Goal: Task Accomplishment & Management: Manage account settings

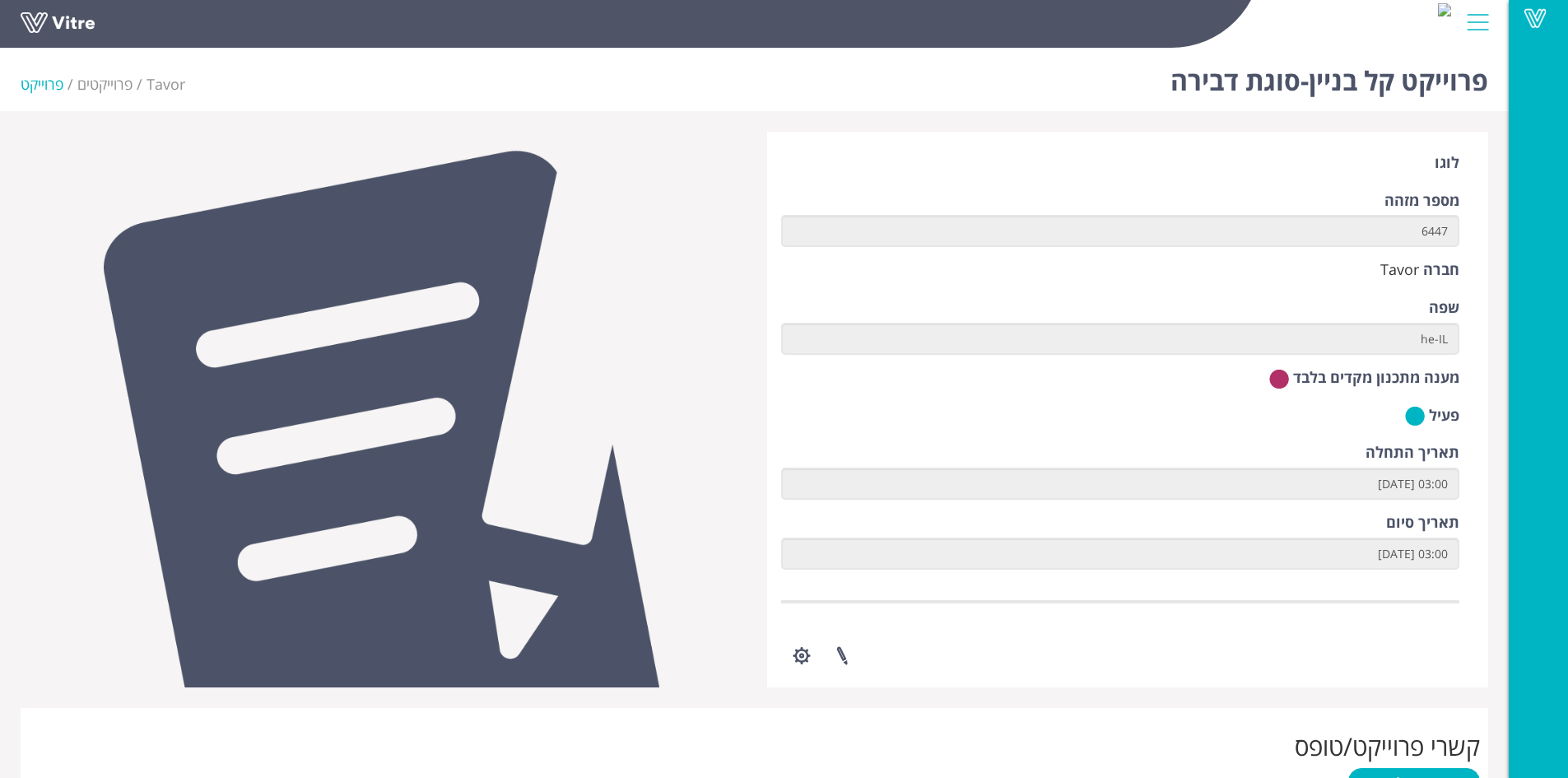
scroll to position [580, 0]
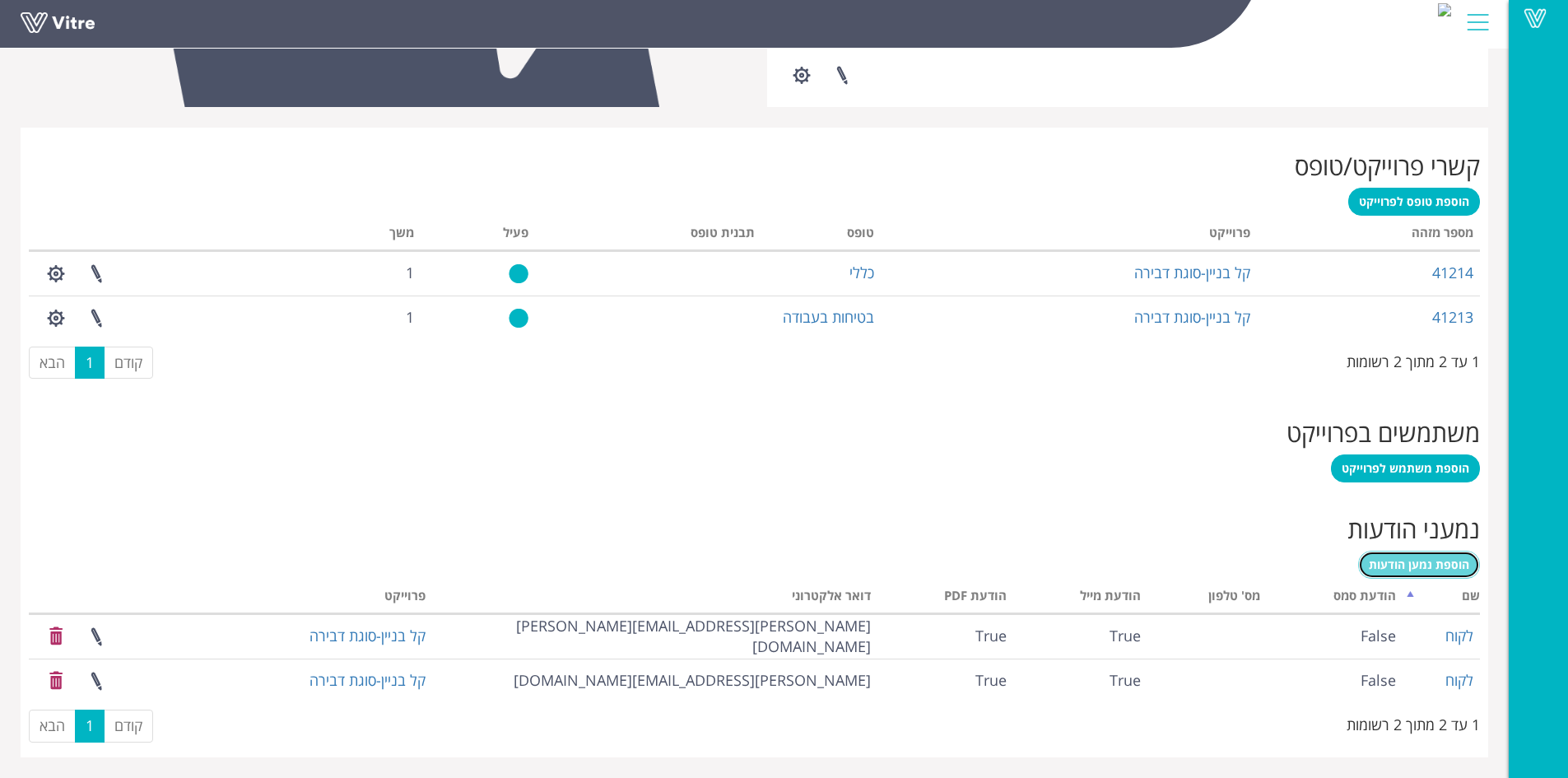
click at [1375, 565] on span "הוספת נמען הודעות" at bounding box center [1418, 564] width 100 height 16
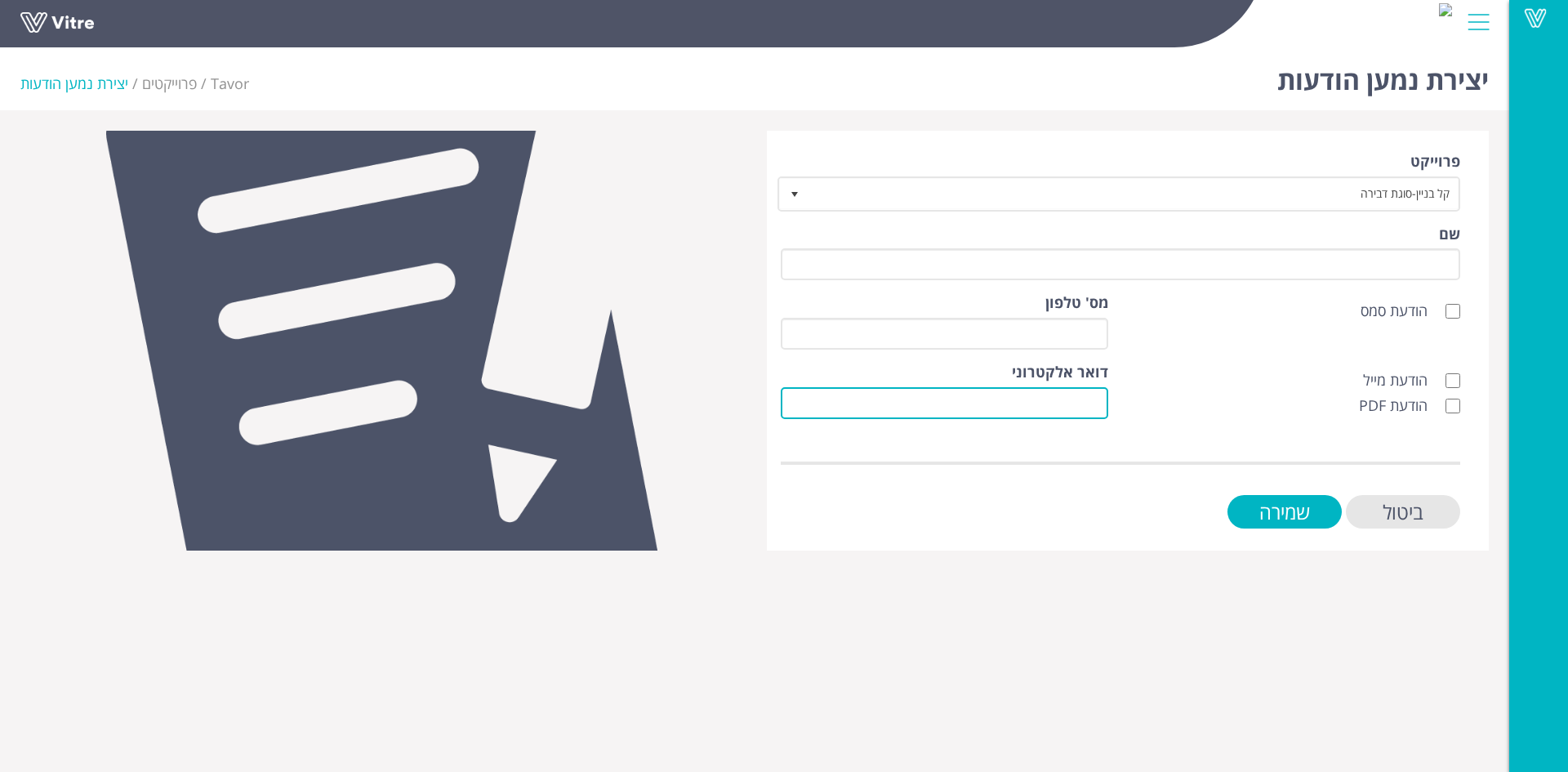
click at [1101, 402] on input "דואר אלקטרוני" at bounding box center [944, 403] width 328 height 32
paste input "Azbarga6422@gmail.com"
type input "Azbarga6422@gmail.com"
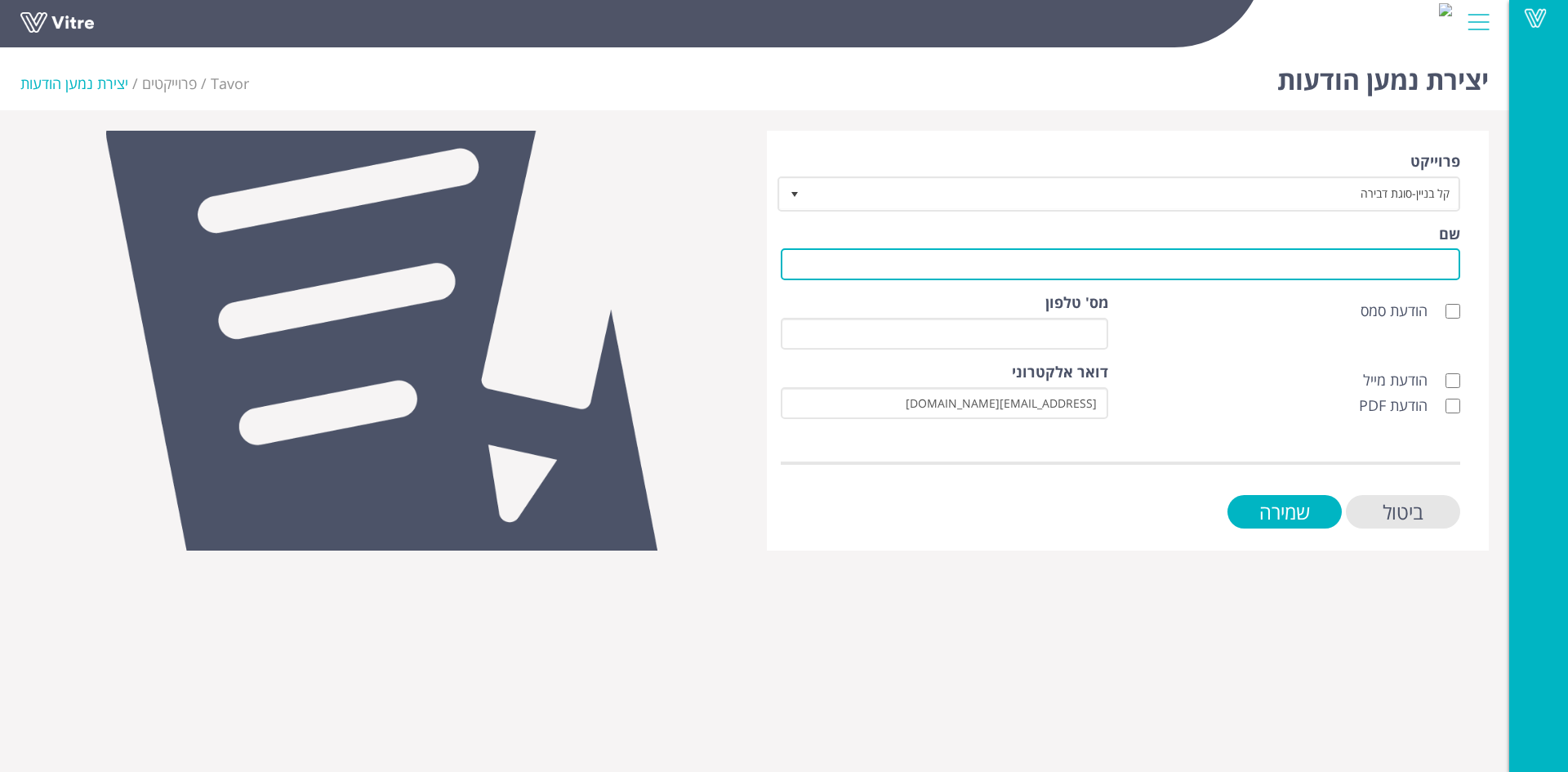
click at [1326, 268] on input "שם" at bounding box center [1119, 264] width 679 height 32
type input "לקוח"
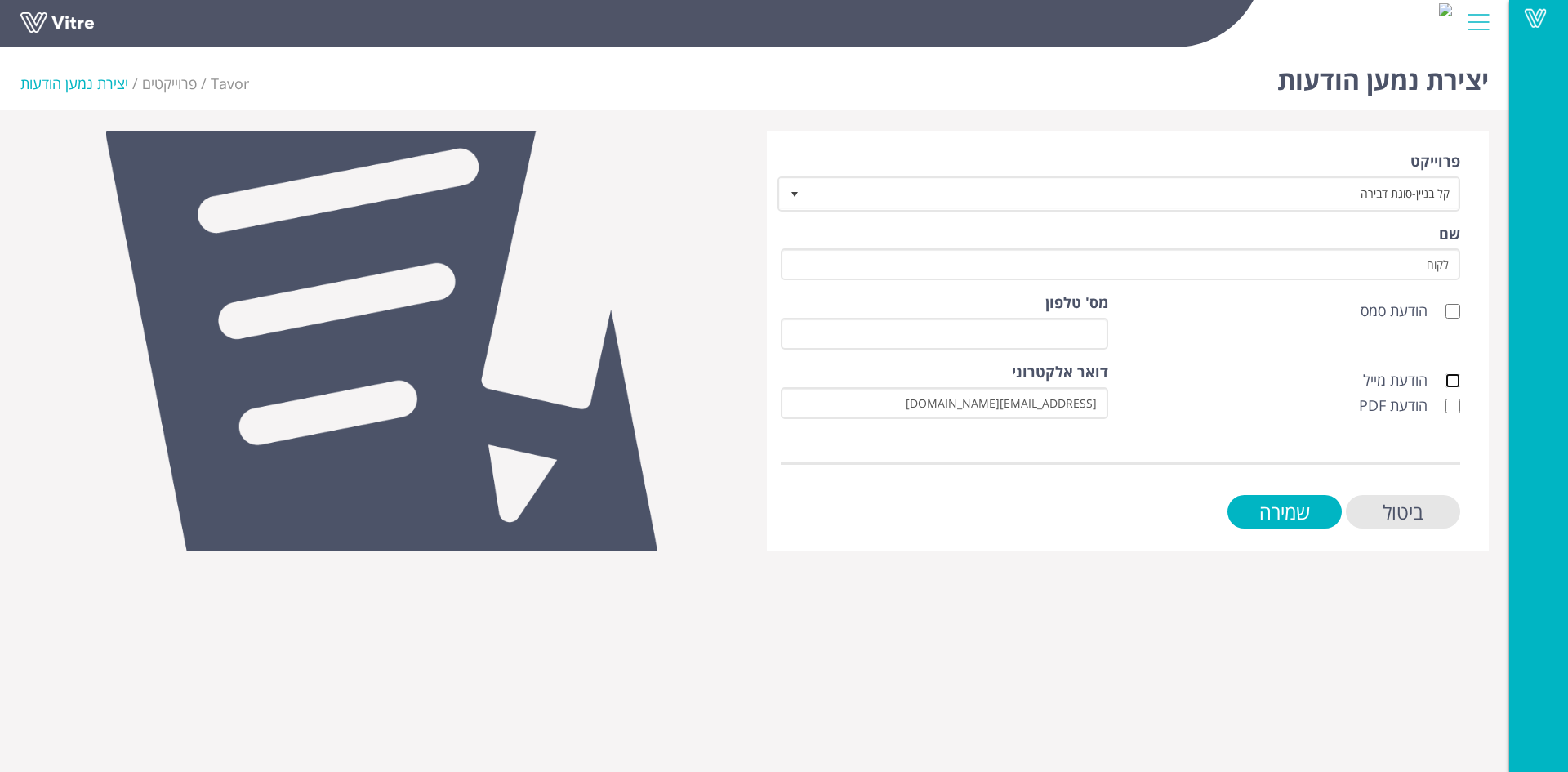
click at [1455, 384] on input "הודעת מייל" at bounding box center [1453, 381] width 15 height 15
checkbox input "true"
click at [1451, 406] on input "הודעת PDF" at bounding box center [1453, 406] width 15 height 15
checkbox input "true"
click at [1321, 509] on input "שמירה" at bounding box center [1284, 512] width 114 height 33
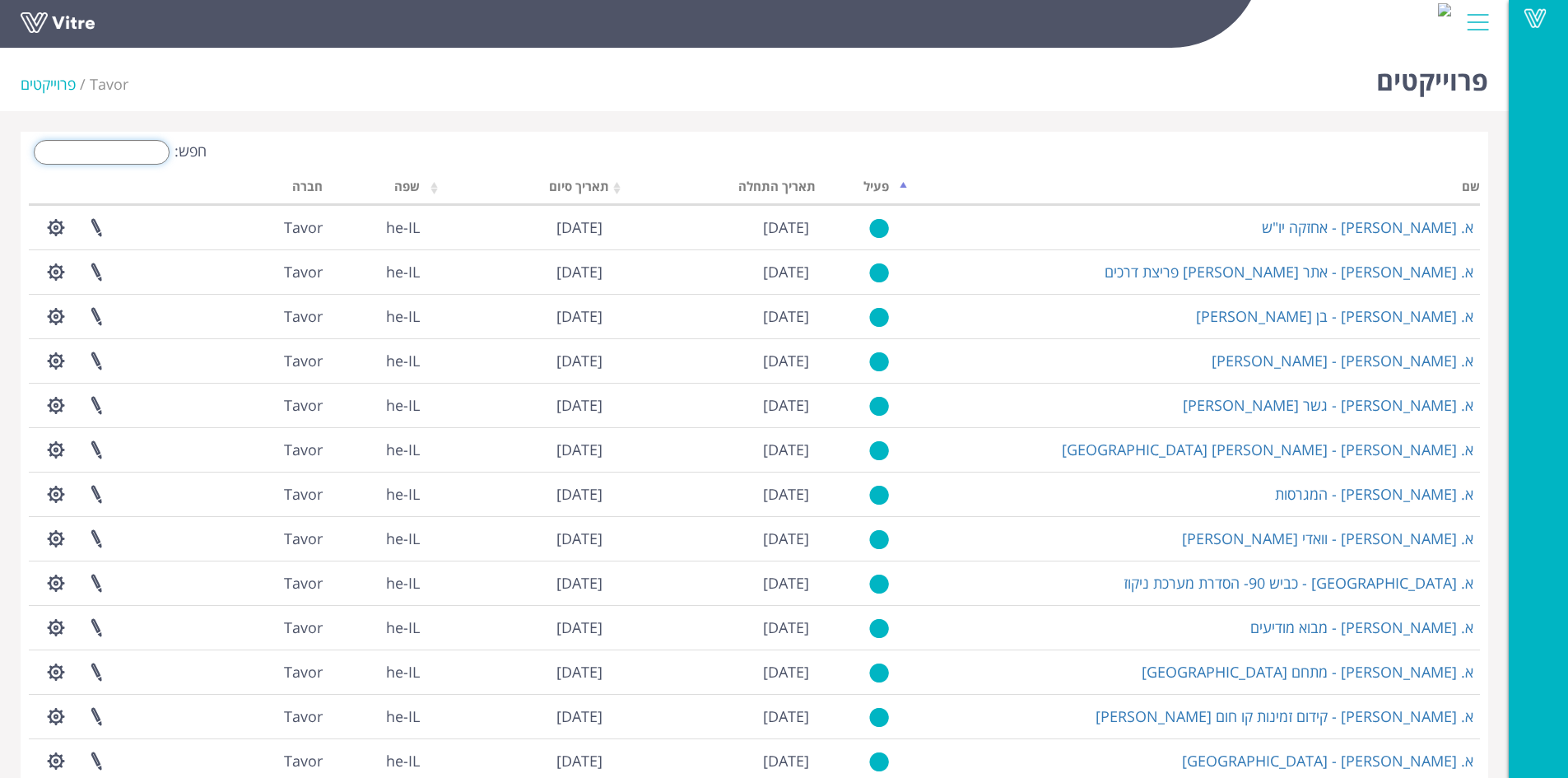
click at [132, 147] on input "חפש:" at bounding box center [101, 152] width 136 height 24
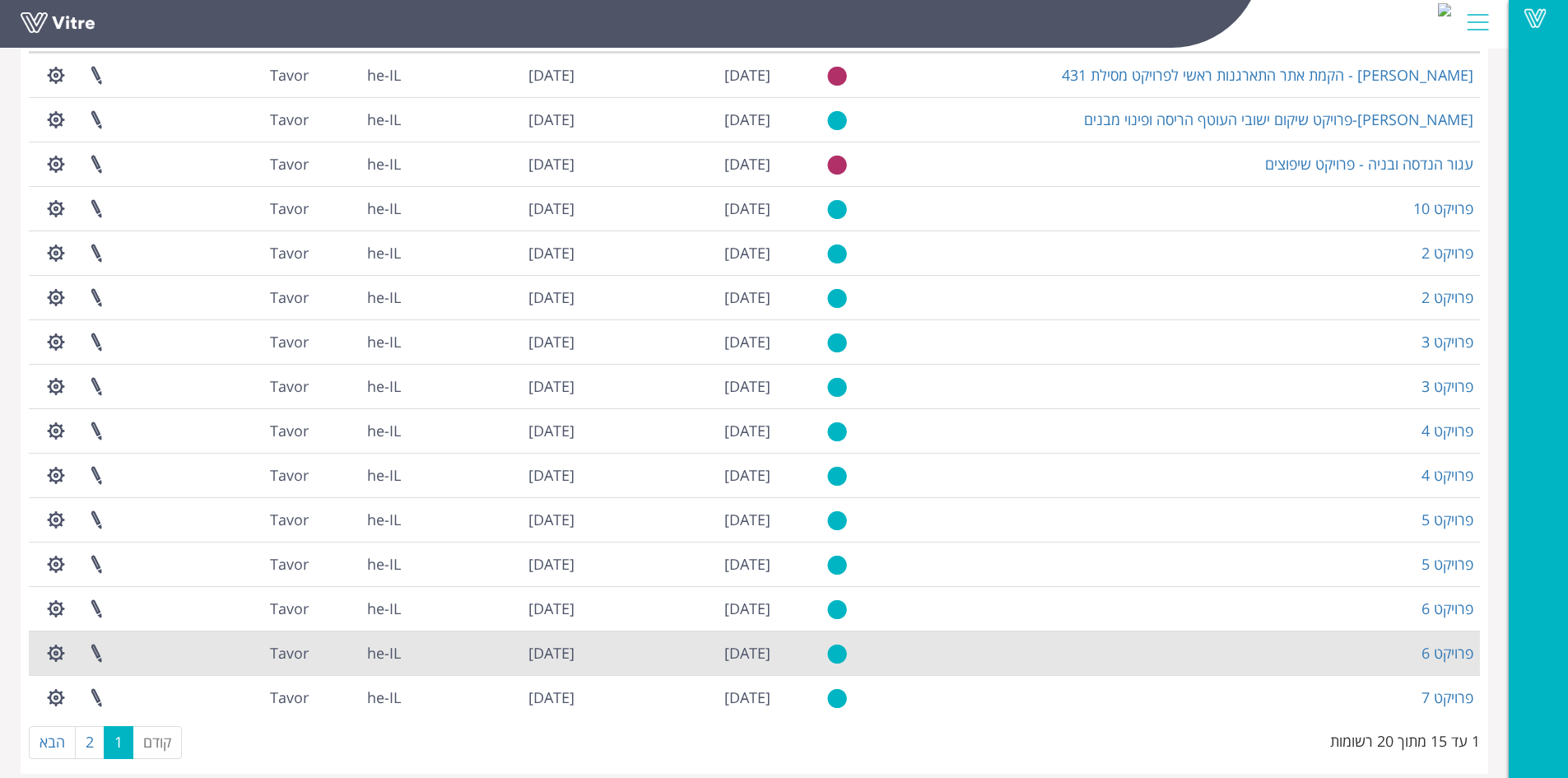
scroll to position [148, 0]
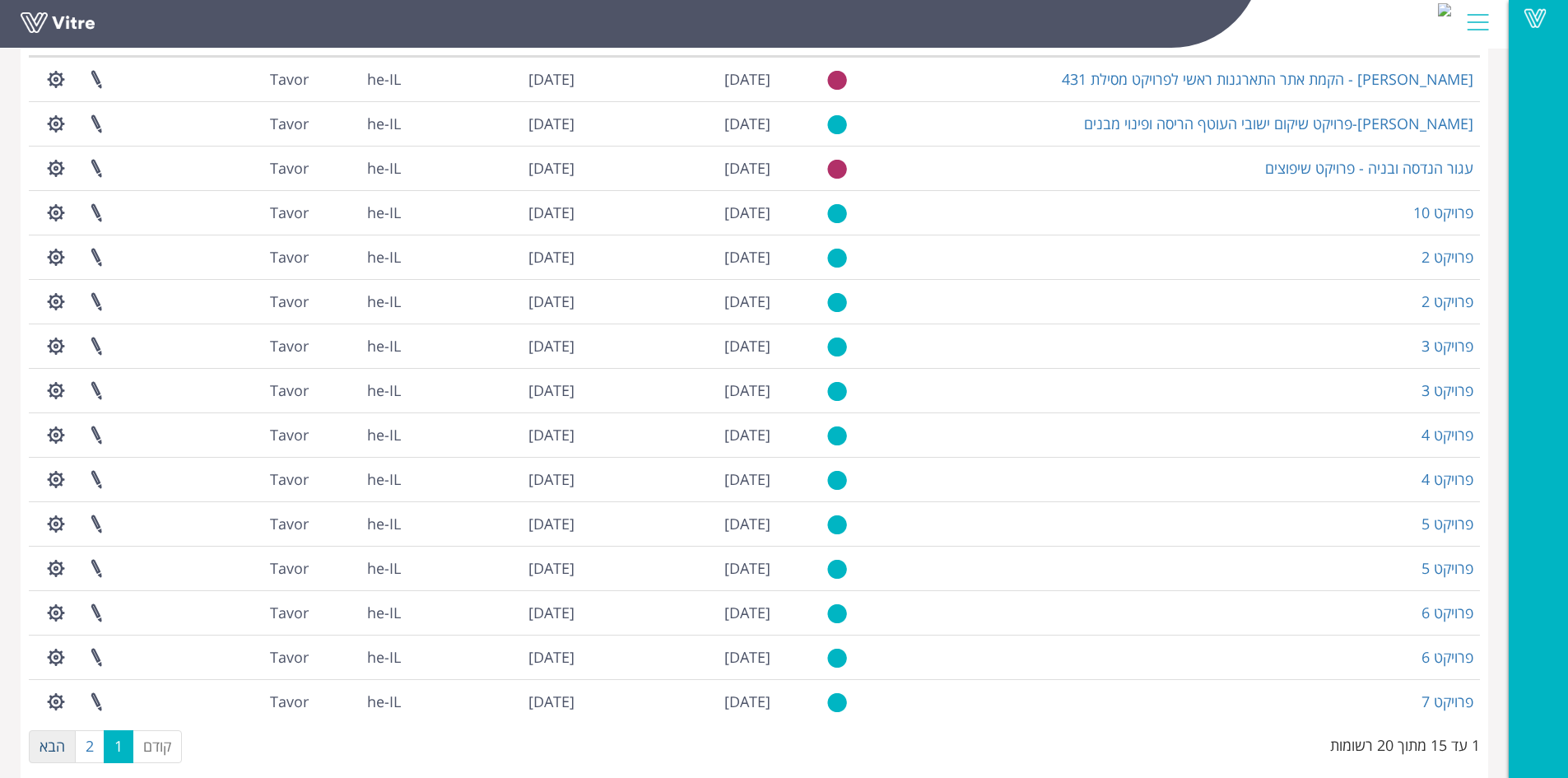
type input "פרויקט"
click at [74, 753] on link "הבא" at bounding box center [52, 746] width 47 height 33
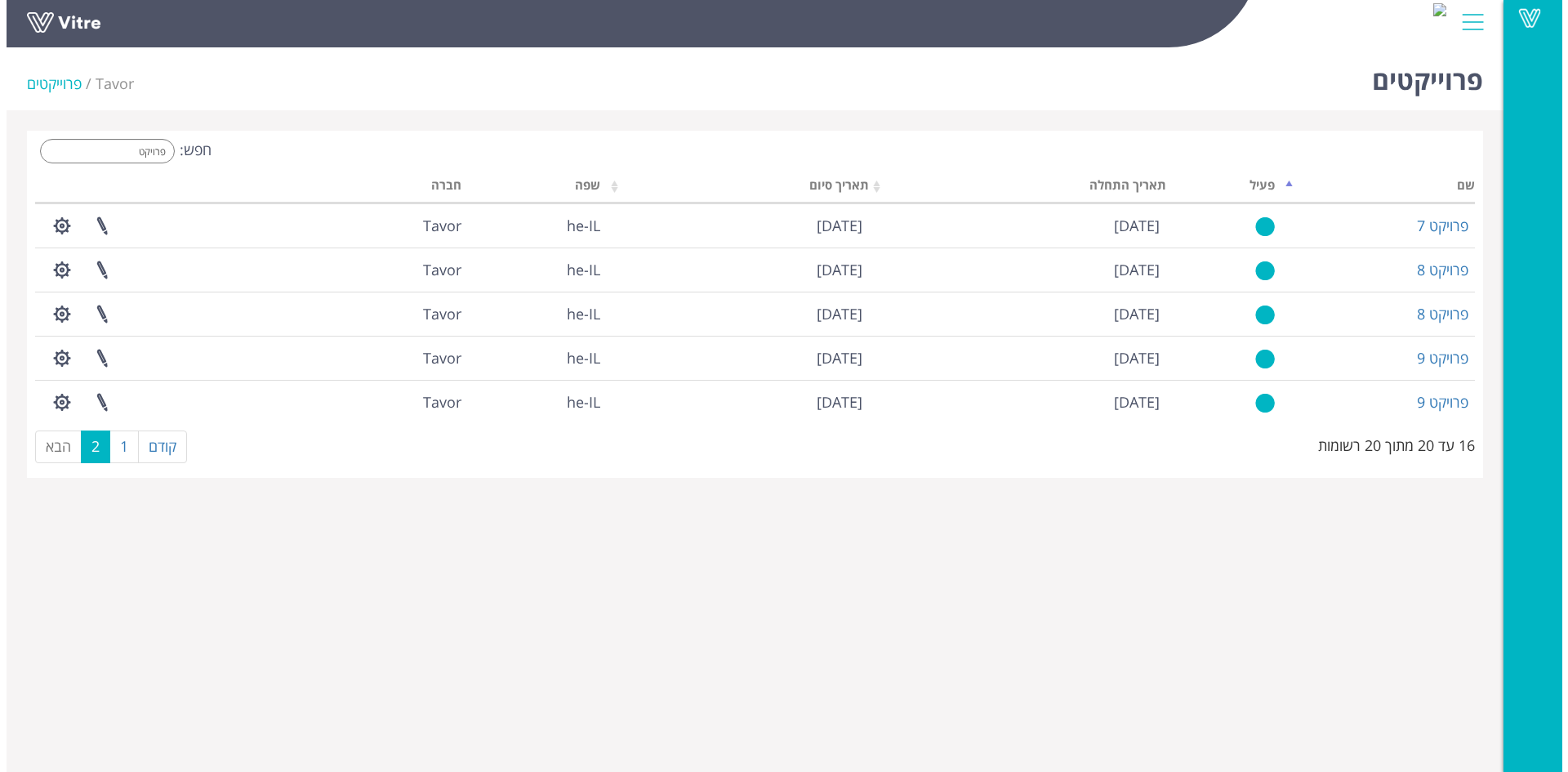
scroll to position [0, 0]
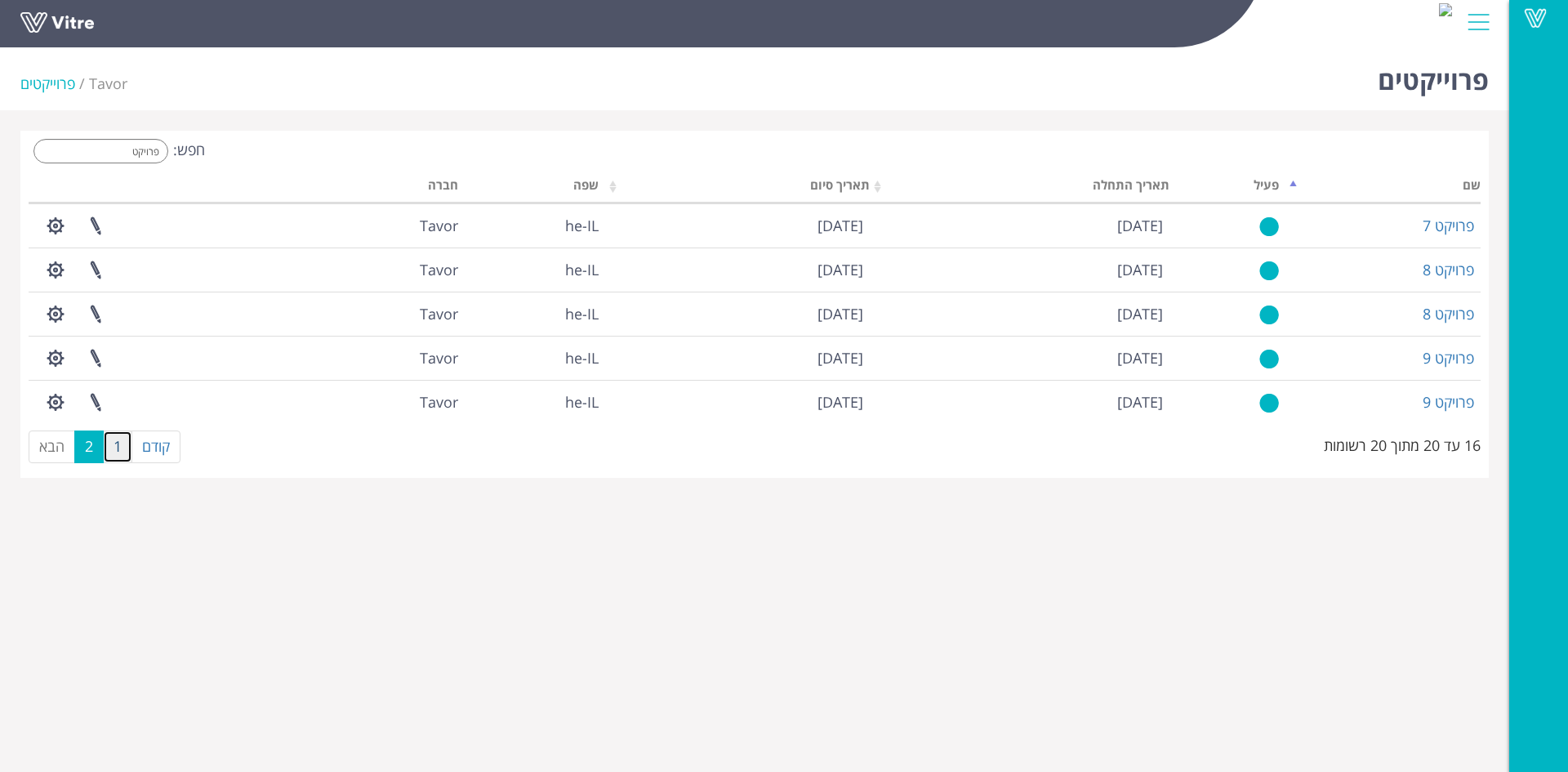
click at [119, 458] on link "1" at bounding box center [118, 446] width 30 height 33
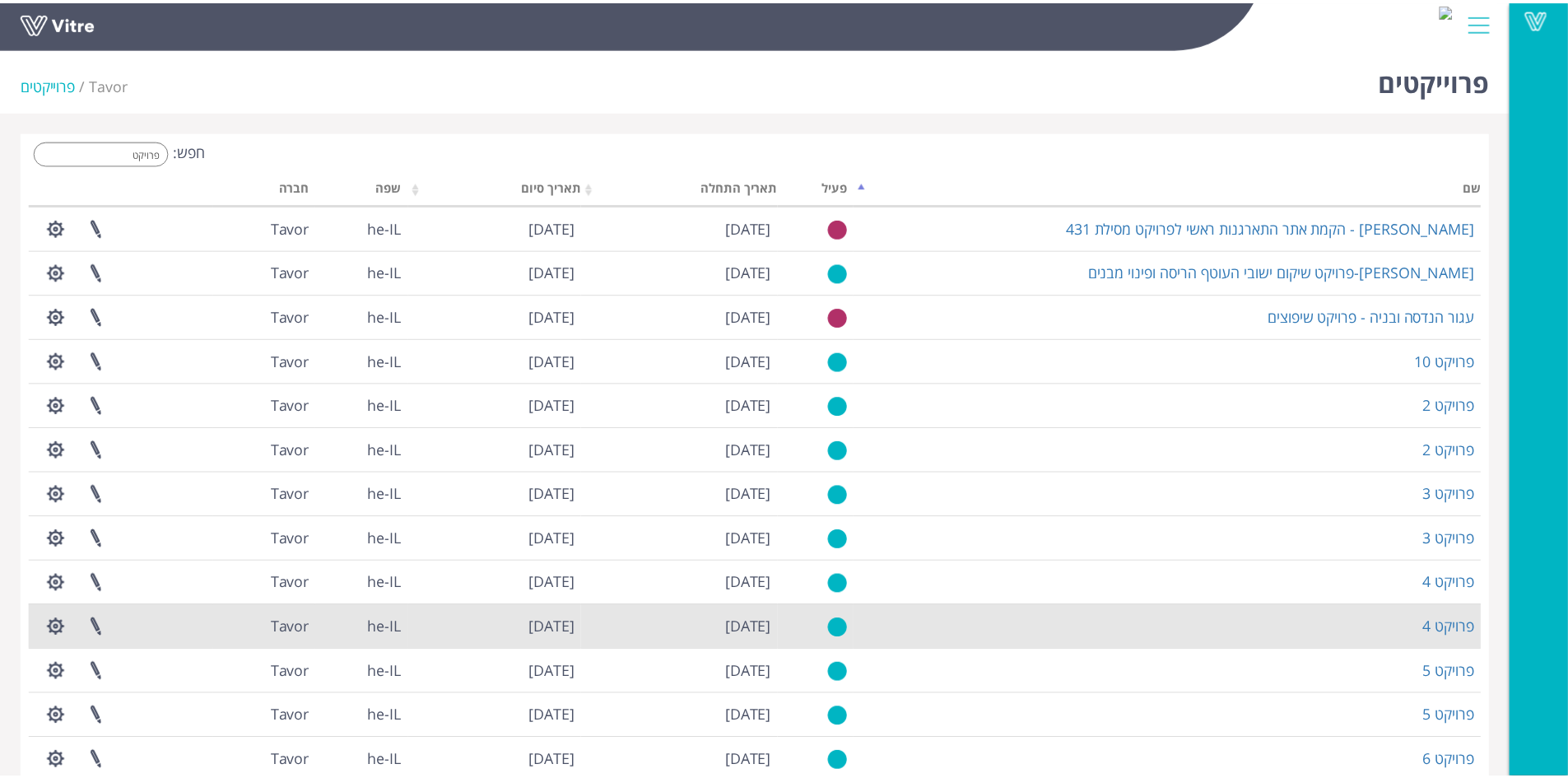
scroll to position [169, 0]
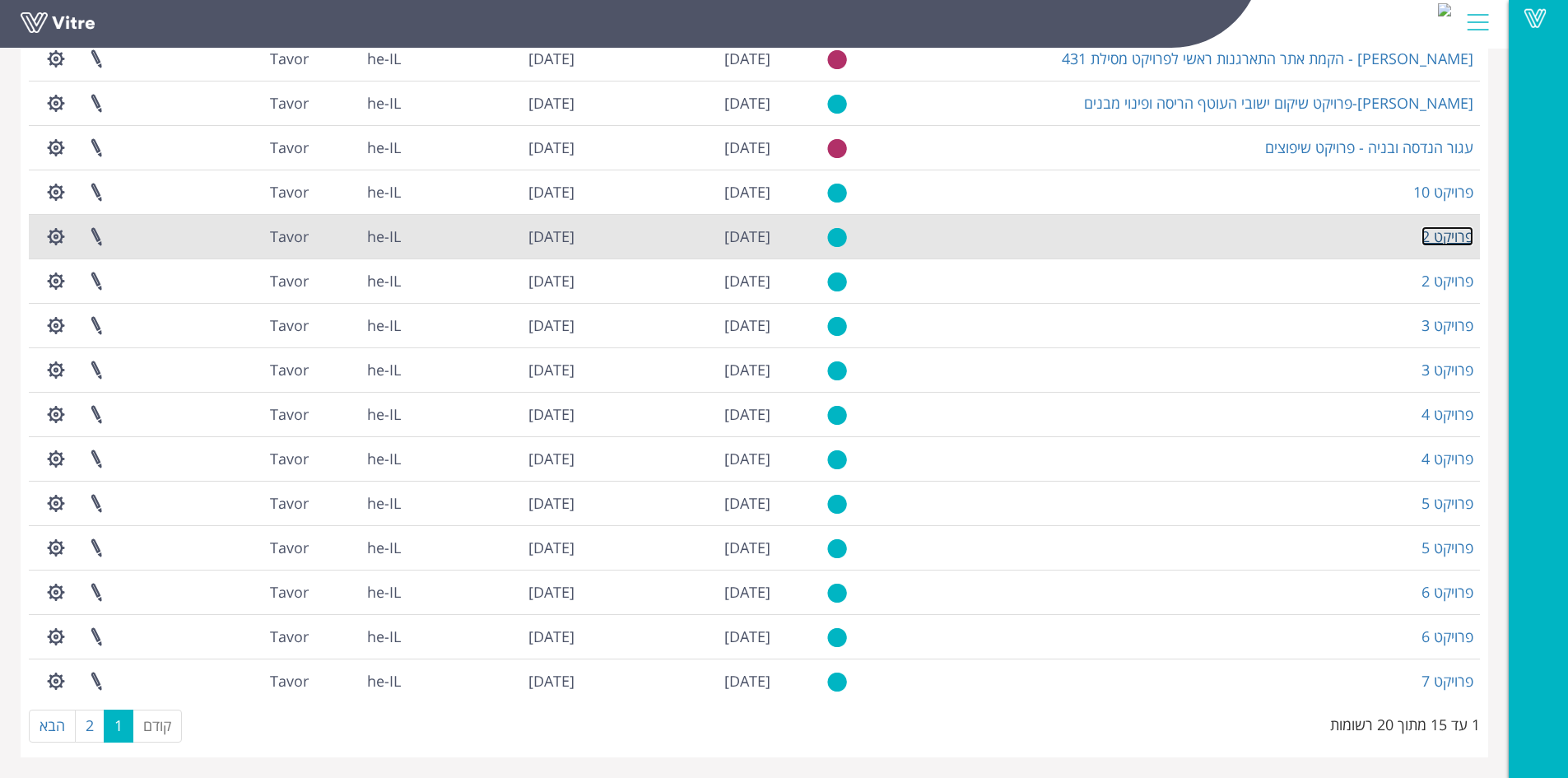
click at [1445, 239] on link "פרויקט 2" at bounding box center [1446, 236] width 51 height 20
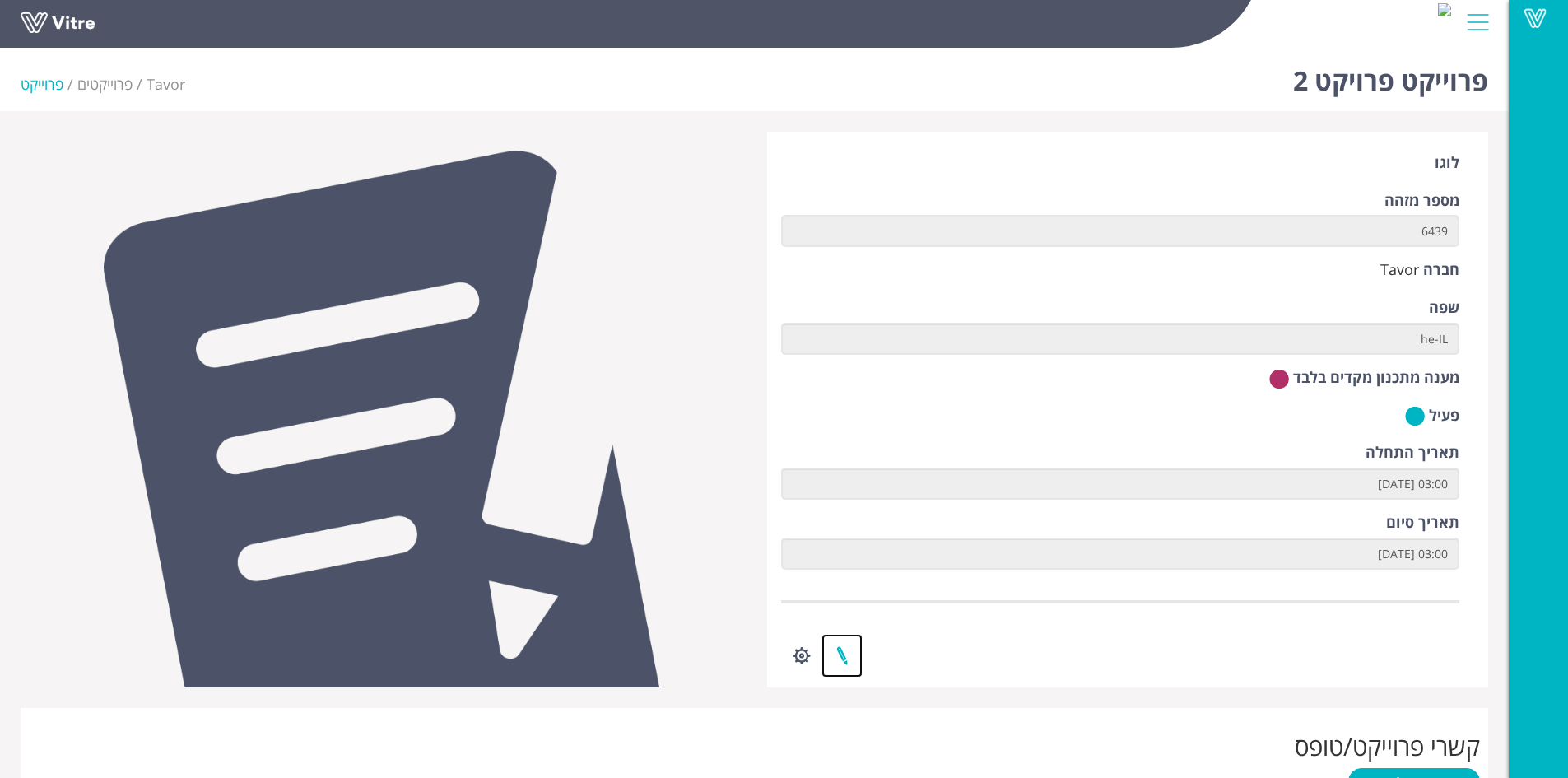
click at [846, 651] on link at bounding box center [842, 655] width 41 height 44
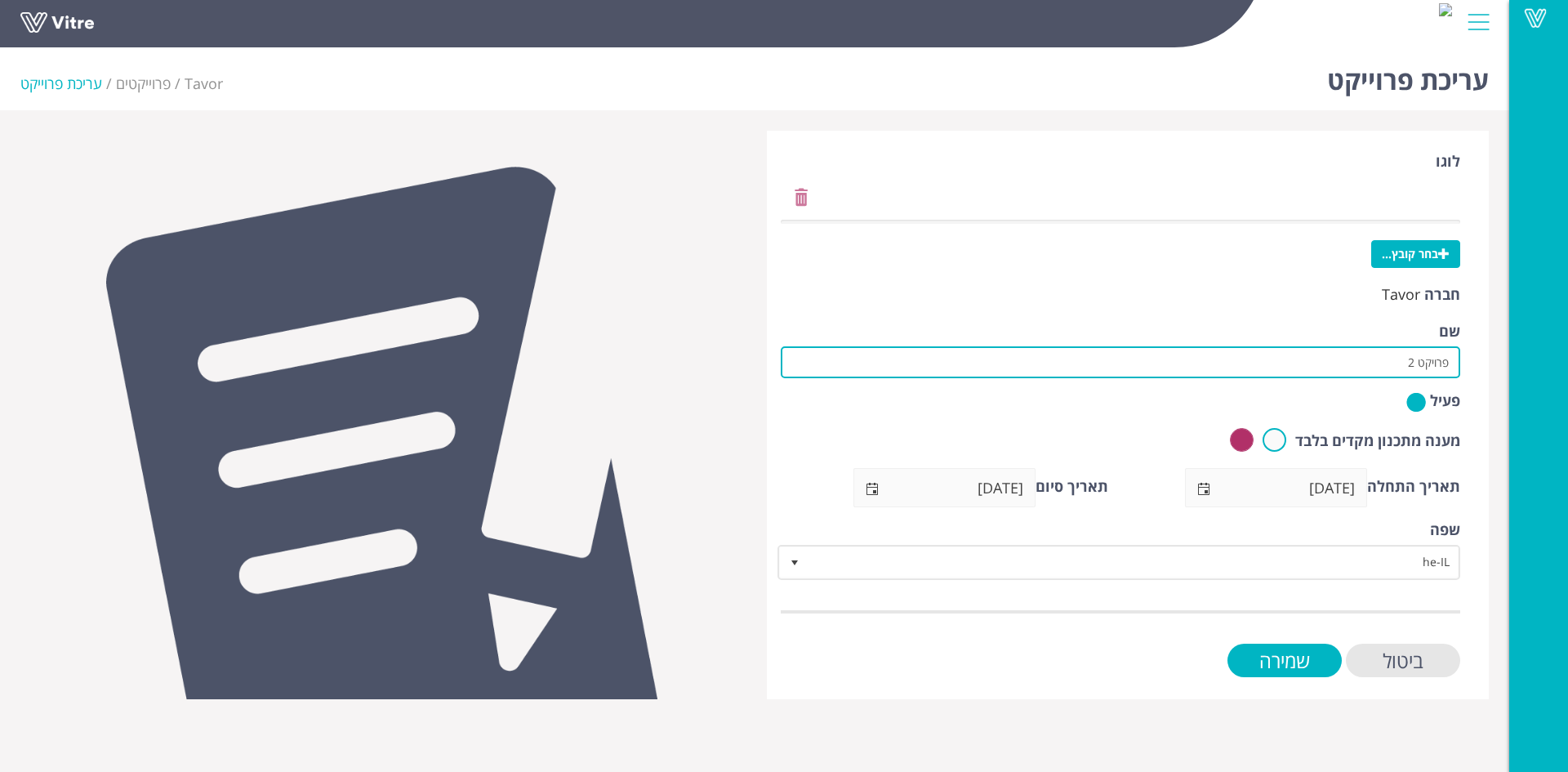
drag, startPoint x: 1399, startPoint y: 364, endPoint x: 1567, endPoint y: 365, distance: 168.0
click at [1550, 361] on div "Vitre עריכת פרוייקט Tavor פרוייקטים עריכת פרוייקט [GEOGRAPHIC_DATA] בחר קובץ...…" at bounding box center [784, 370] width 1568 height 659
paste input "שם פרויקט: קידוח עמוק [GEOGRAPHIC_DATA] 18 קבלן [PERSON_NAME] קידוחים"
drag, startPoint x: 1393, startPoint y: 361, endPoint x: 1450, endPoint y: 358, distance: 57.1
click at [1450, 358] on input "שם פרויקט: קידוח עמוק [GEOGRAPHIC_DATA] 18 קבלן [PERSON_NAME] קידוחים" at bounding box center [1119, 362] width 679 height 32
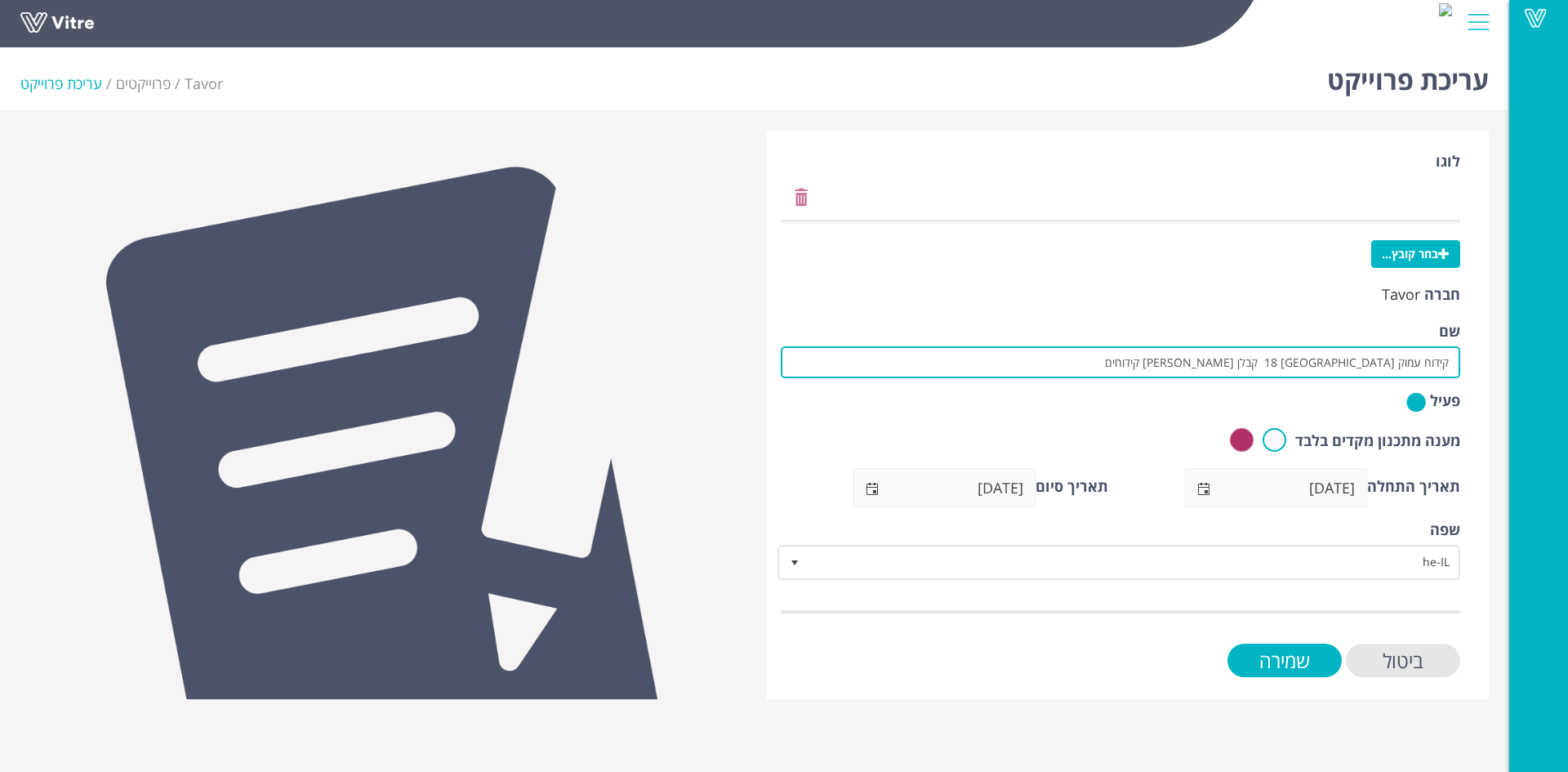
drag, startPoint x: 1332, startPoint y: 361, endPoint x: 1253, endPoint y: 364, distance: 79.1
click at [1253, 364] on input "קידוח עמוק באר שבע 18 קבלן כפיר קידוחים" at bounding box center [1119, 362] width 679 height 32
click at [1450, 361] on input "קידוח עמוק באר שבע 18" at bounding box center [1119, 362] width 679 height 32
drag, startPoint x: 1457, startPoint y: 317, endPoint x: 1184, endPoint y: 358, distance: 276.1
click at [1186, 359] on input "קידוח עמוק באר שבע 18" at bounding box center [1119, 362] width 679 height 32
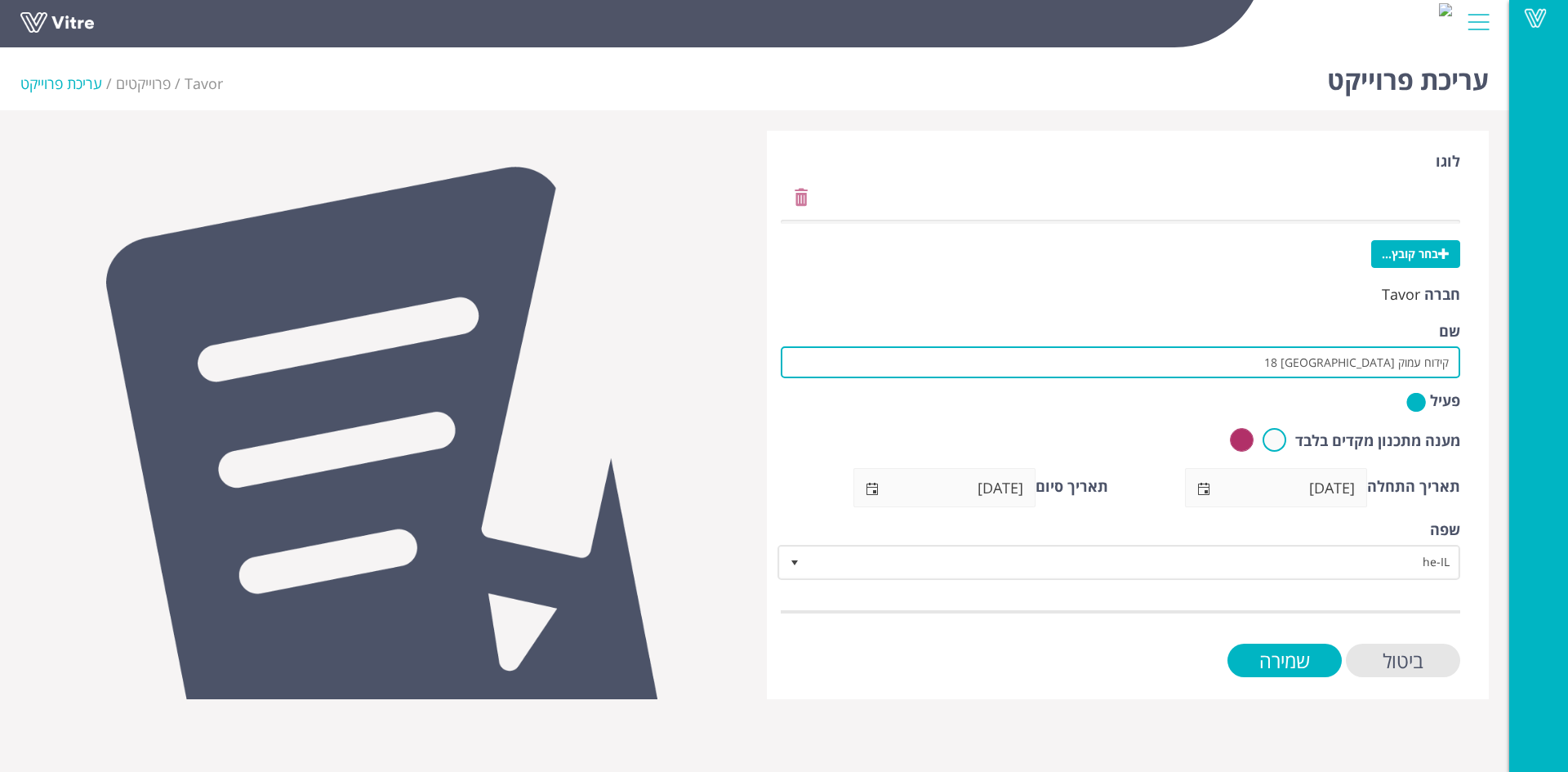
click at [1451, 361] on input "קידוח עמוק באר שבע 18" at bounding box center [1119, 362] width 679 height 32
paste input "קבלן כפיר קידוחים"
drag, startPoint x: 1425, startPoint y: 360, endPoint x: 1451, endPoint y: 361, distance: 26.0
click at [1451, 361] on input "קבלן כפיר קידוחים-קידוח עמוק באר שבע 18" at bounding box center [1119, 362] width 679 height 32
type input "[PERSON_NAME] קידוחים-קידוח עמוק [GEOGRAPHIC_DATA] 18"
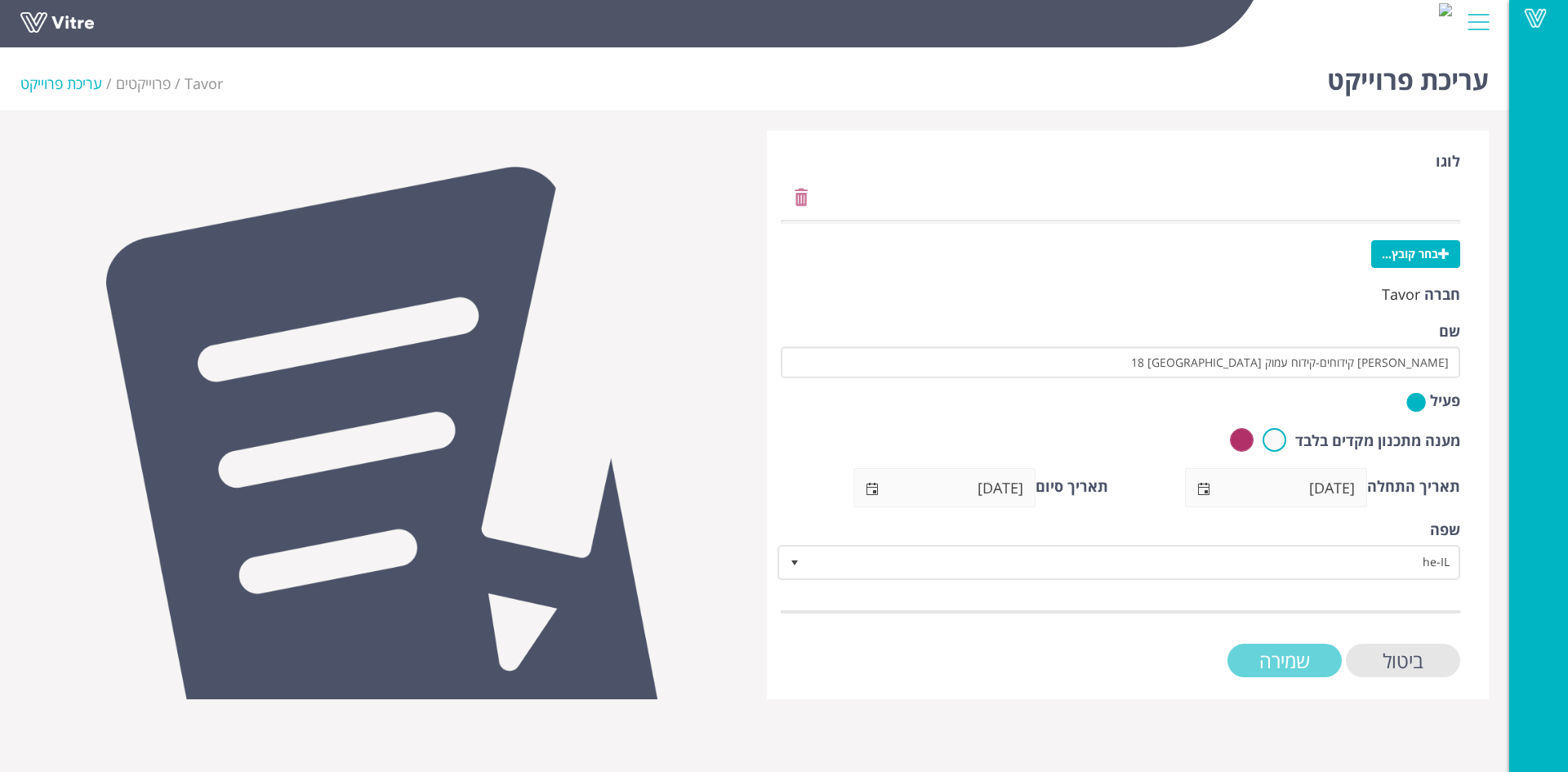
click at [1274, 661] on input "שמירה" at bounding box center [1284, 661] width 114 height 33
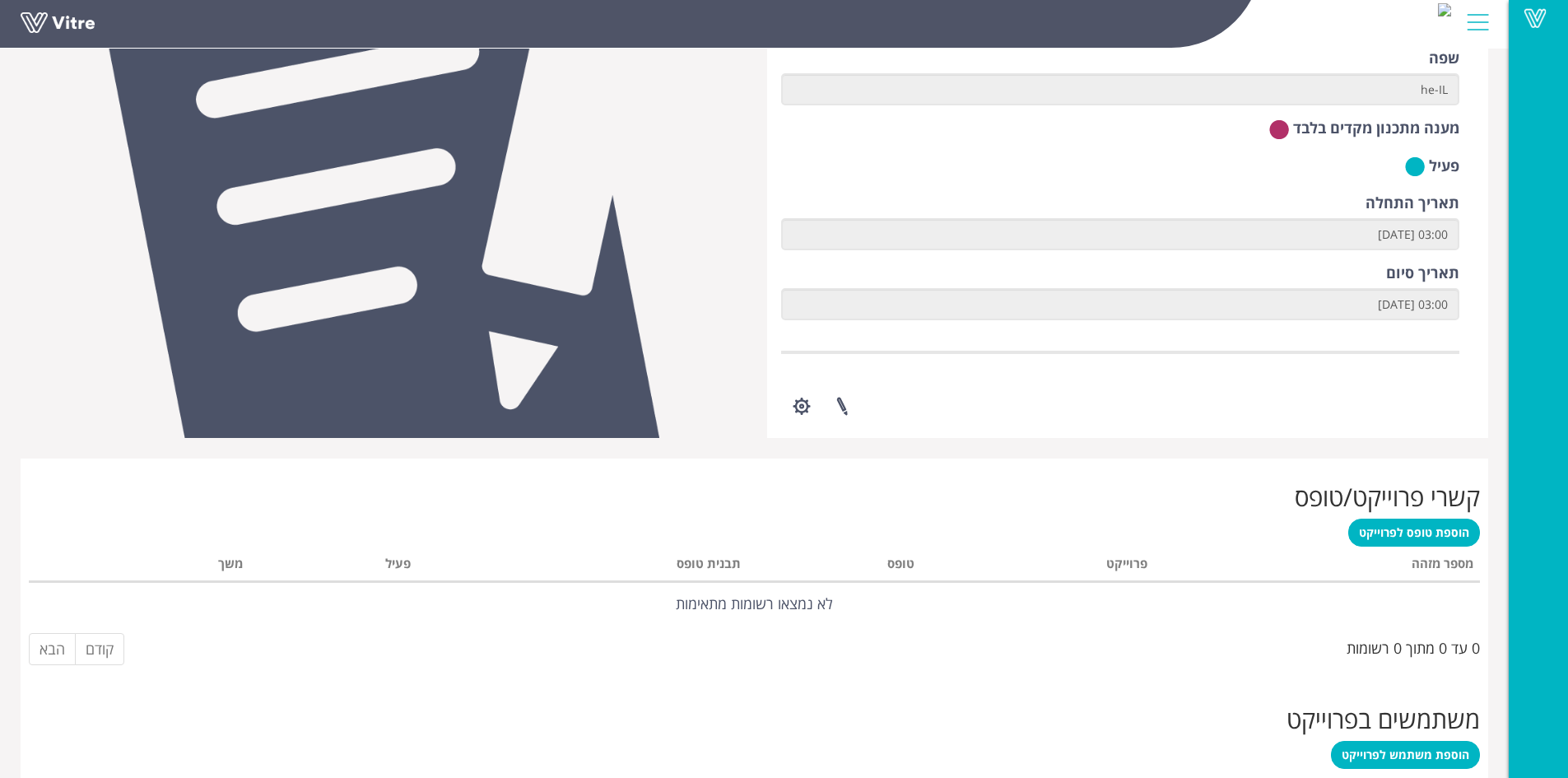
scroll to position [247, 0]
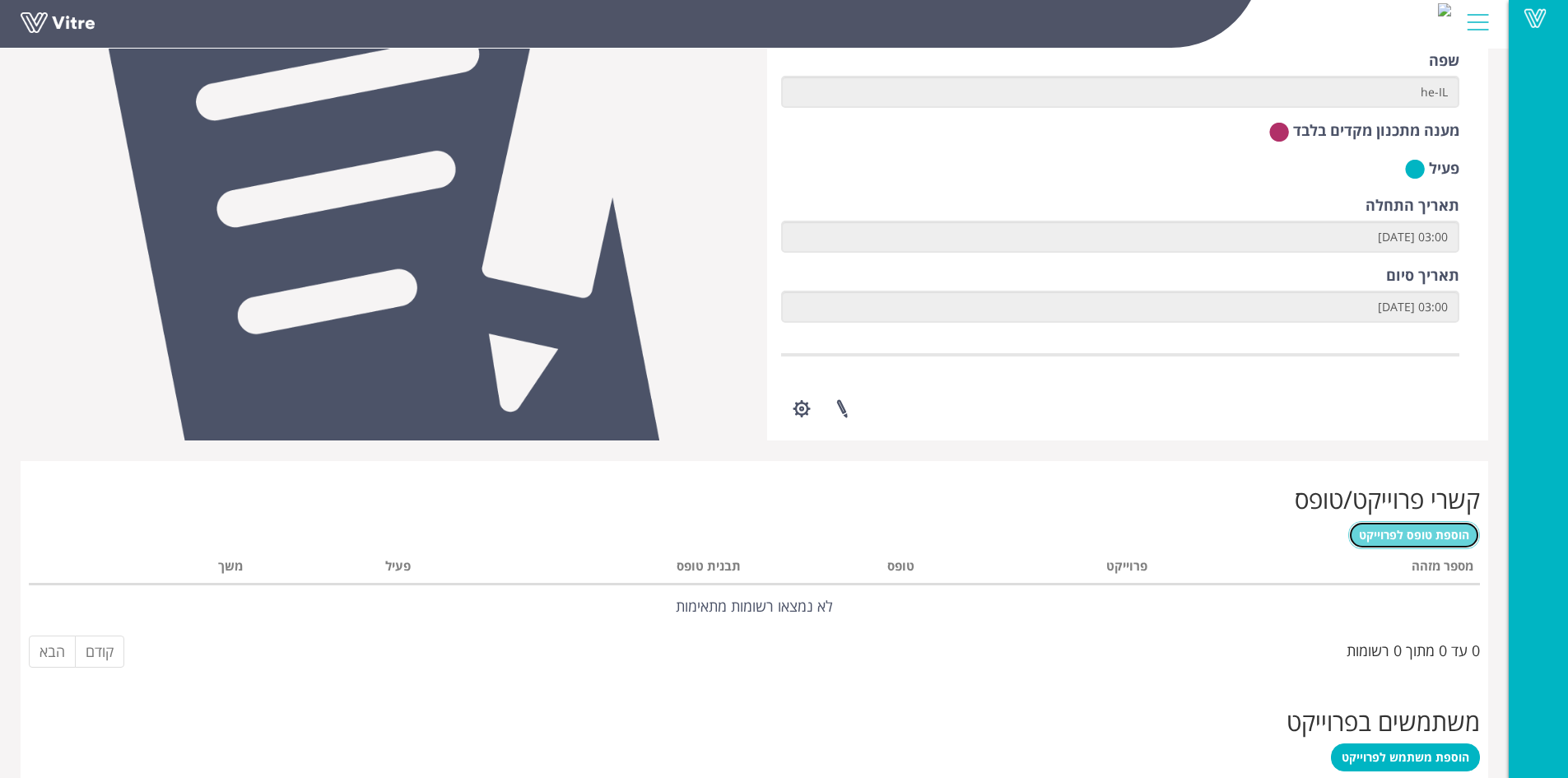
click at [1413, 539] on span "הוספת טופס לפרוייקט" at bounding box center [1414, 535] width 110 height 16
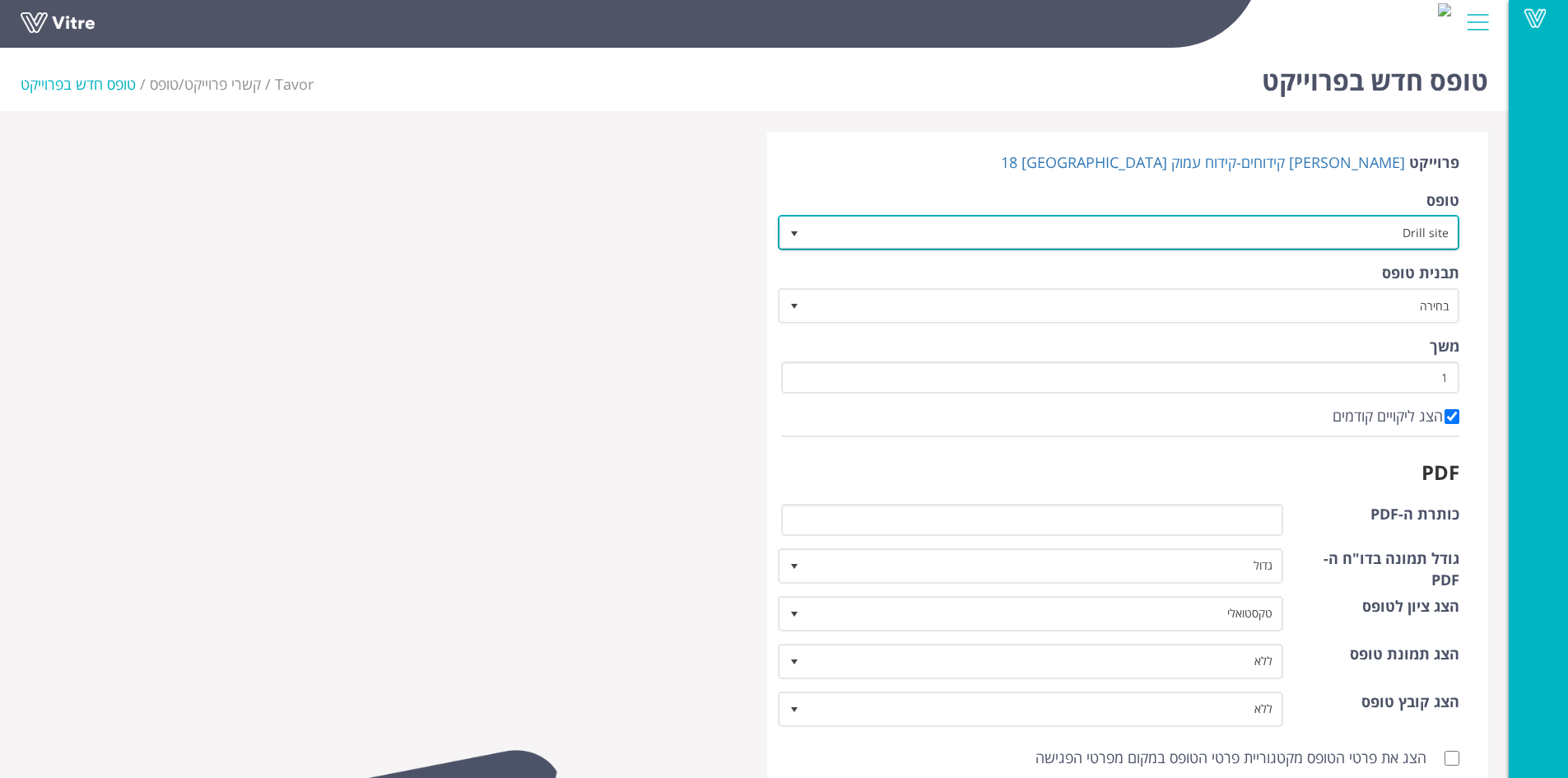
click at [789, 231] on span "select" at bounding box center [794, 234] width 13 height 13
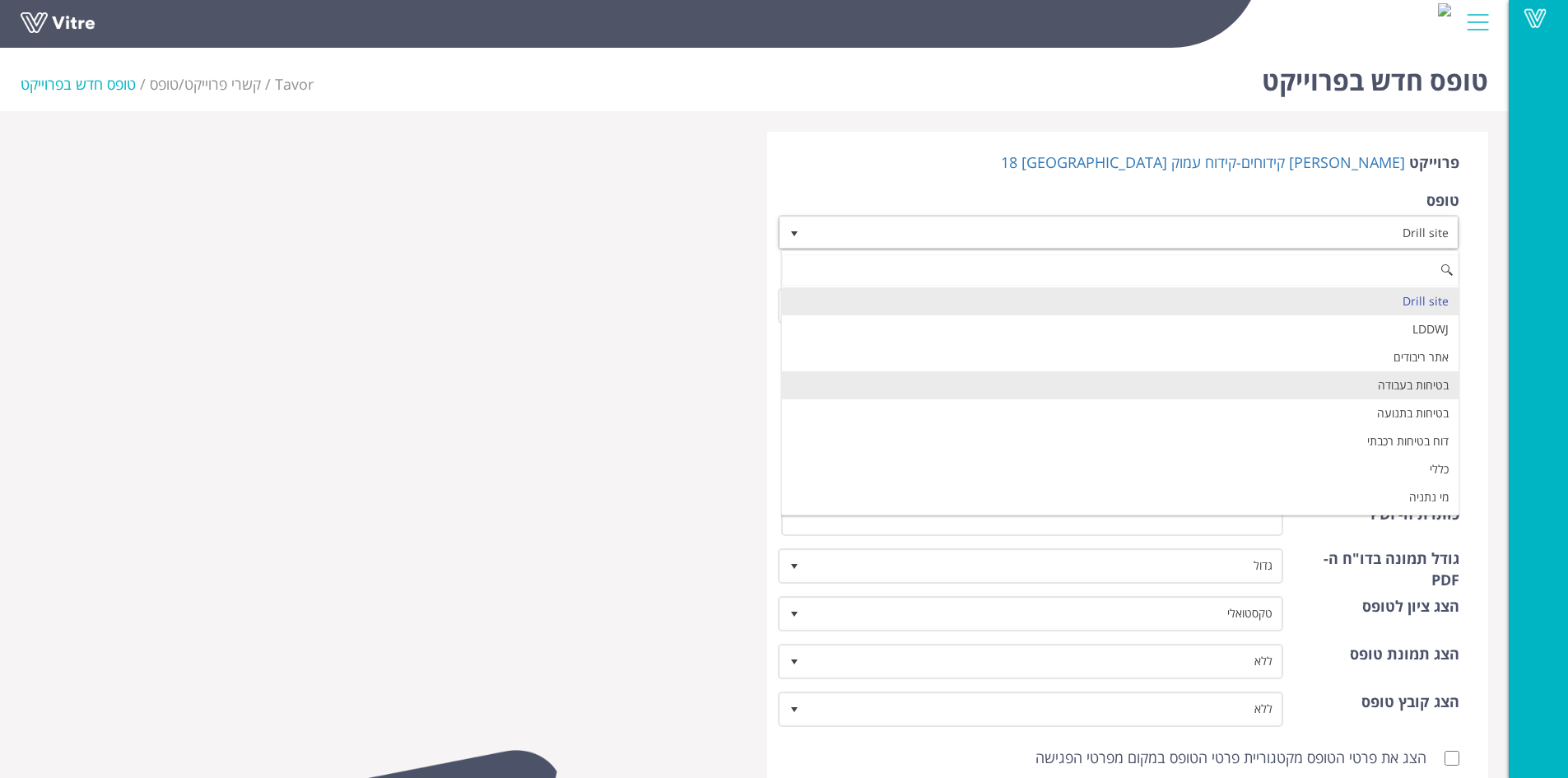
click at [1363, 382] on li "בטיחות בעבודה" at bounding box center [1121, 385] width 678 height 28
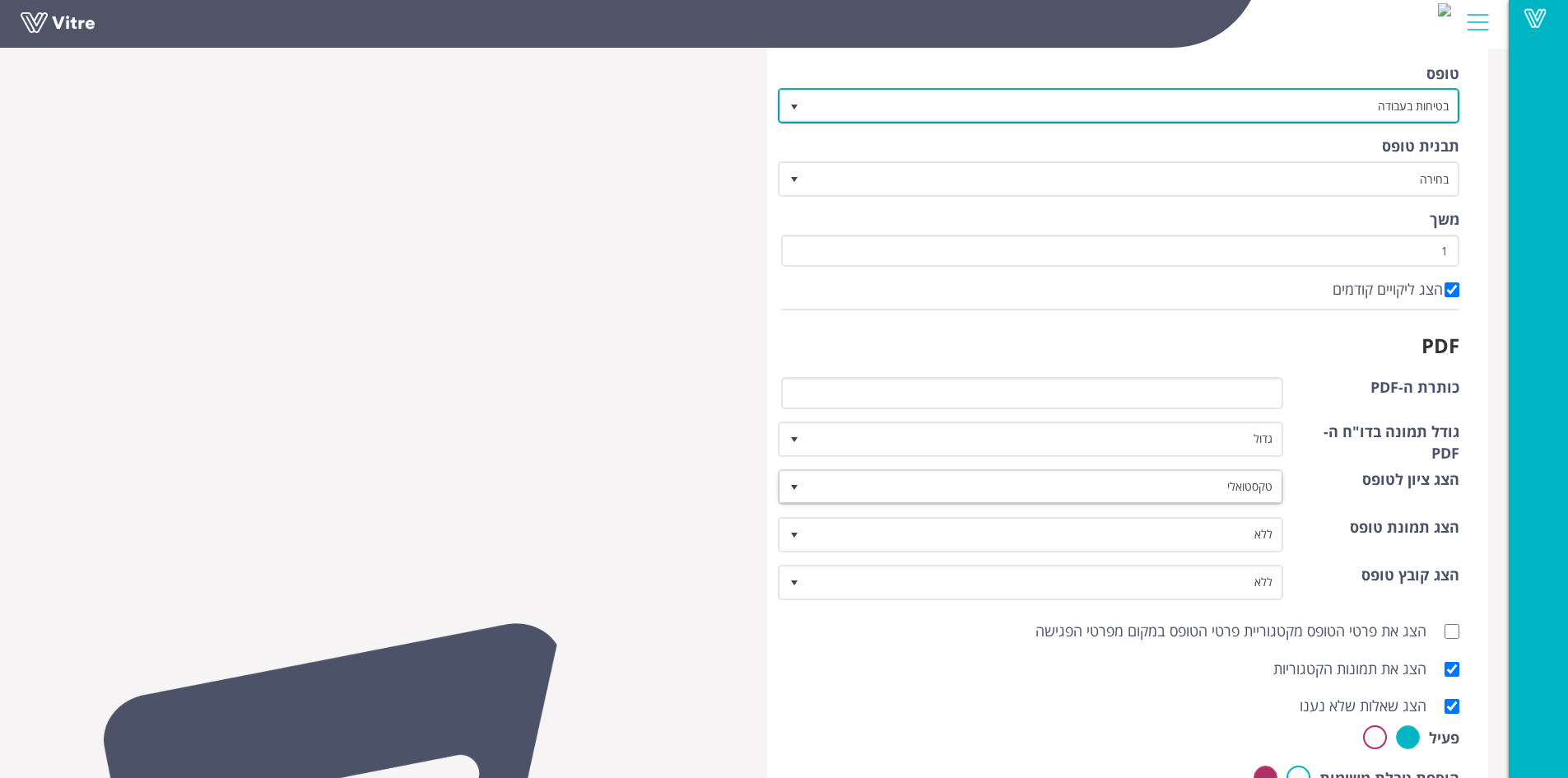
scroll to position [185, 0]
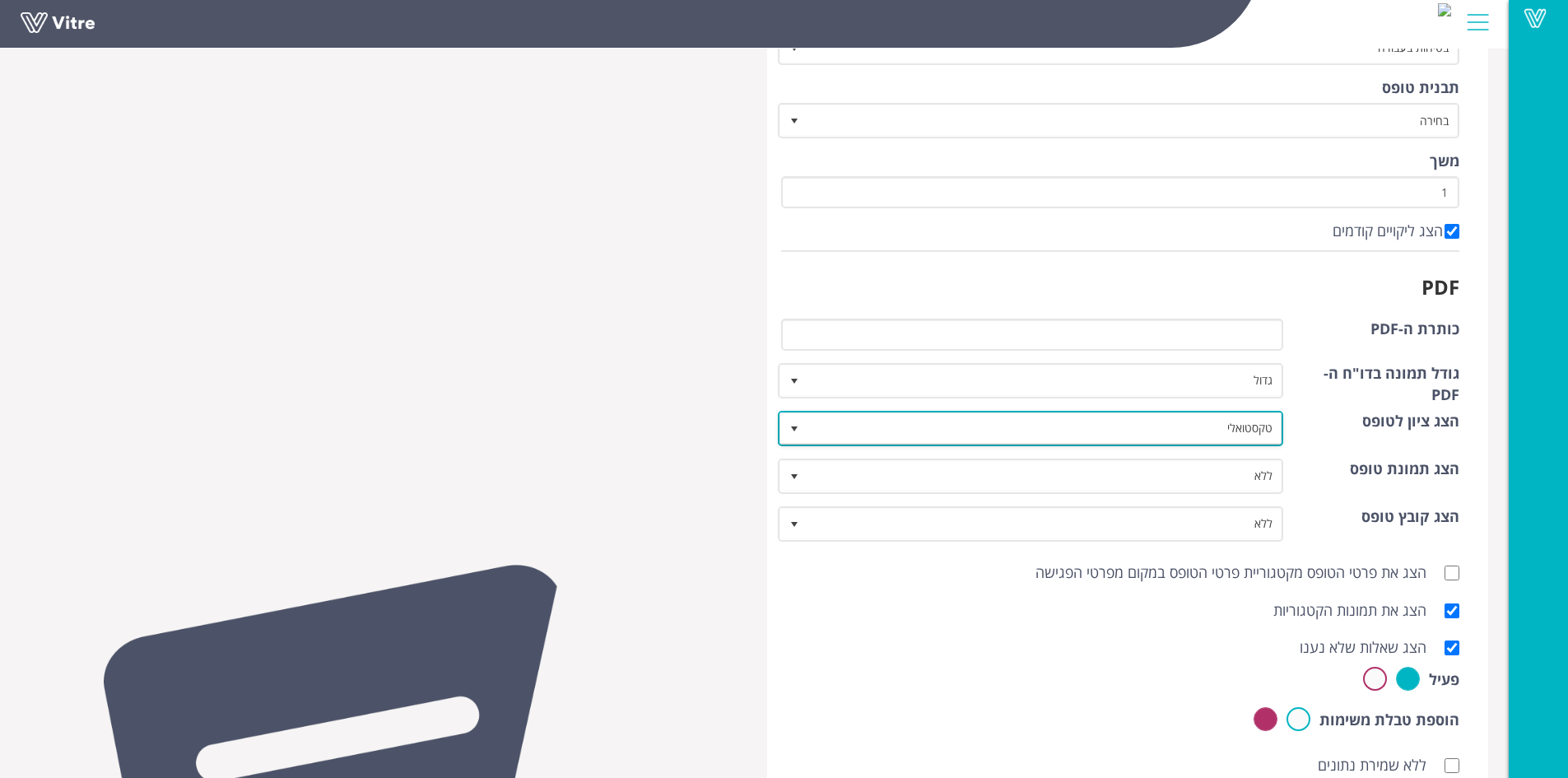
click at [798, 429] on span "select" at bounding box center [794, 429] width 13 height 13
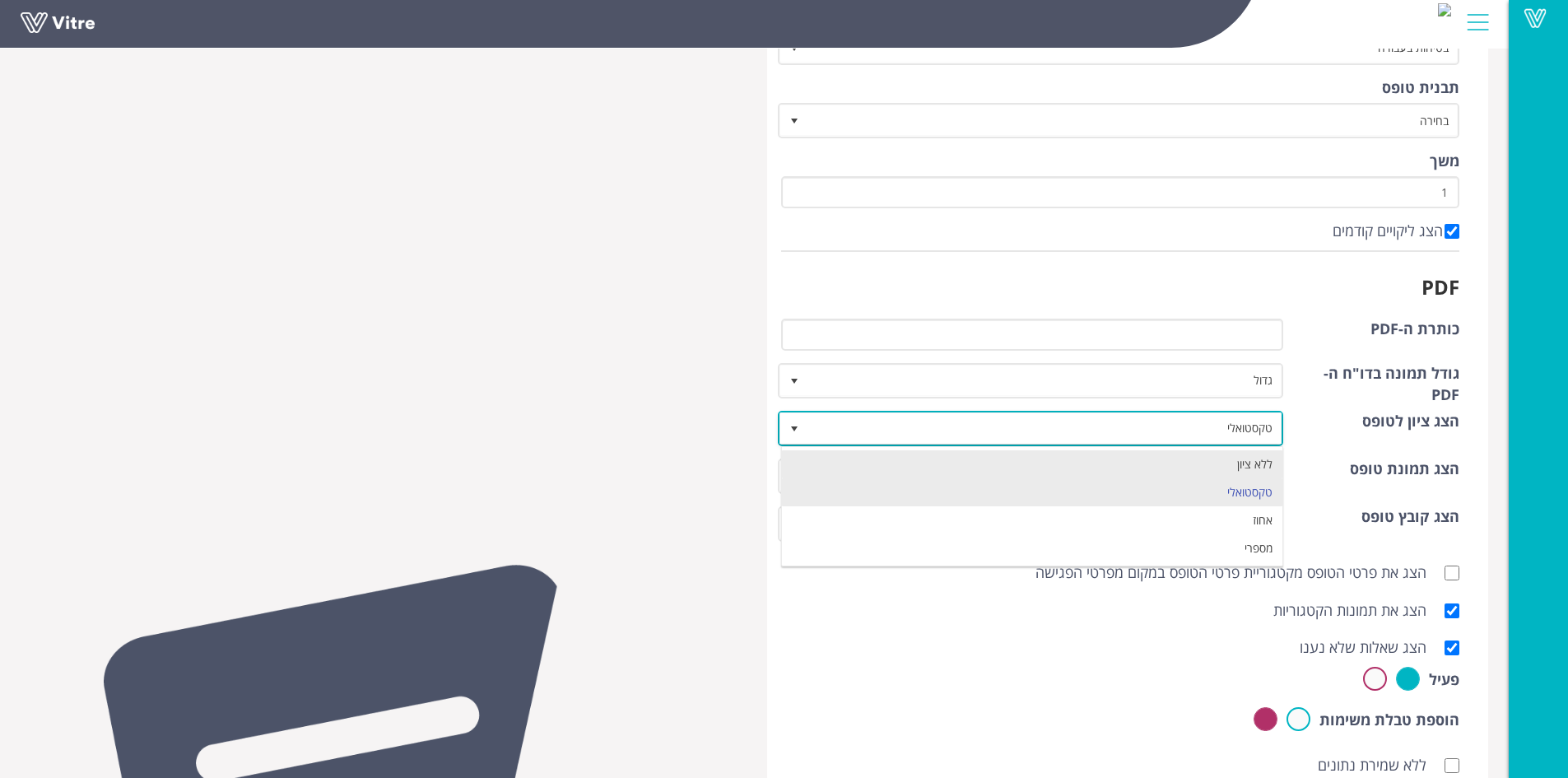
click at [872, 471] on li "ללא ציון" at bounding box center [1032, 464] width 501 height 28
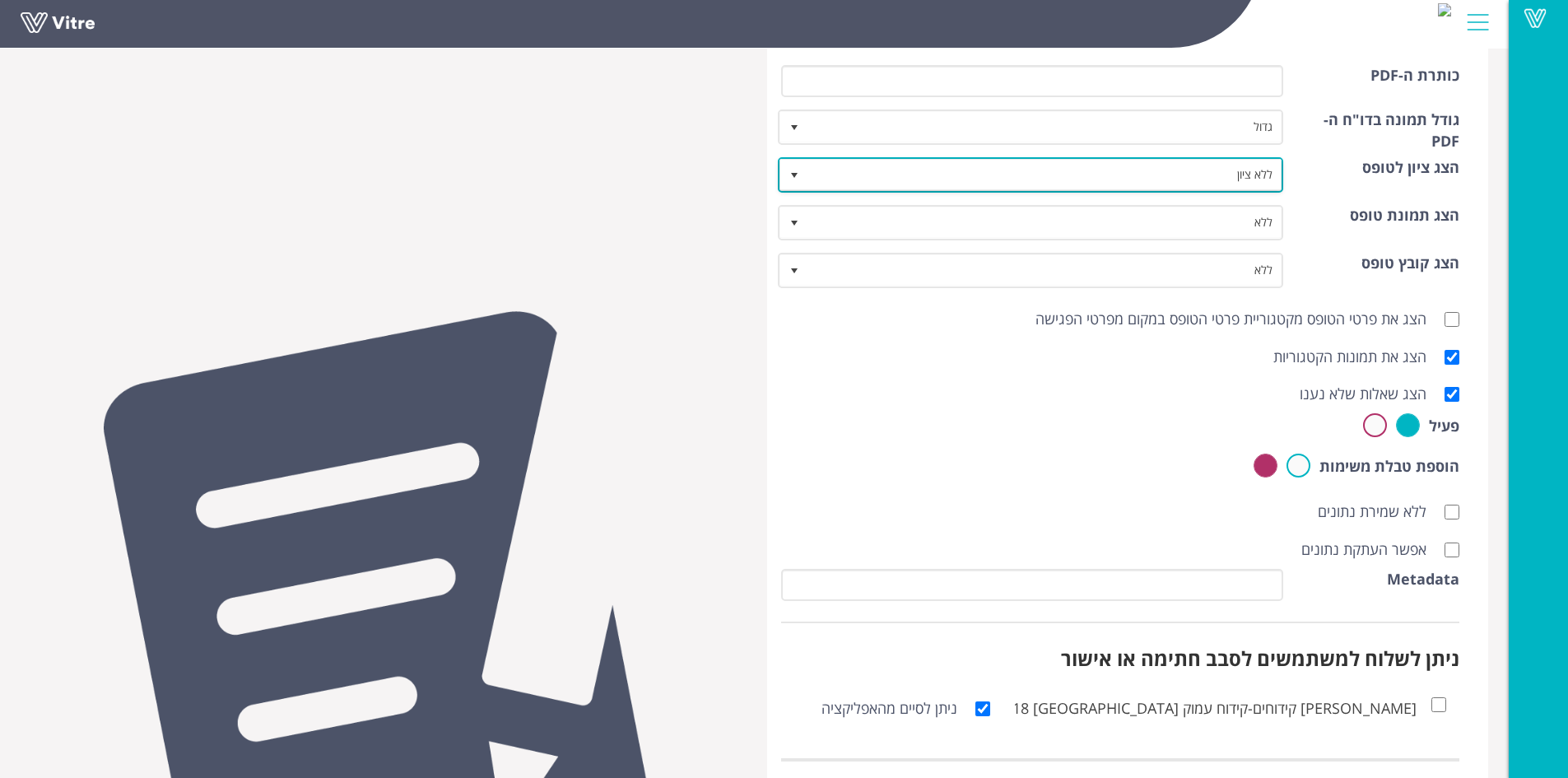
scroll to position [514, 0]
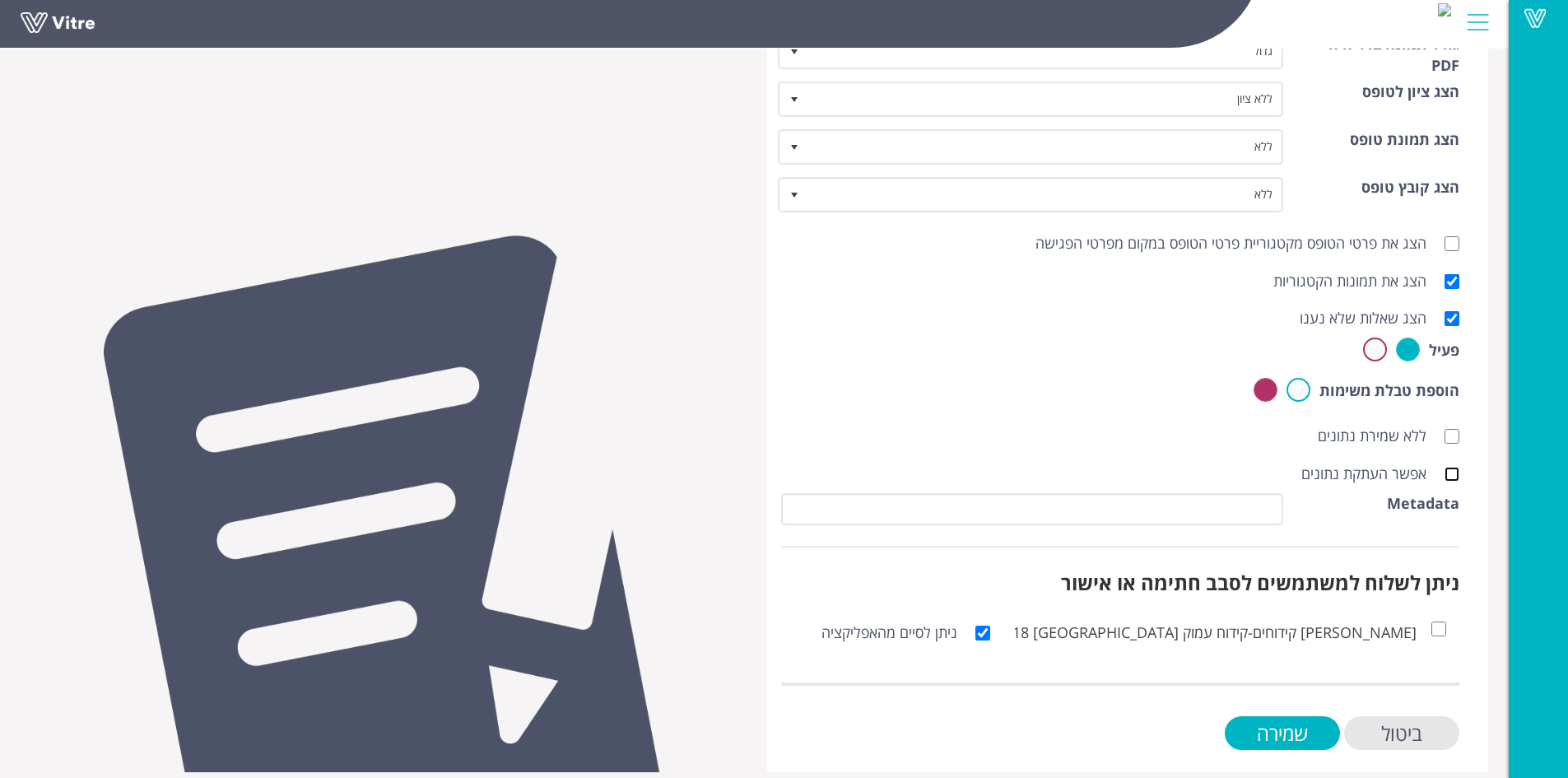
click at [1455, 477] on input "אפשר העתקת נתונים" at bounding box center [1452, 474] width 15 height 15
checkbox input "true"
click at [1323, 732] on input "שמירה" at bounding box center [1282, 733] width 115 height 34
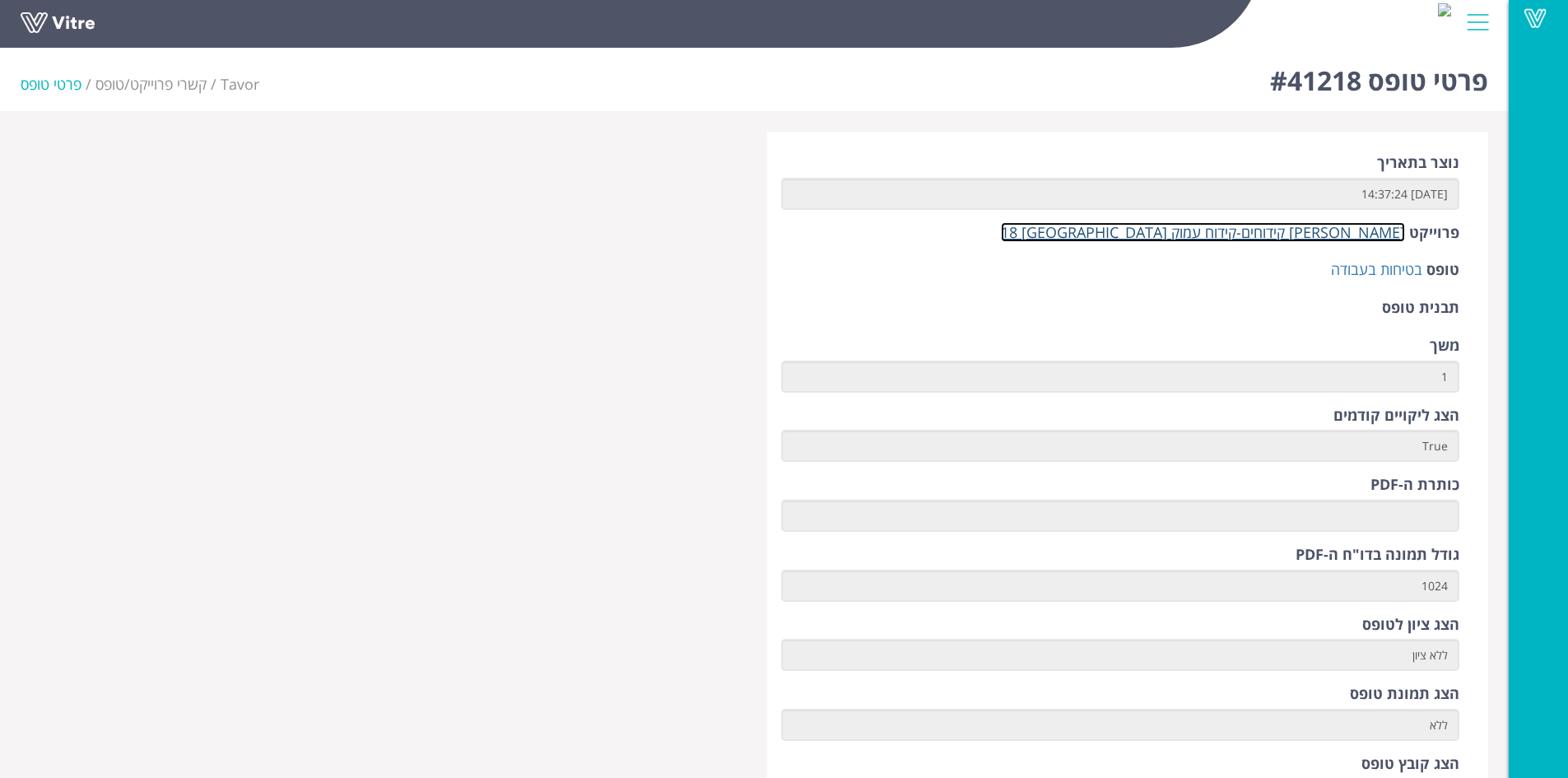
click at [1305, 238] on link "[PERSON_NAME] קידוחים-קידוח עמוק [GEOGRAPHIC_DATA] 18" at bounding box center [1203, 231] width 404 height 20
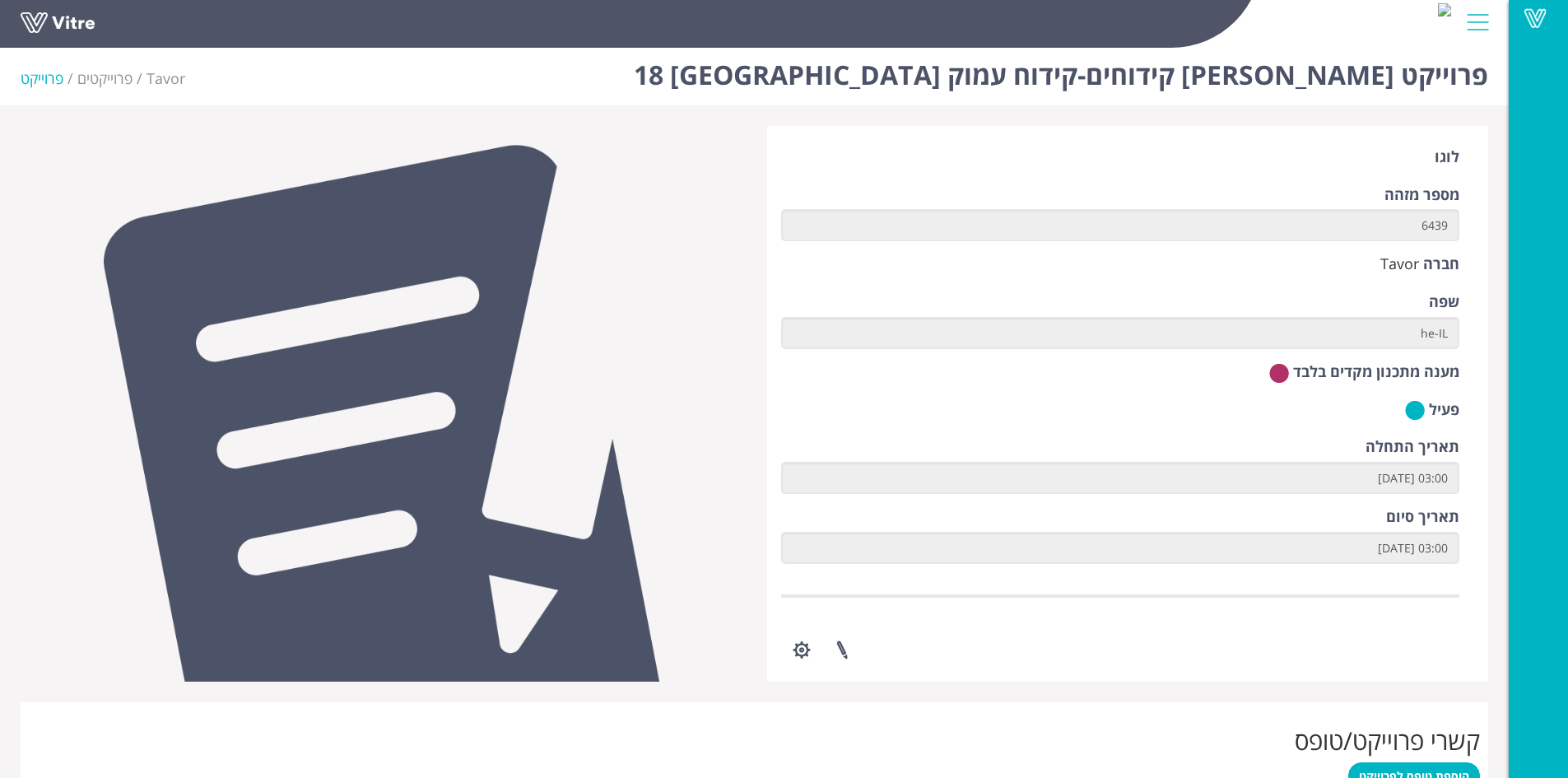
scroll to position [144, 0]
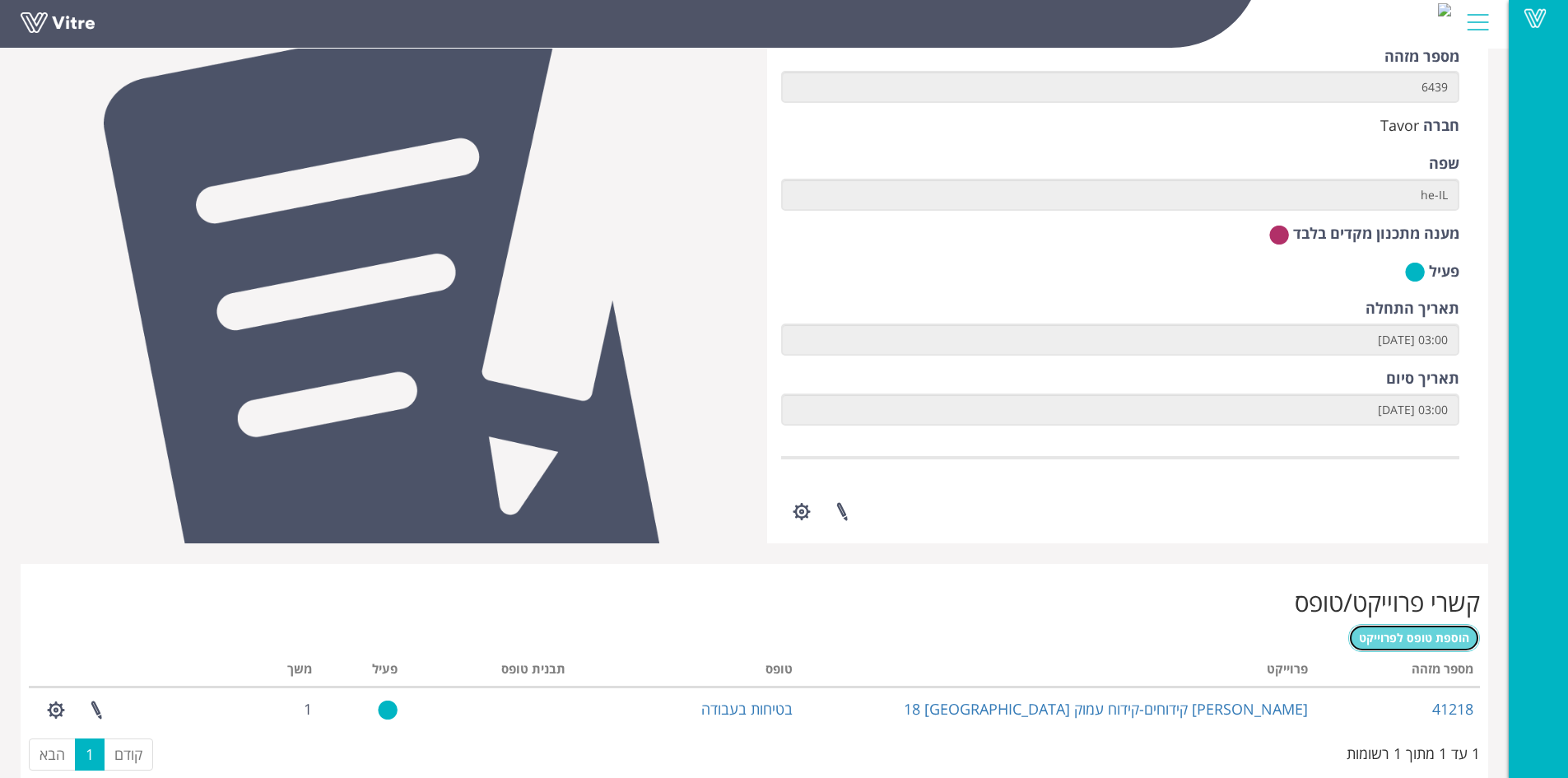
click at [1404, 641] on span "הוספת טופס לפרוייקט" at bounding box center [1414, 638] width 110 height 16
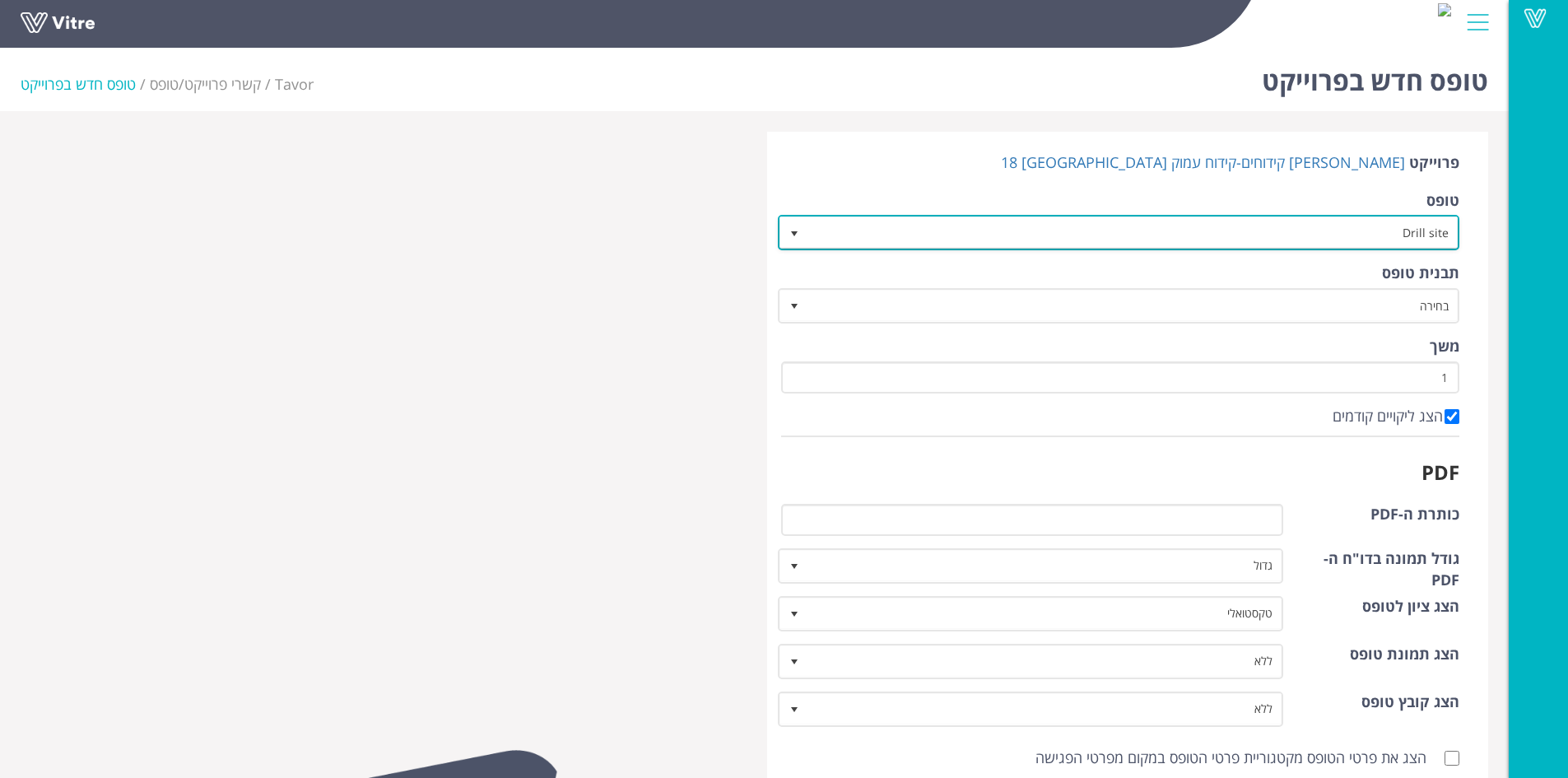
click at [801, 235] on span "select" at bounding box center [795, 232] width 30 height 30
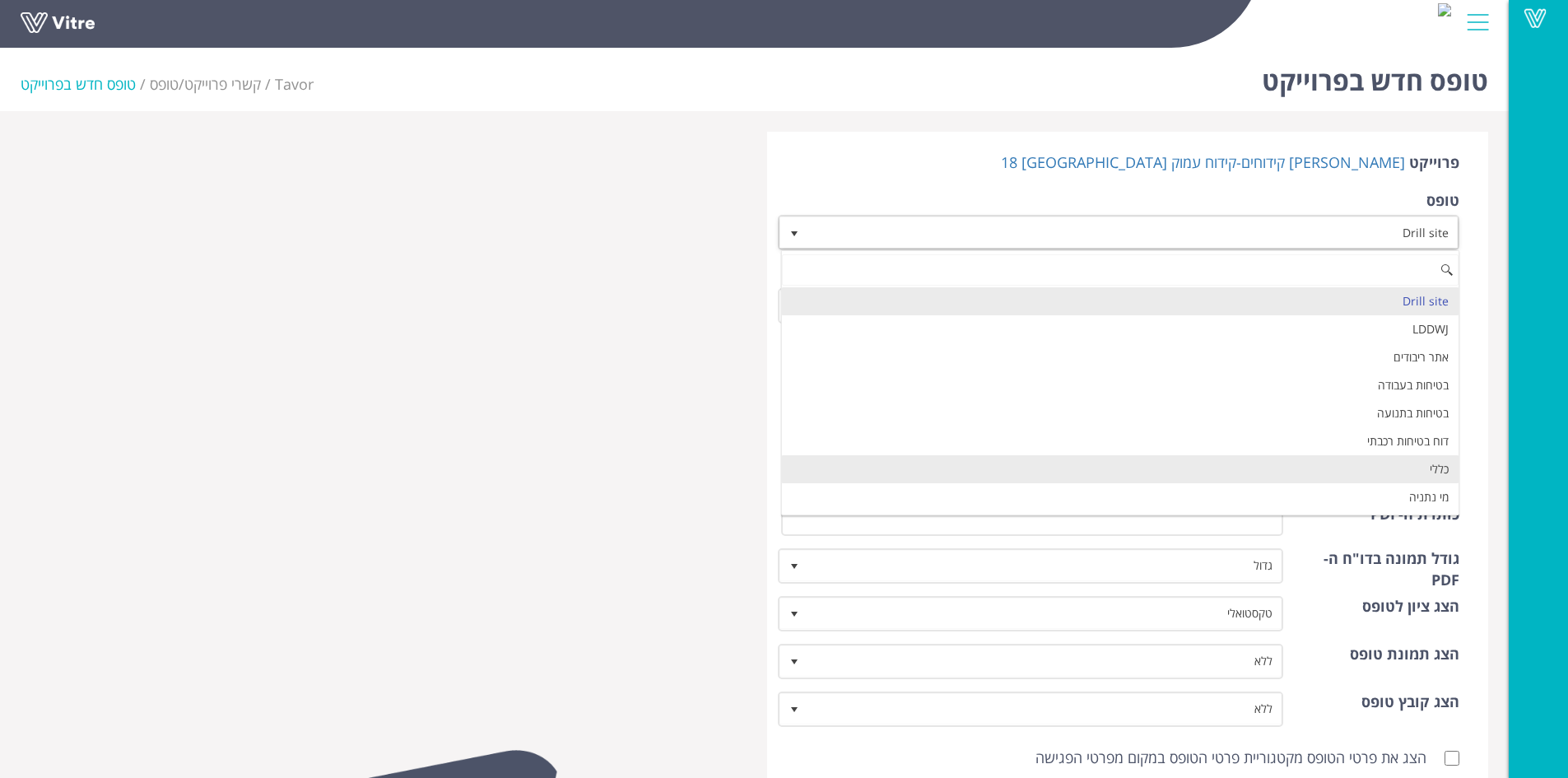
click at [1322, 462] on li "כללי" at bounding box center [1121, 469] width 678 height 28
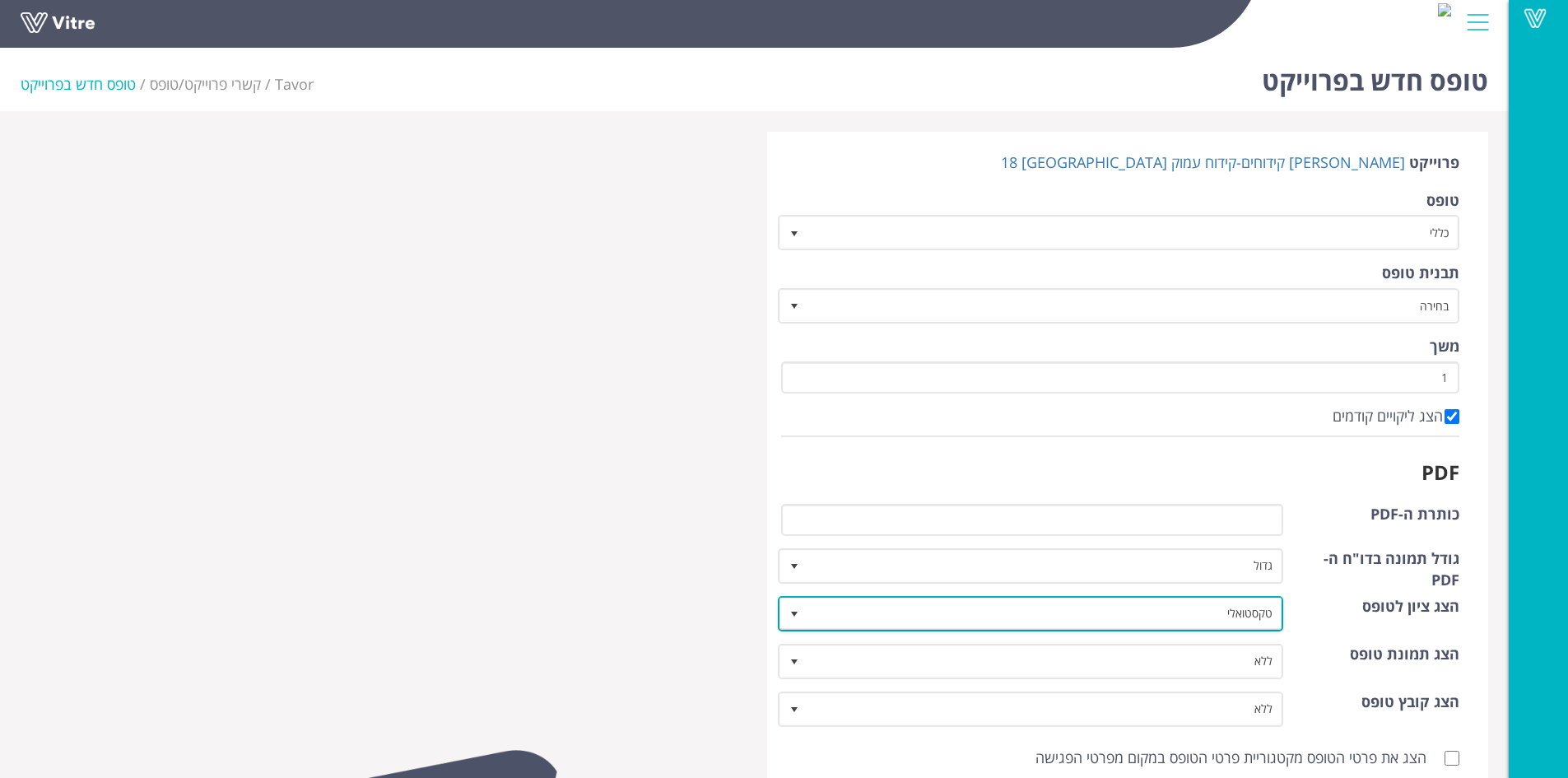
click at [802, 610] on span "select" at bounding box center [795, 613] width 30 height 30
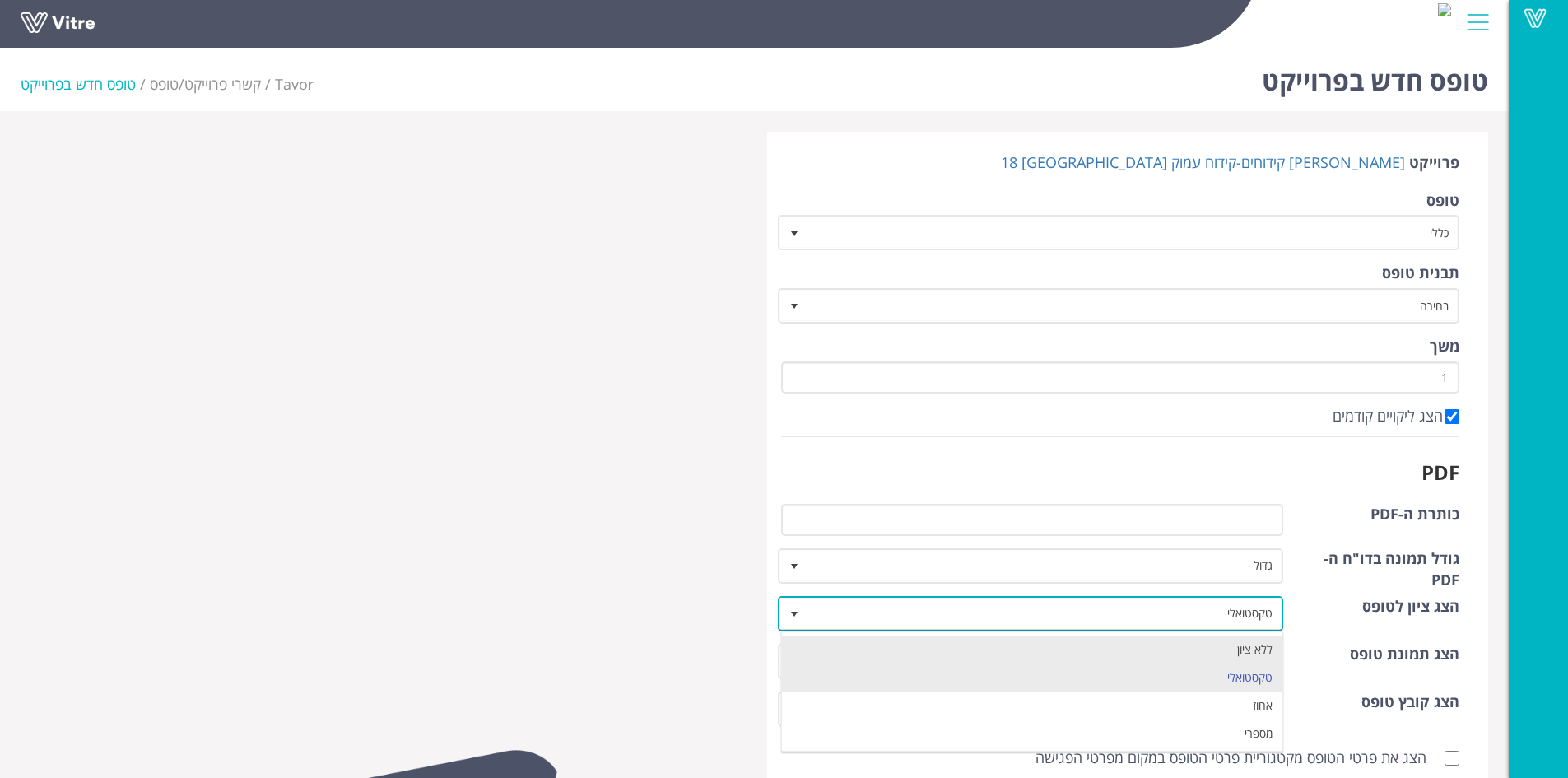
click at [873, 639] on li "ללא ציון" at bounding box center [1032, 650] width 501 height 28
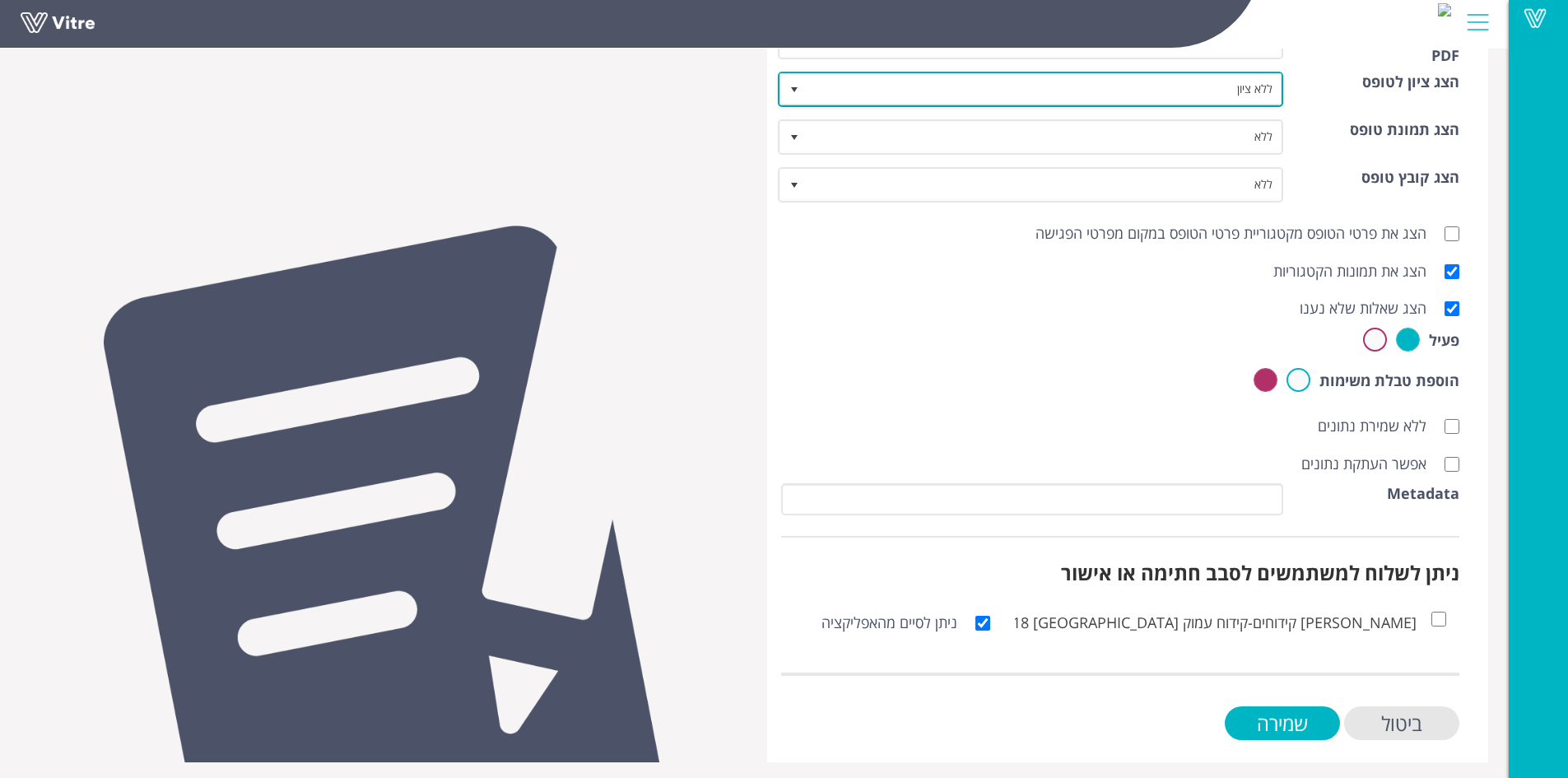
scroll to position [529, 0]
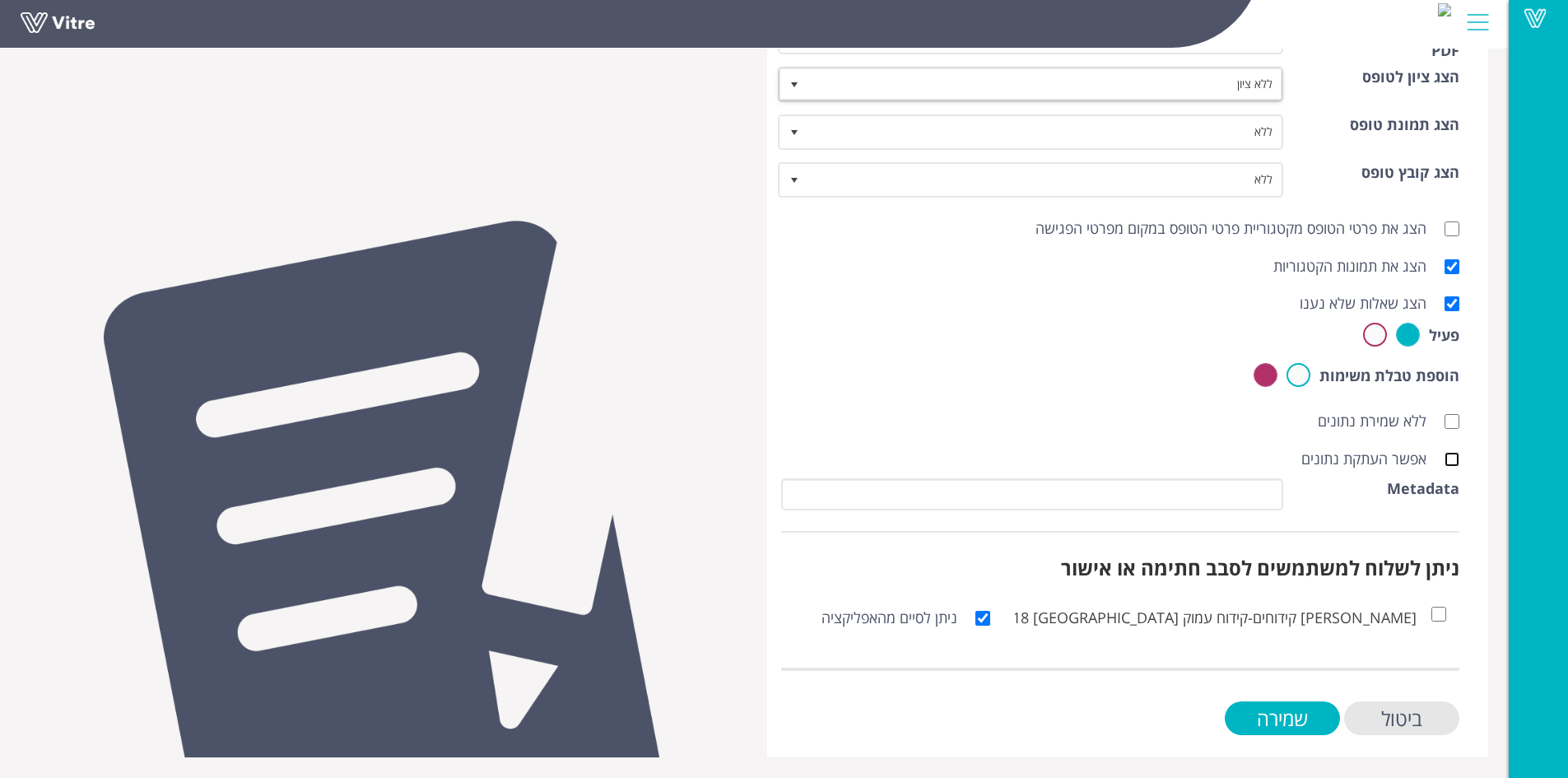
click at [1458, 459] on input "אפשר העתקת נתונים" at bounding box center [1452, 460] width 15 height 15
checkbox input "true"
click at [1312, 716] on input "שמירה" at bounding box center [1282, 718] width 115 height 34
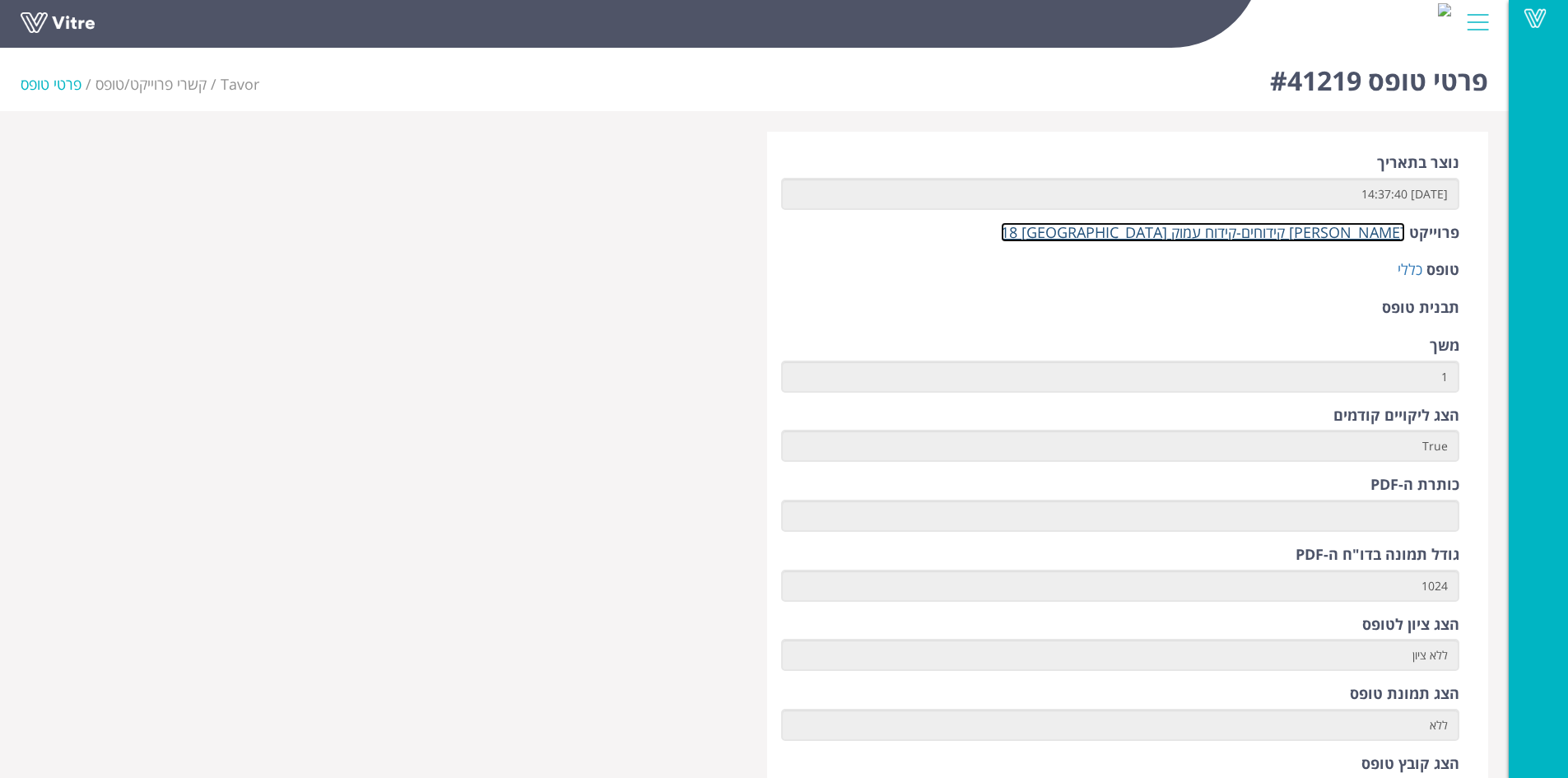
click at [1282, 239] on link "[PERSON_NAME] קידוחים-קידוח עמוק [GEOGRAPHIC_DATA] 18" at bounding box center [1203, 231] width 404 height 20
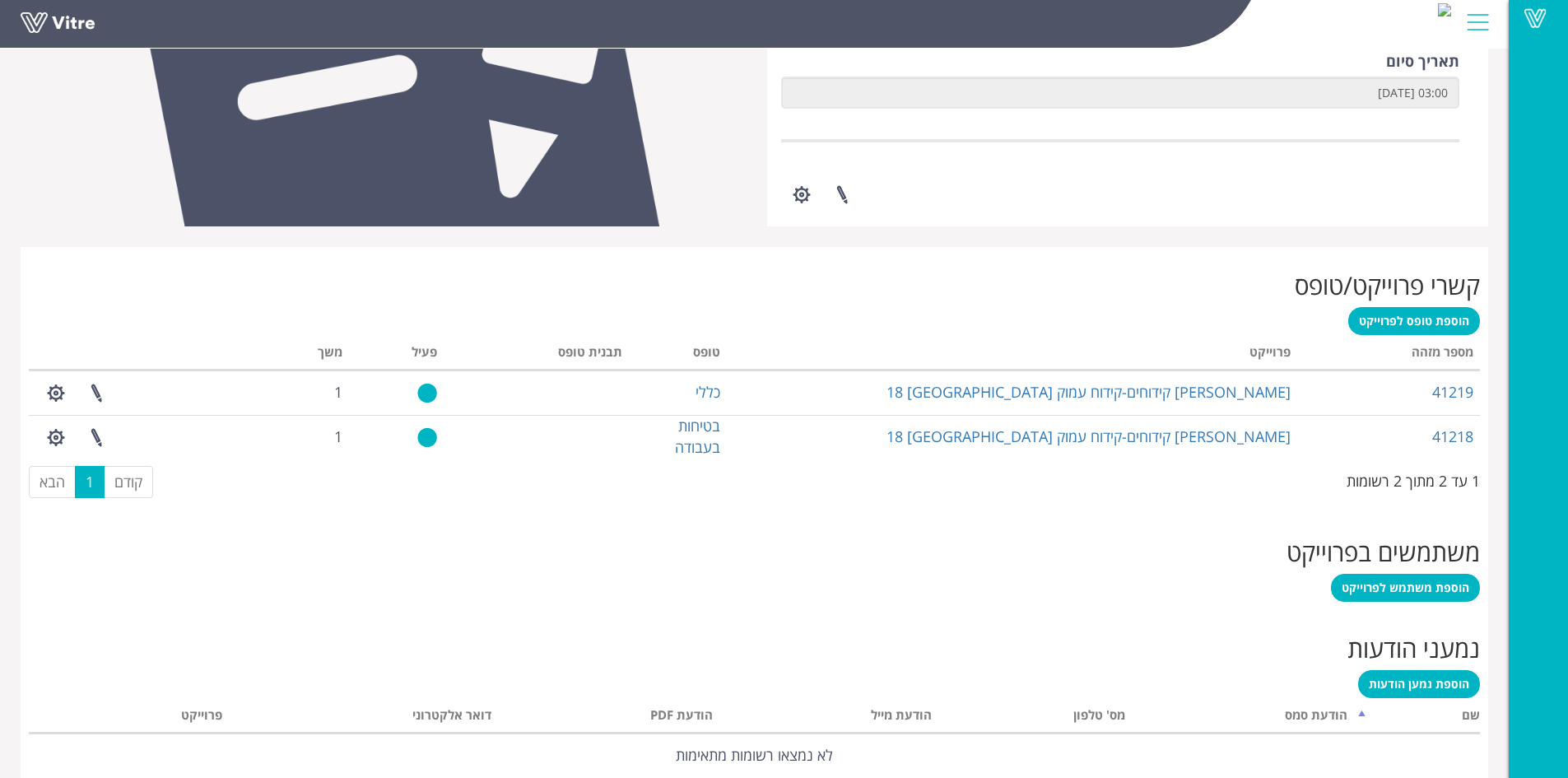
scroll to position [536, 0]
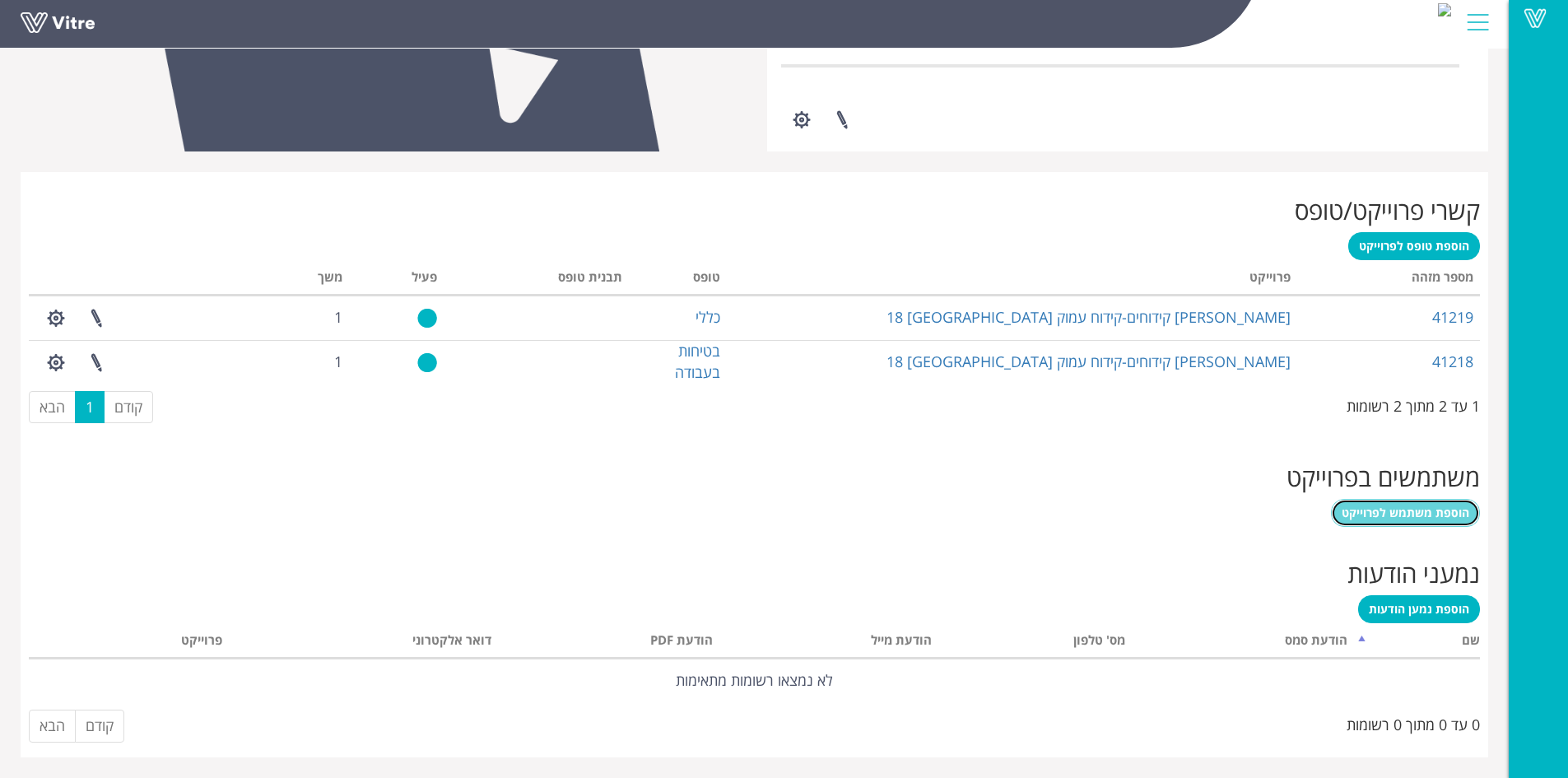
click at [1397, 507] on span "הוספת משתמש לפרוייקט" at bounding box center [1405, 512] width 127 height 16
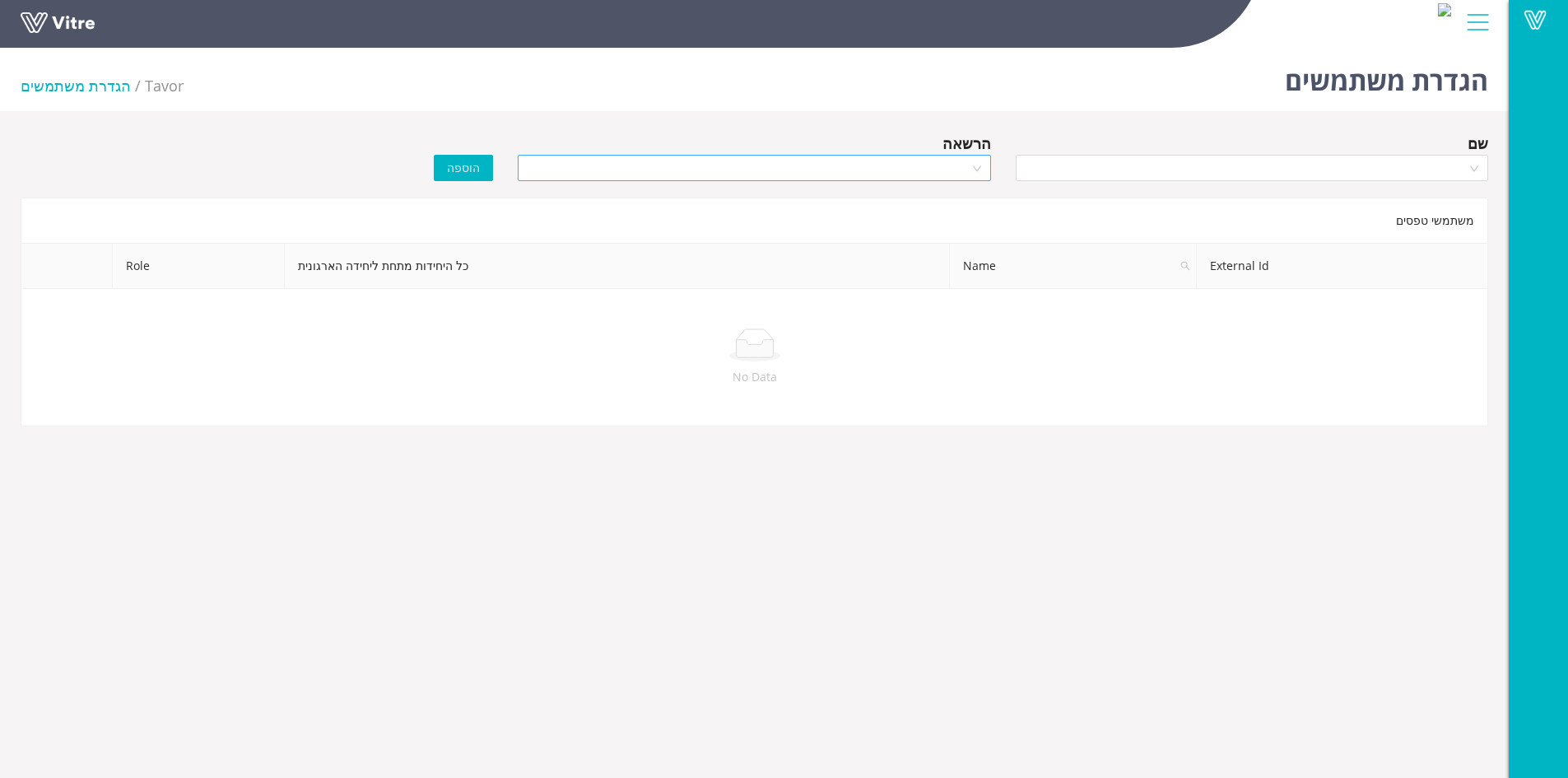
click at [980, 167] on div at bounding box center [754, 168] width 473 height 26
click at [964, 221] on div "Manager" at bounding box center [755, 227] width 453 height 18
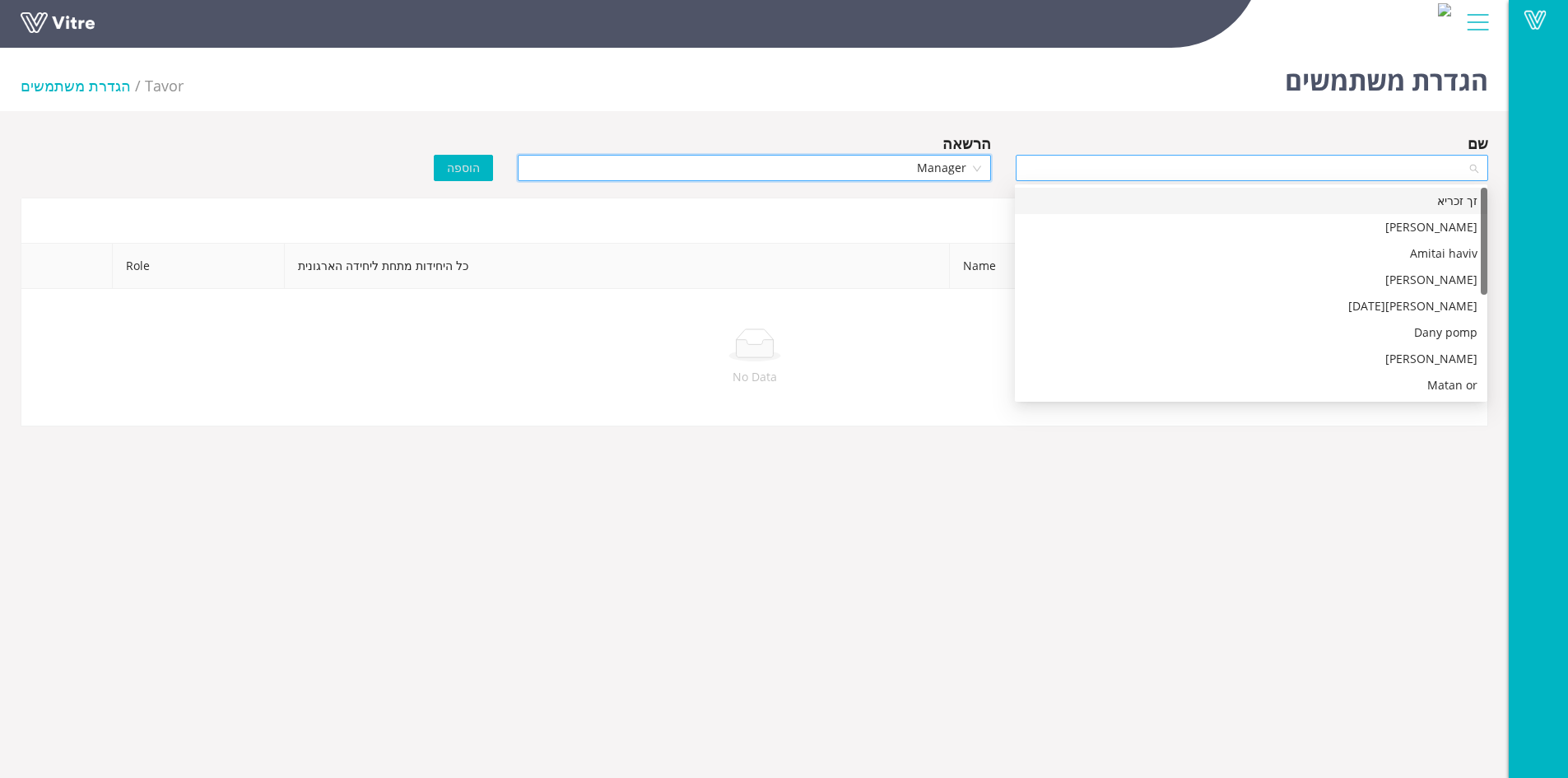
click at [1475, 166] on div at bounding box center [1252, 168] width 473 height 26
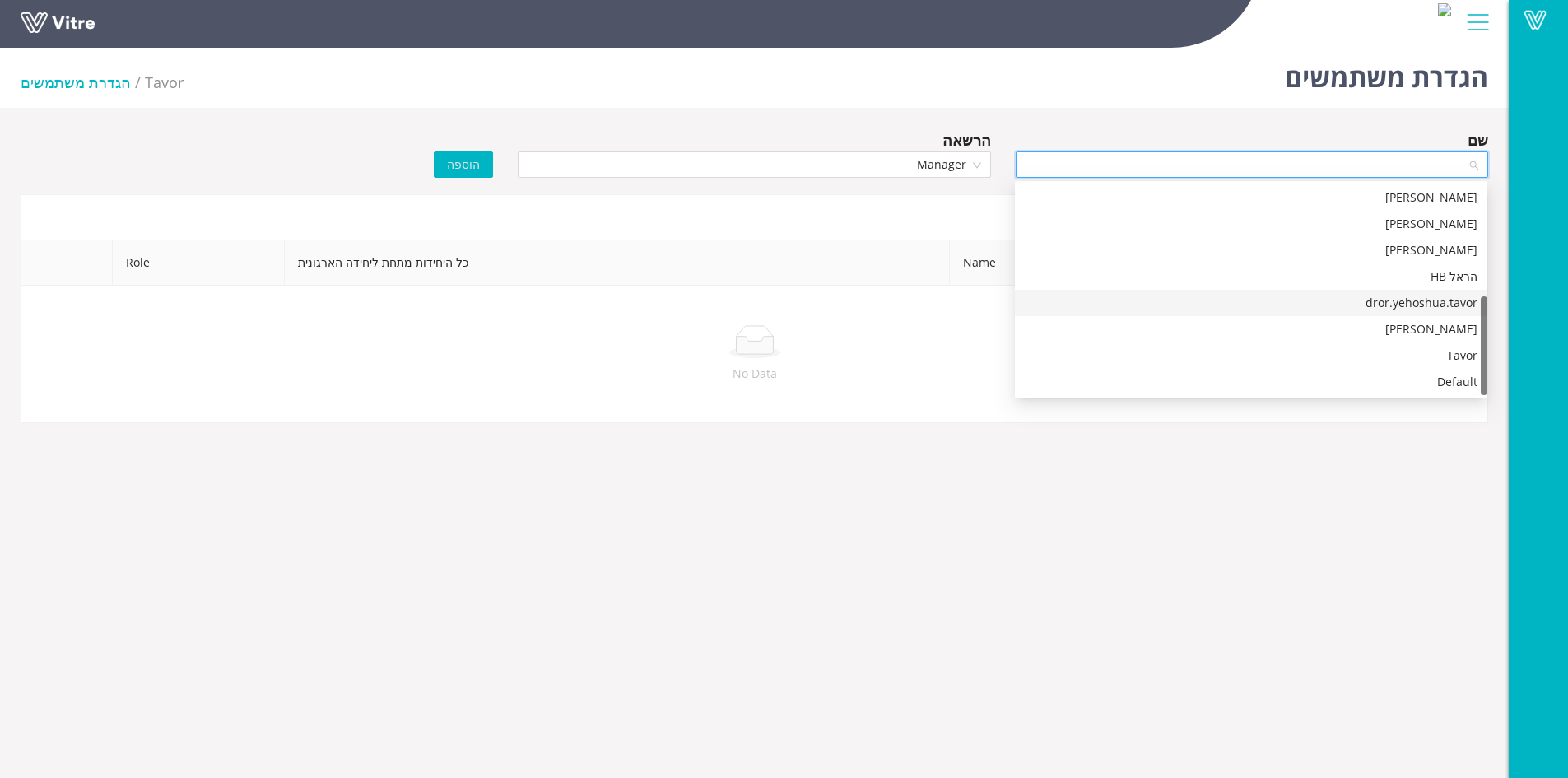
scroll to position [41, 0]
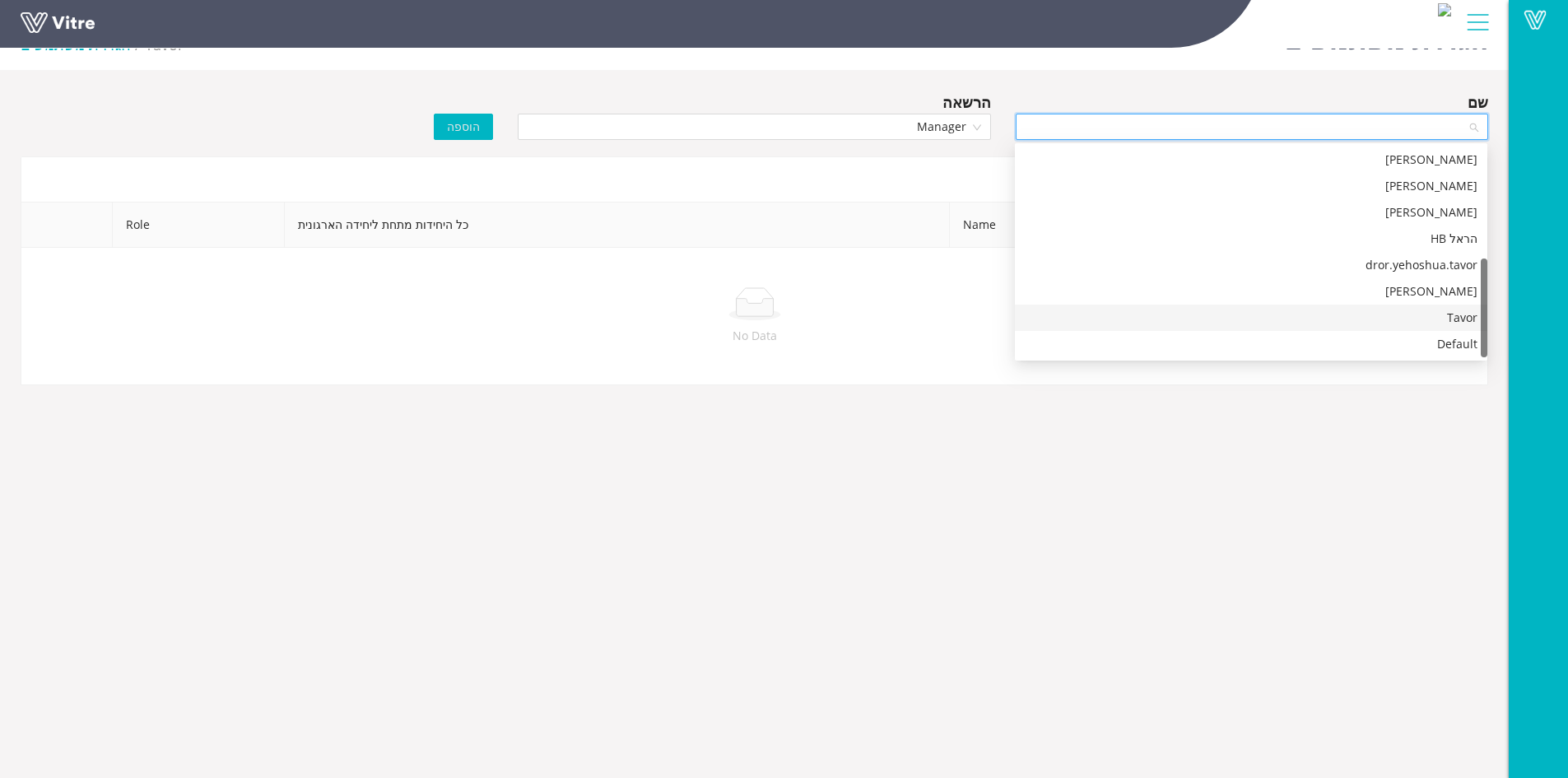
click at [1412, 310] on div "Tavor" at bounding box center [1252, 317] width 453 height 18
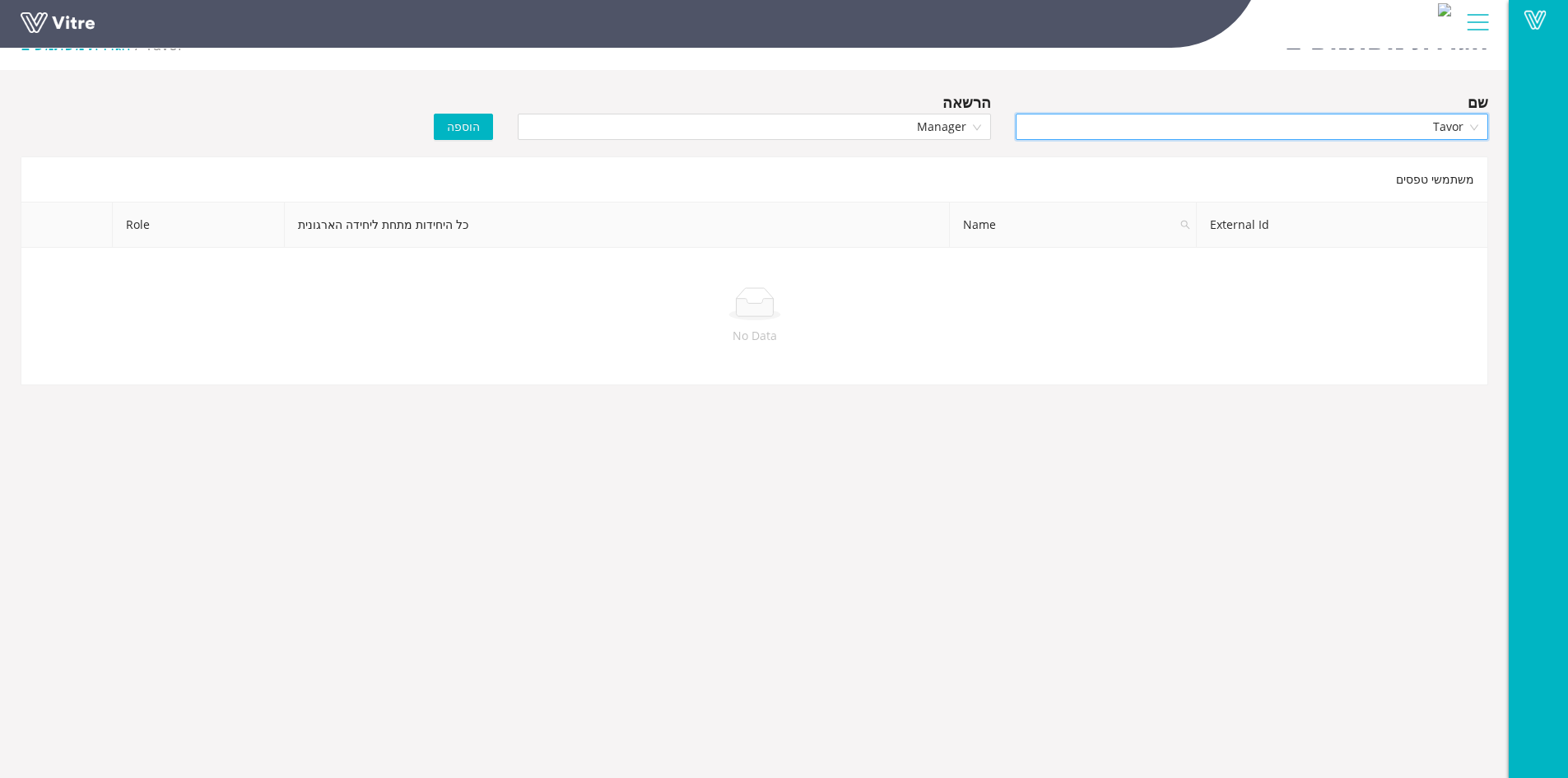
click at [464, 128] on span "הוספה" at bounding box center [462, 126] width 33 height 18
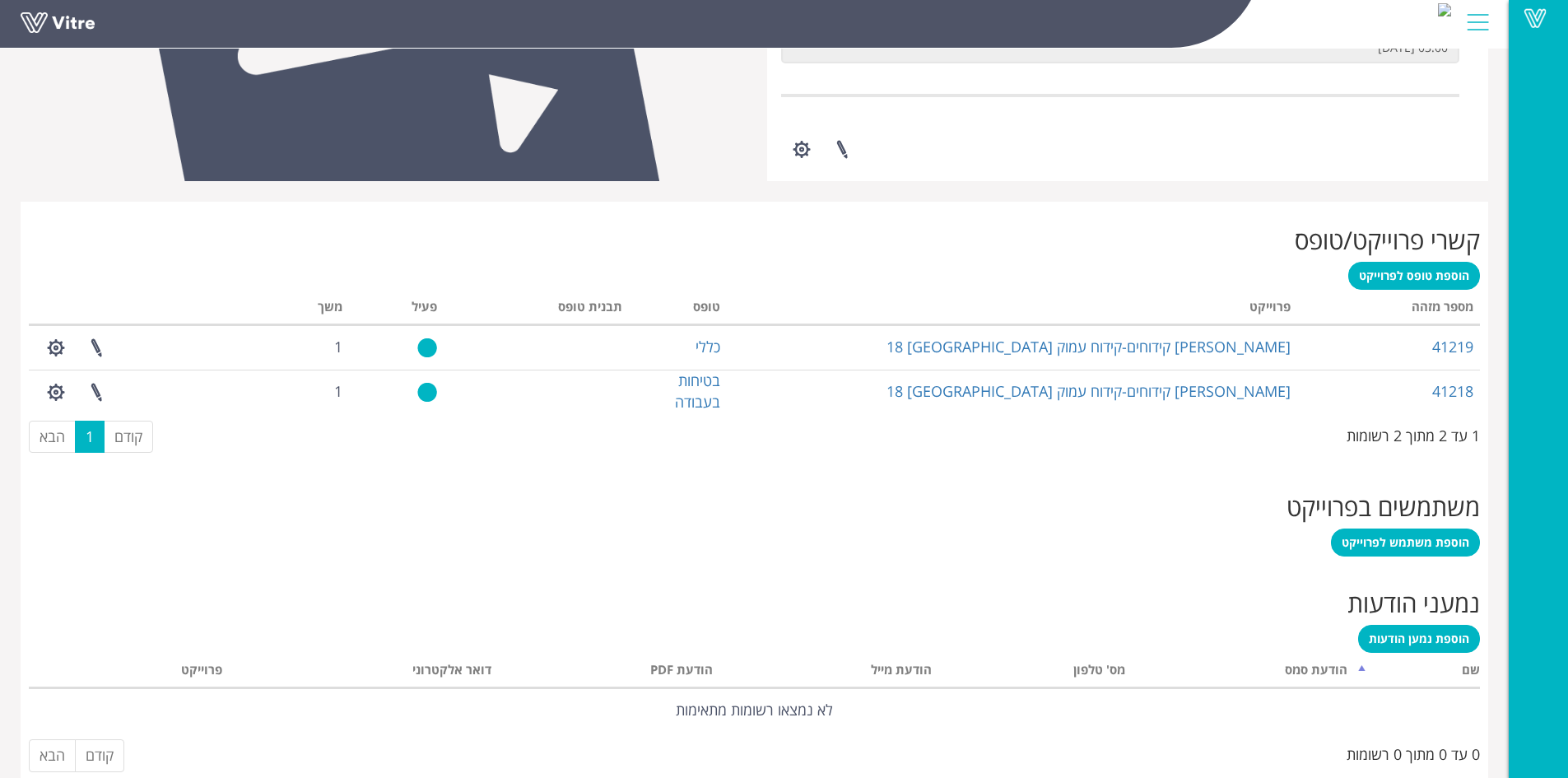
scroll to position [536, 0]
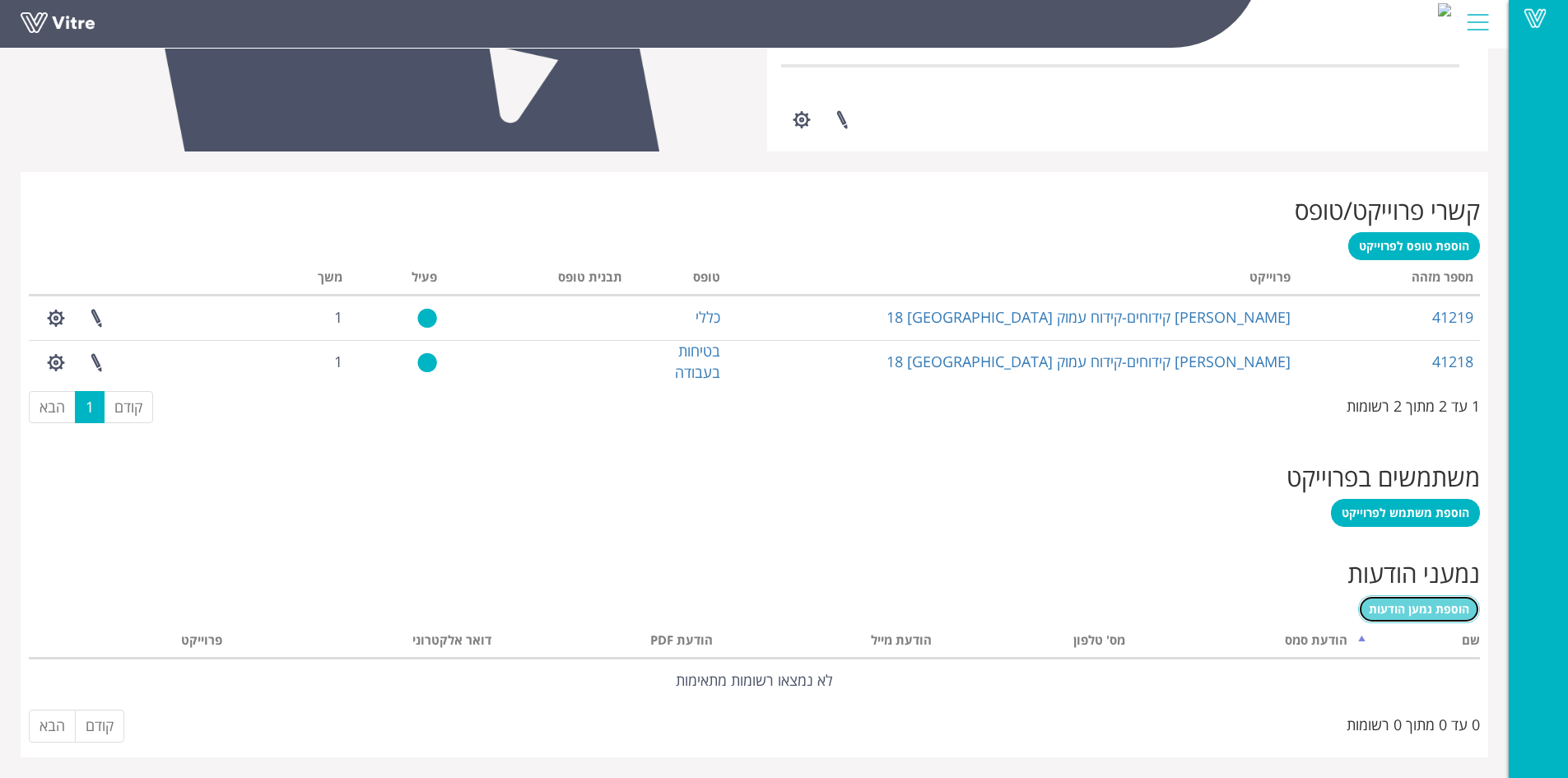
click at [1443, 604] on span "הוספת נמען הודעות" at bounding box center [1418, 609] width 100 height 16
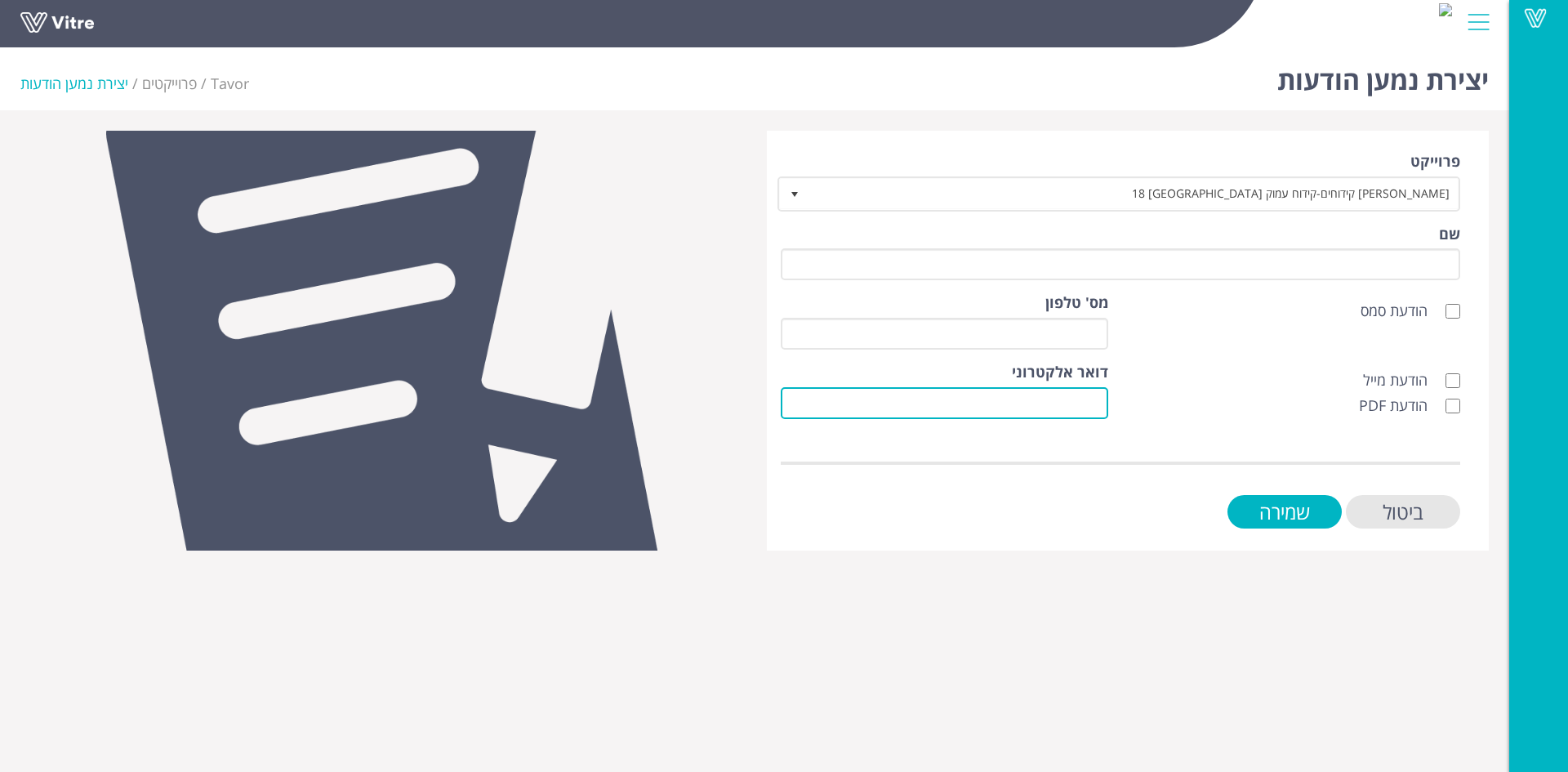
click at [1094, 395] on input "דואר אלקטרוני" at bounding box center [944, 403] width 328 height 32
paste input "[EMAIL_ADDRESS][DOMAIN_NAME]"
type input "[EMAIL_ADDRESS][DOMAIN_NAME]"
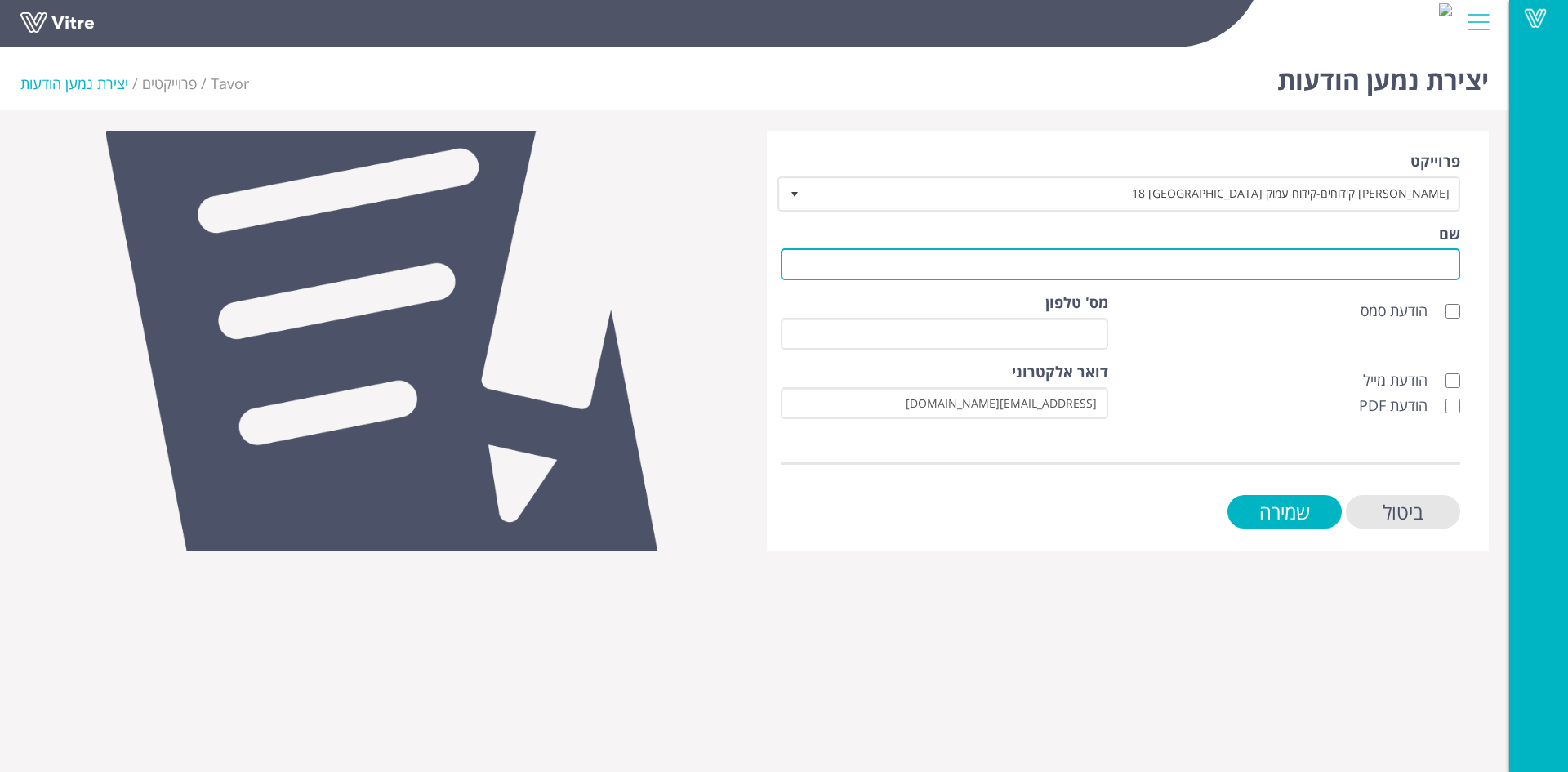
click at [1320, 258] on input "שם" at bounding box center [1119, 264] width 679 height 32
type input "לקוח"
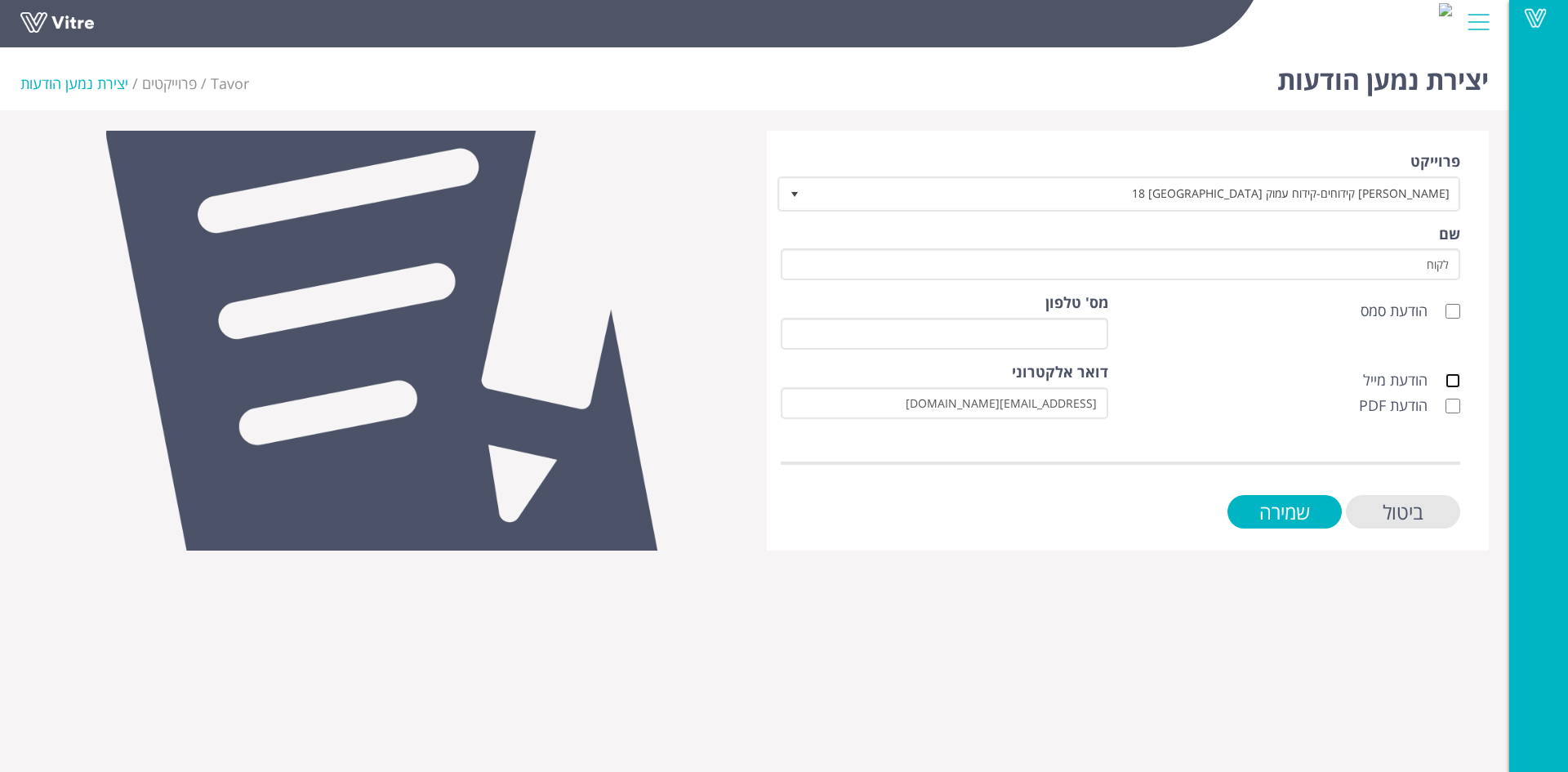
click at [1452, 381] on input "הודעת מייל" at bounding box center [1453, 381] width 15 height 15
checkbox input "true"
click at [1457, 405] on input "הודעת PDF" at bounding box center [1453, 406] width 15 height 15
checkbox input "true"
click at [1272, 512] on input "שמירה" at bounding box center [1284, 512] width 114 height 33
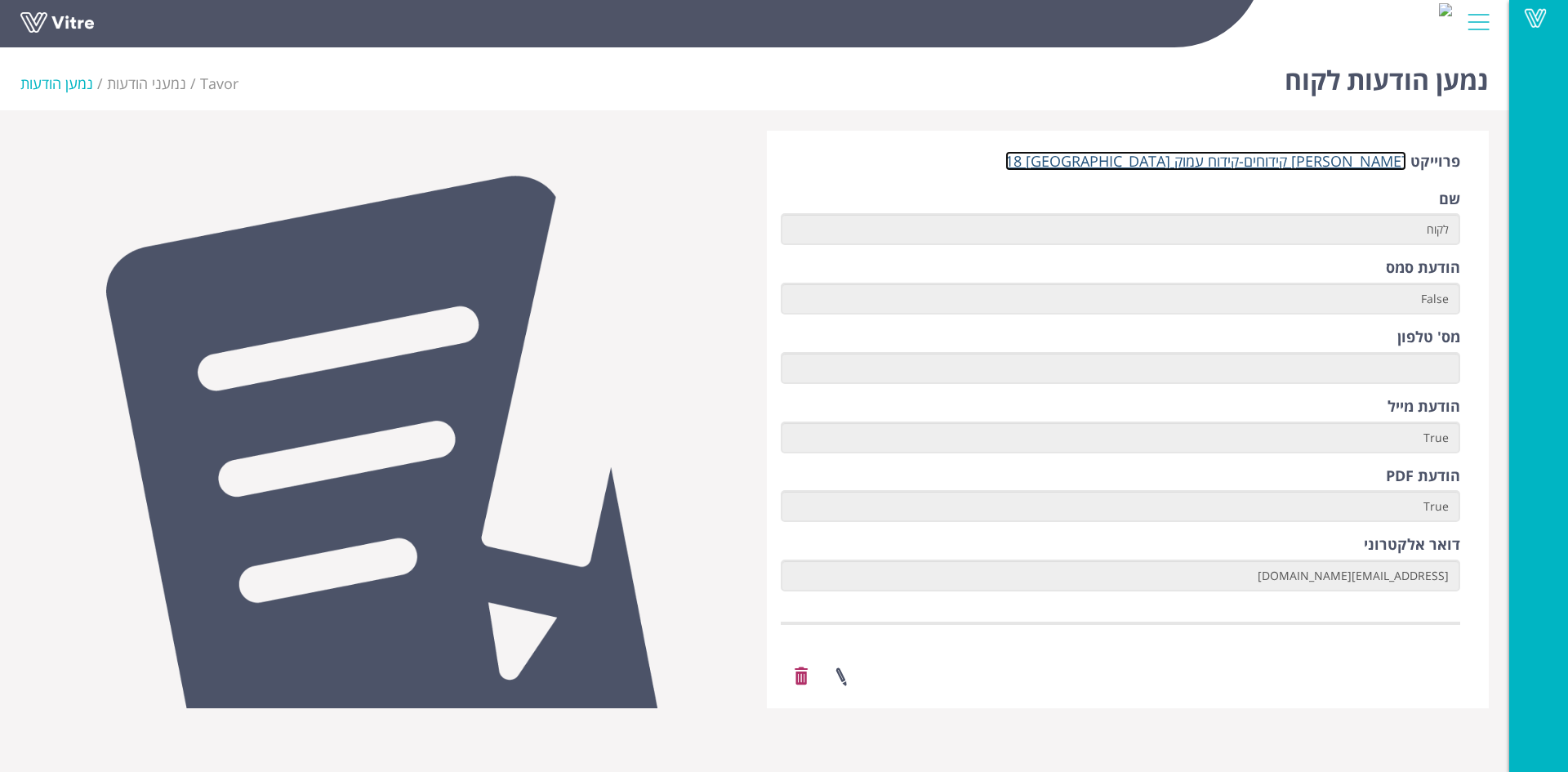
click at [1367, 159] on link "[PERSON_NAME] קידוחים-קידוח עמוק [GEOGRAPHIC_DATA] 18" at bounding box center [1206, 161] width 401 height 20
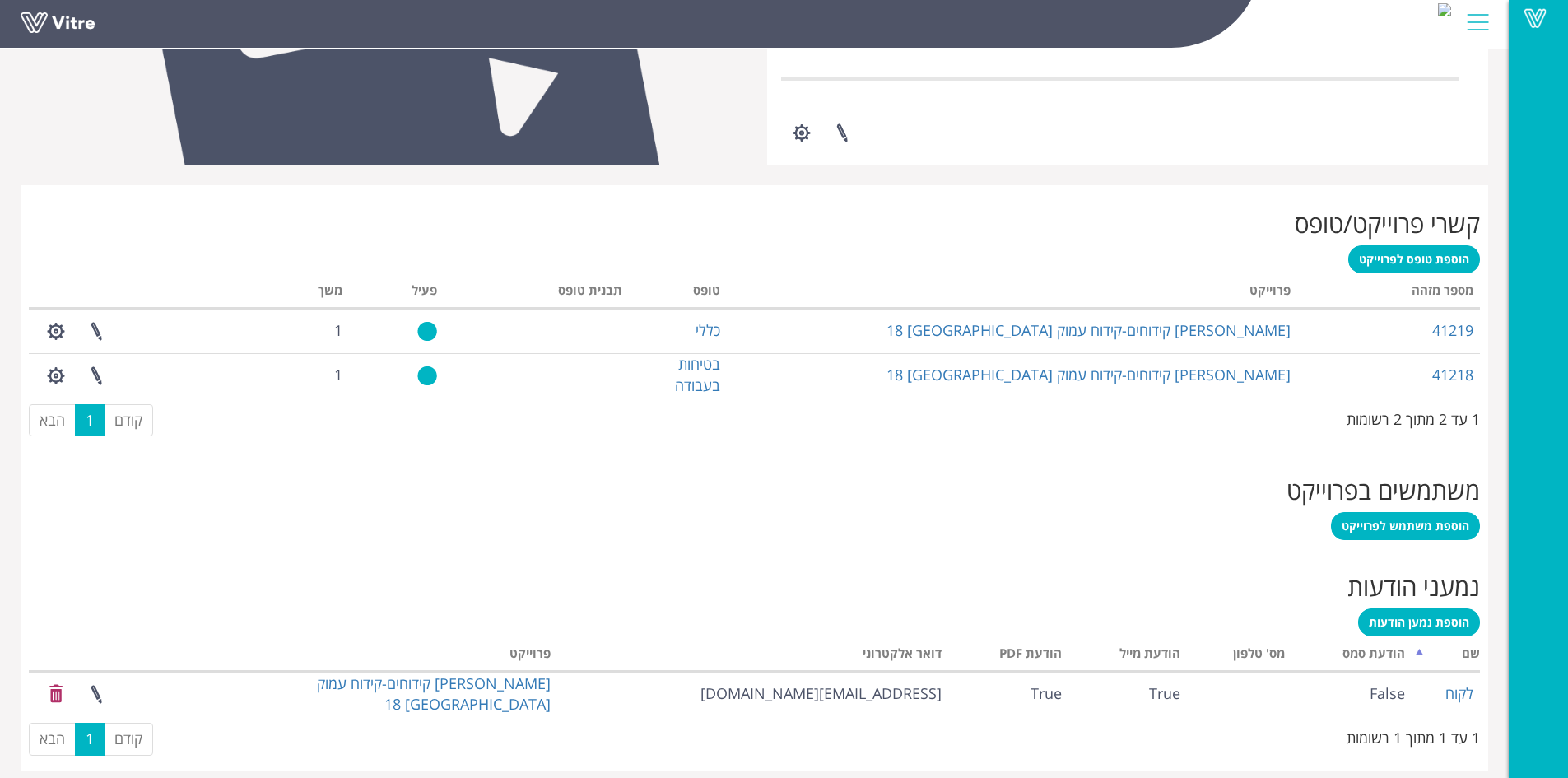
scroll to position [536, 0]
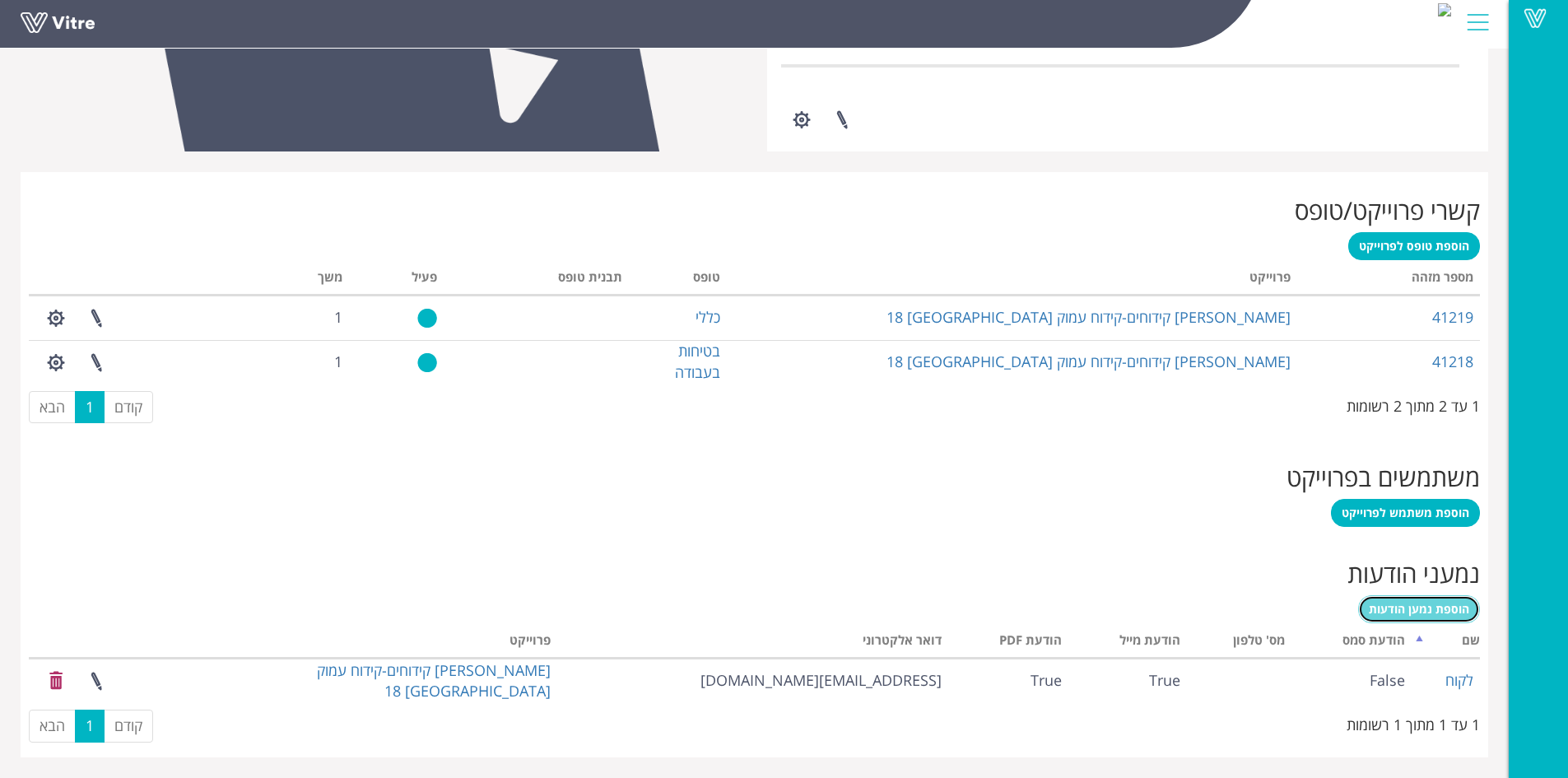
click at [1373, 609] on span "הוספת נמען הודעות" at bounding box center [1418, 609] width 100 height 16
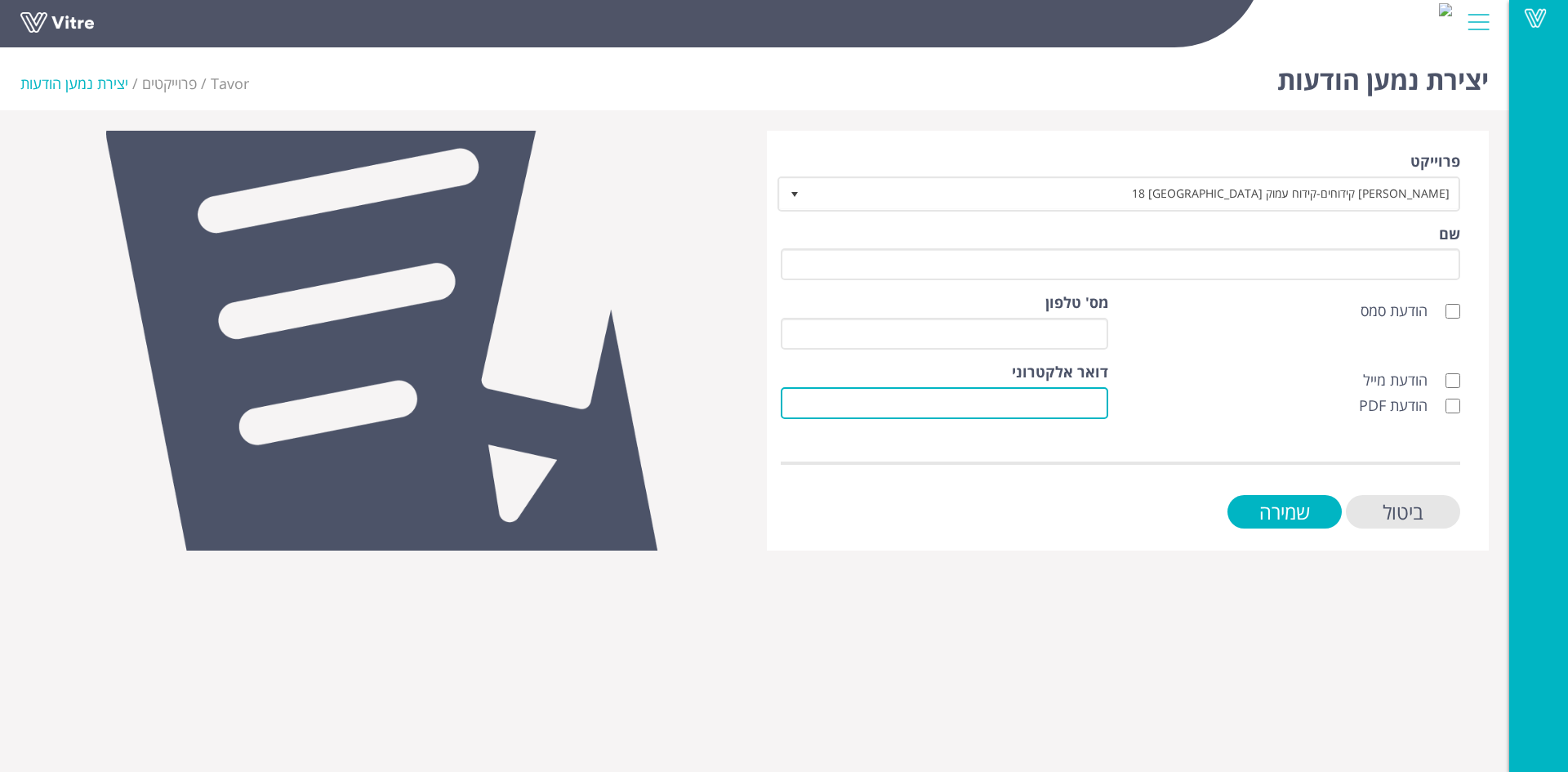
click at [1099, 398] on input "דואר אלקטרוני" at bounding box center [944, 403] width 328 height 32
paste input "Yehuda.ohana@kfirgroup.com"
type input "[EMAIL_ADDRESS][DOMAIN_NAME]"
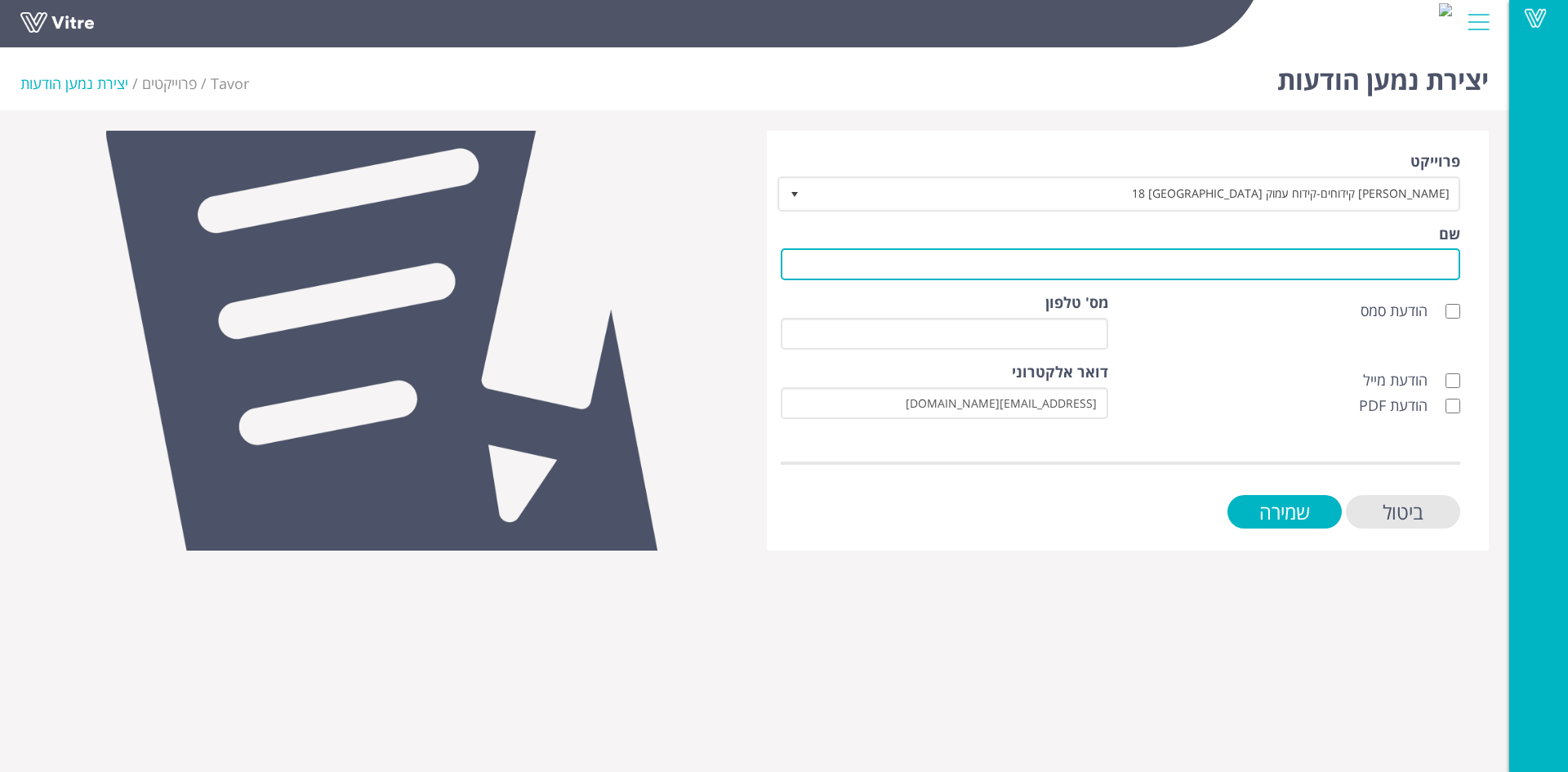
click at [1338, 259] on input "שם" at bounding box center [1119, 264] width 679 height 32
type input "לקוח"
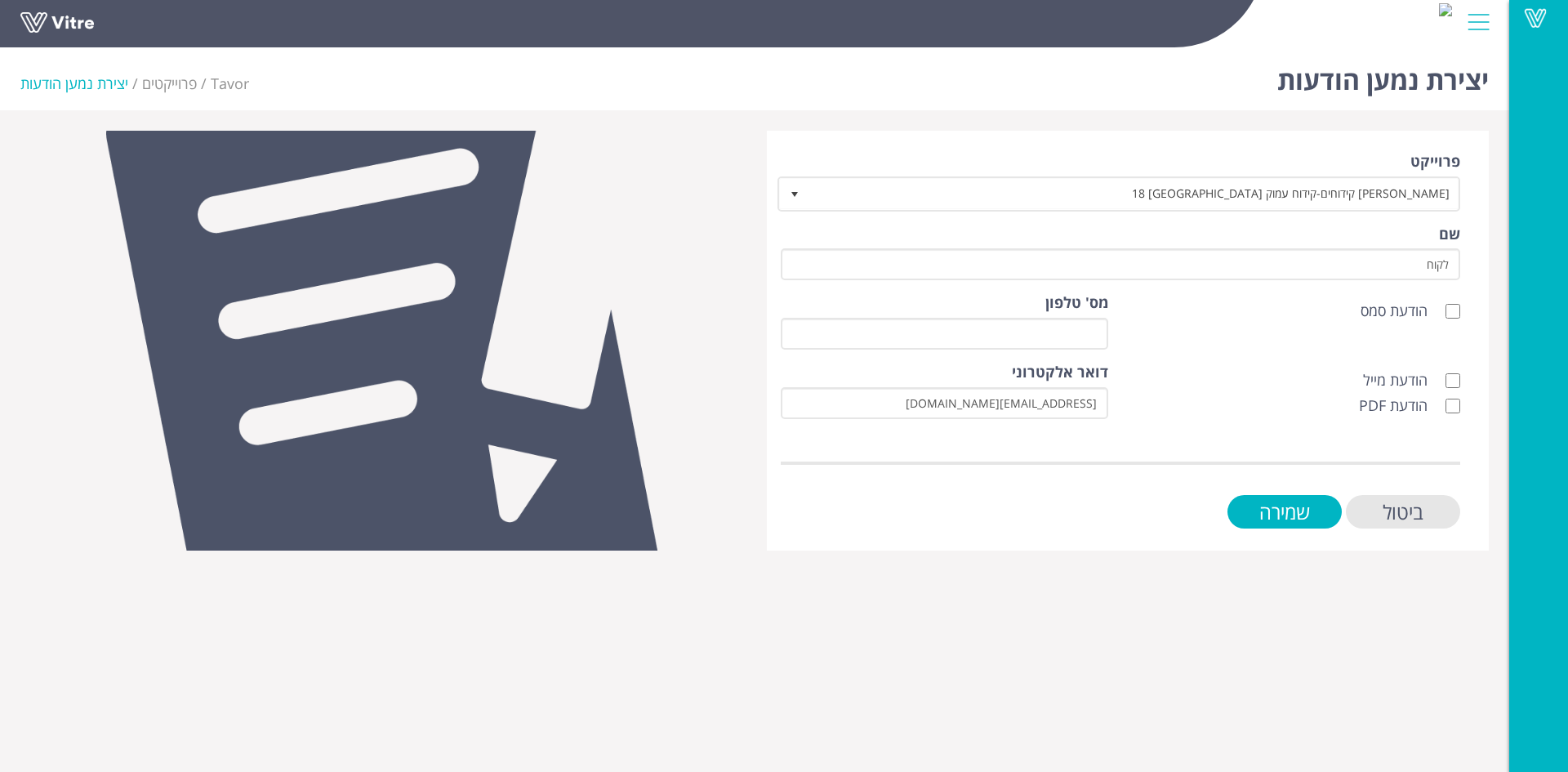
drag, startPoint x: 1463, startPoint y: 375, endPoint x: 1456, endPoint y: 382, distance: 9.9
click at [1462, 376] on div "הודעת מייל הודעת PDF" at bounding box center [1296, 392] width 352 height 62
click at [1456, 378] on input "הודעת מייל" at bounding box center [1453, 381] width 15 height 15
checkbox input "true"
click at [1456, 401] on input "הודעת PDF" at bounding box center [1453, 406] width 15 height 15
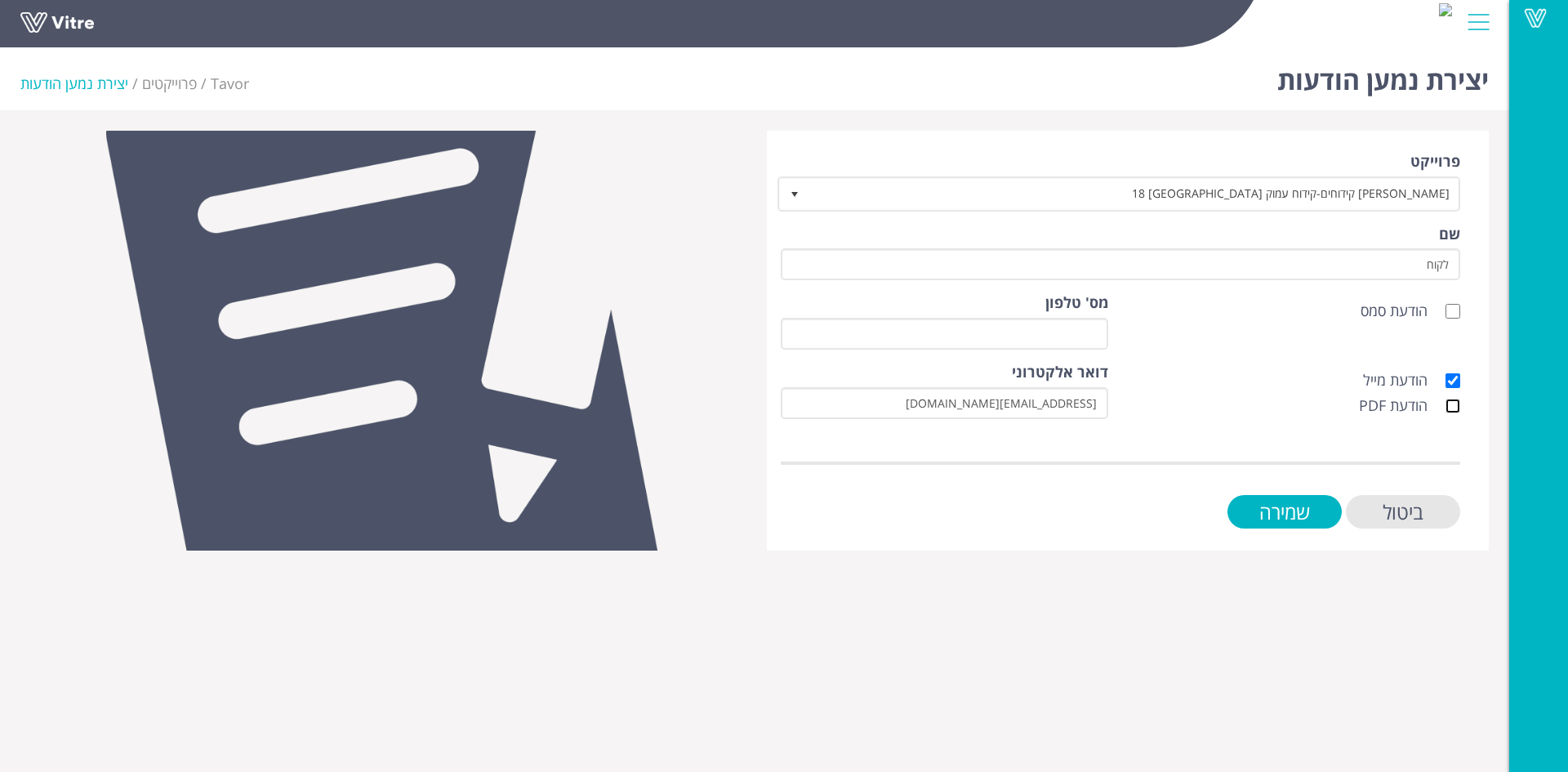
checkbox input "true"
click at [1314, 514] on input "שמירה" at bounding box center [1284, 512] width 114 height 33
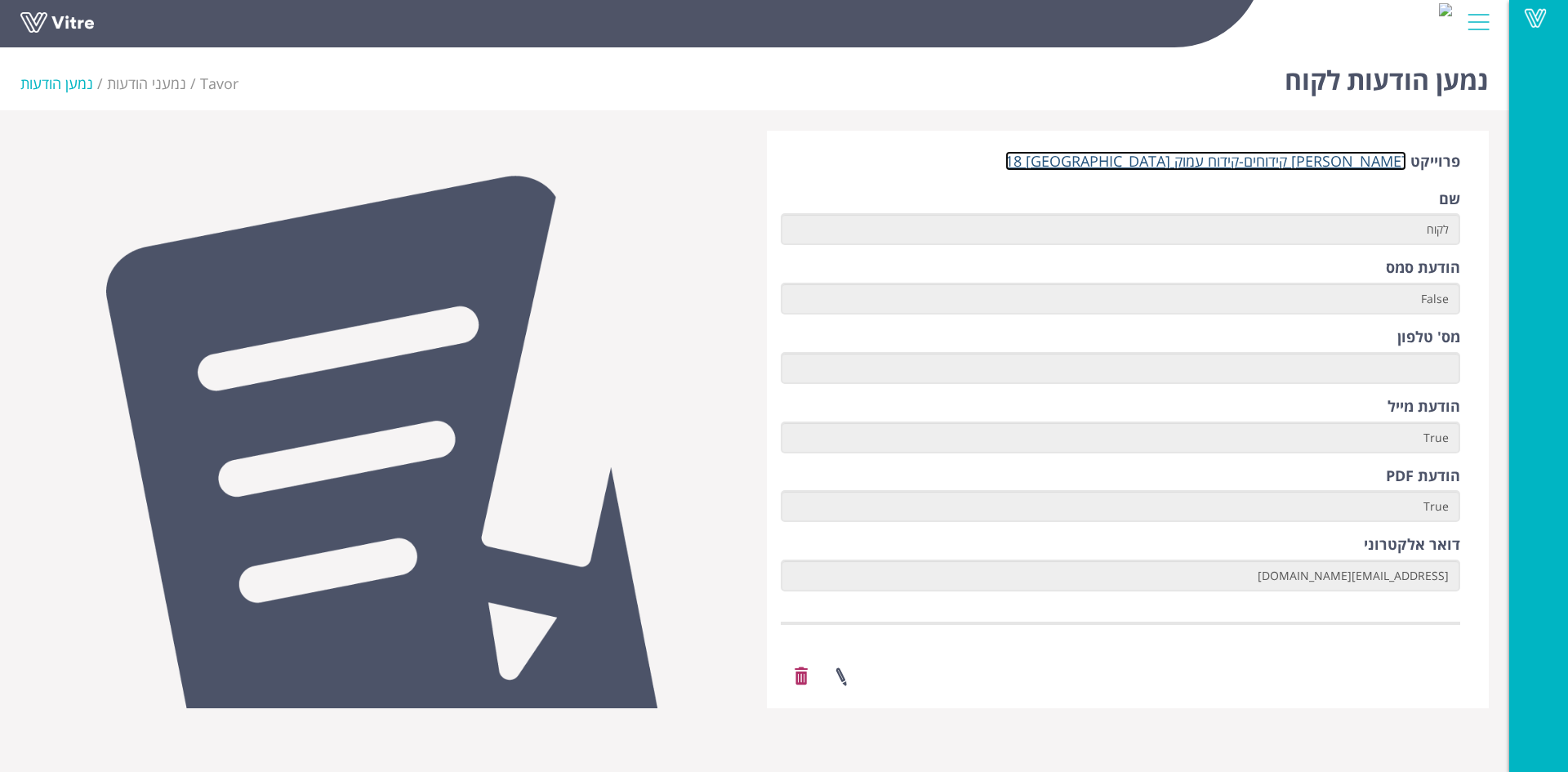
click at [1345, 161] on link "[PERSON_NAME] קידוחים-קידוח עמוק [GEOGRAPHIC_DATA] 18" at bounding box center [1206, 161] width 401 height 20
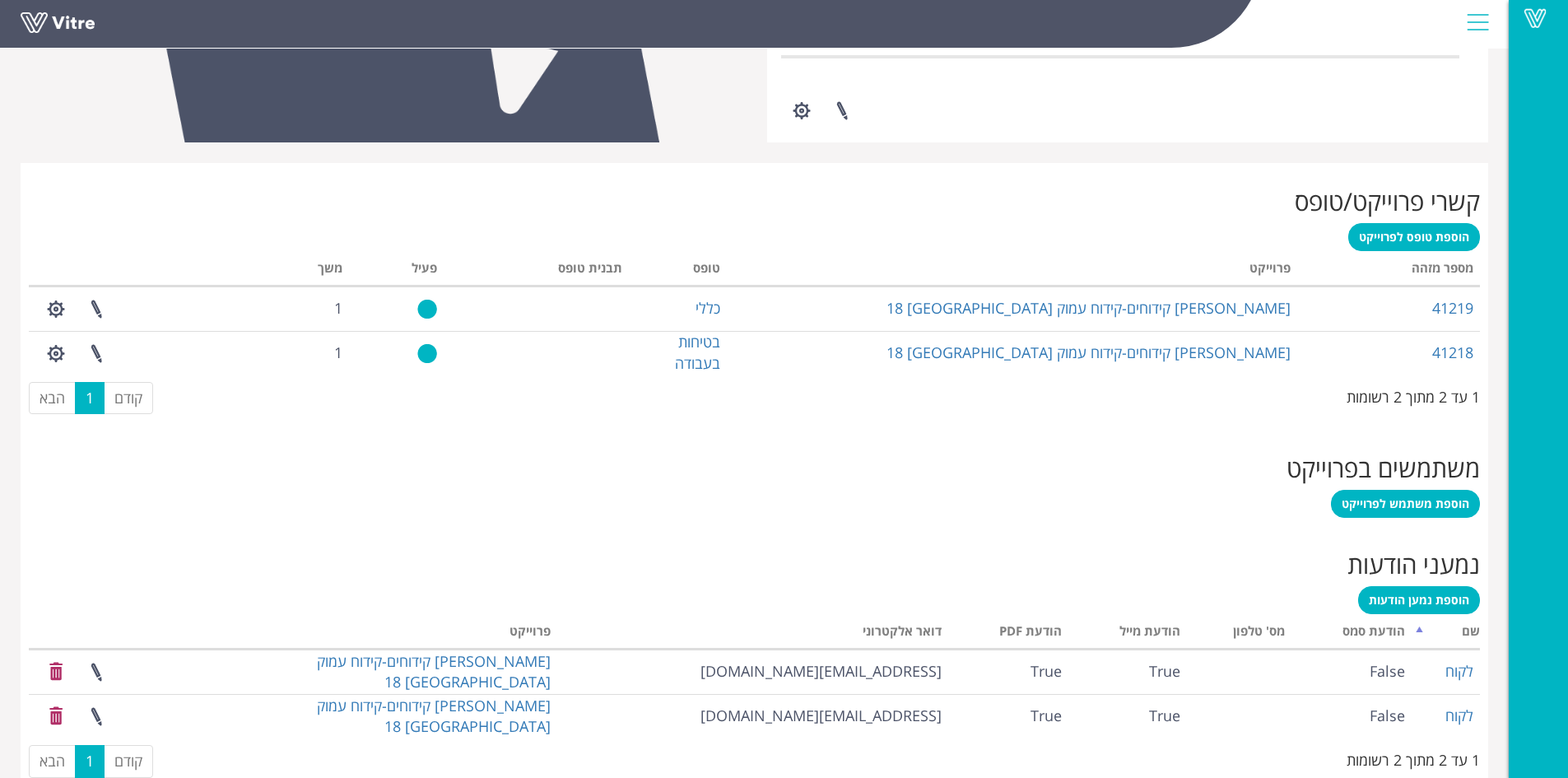
scroll to position [580, 0]
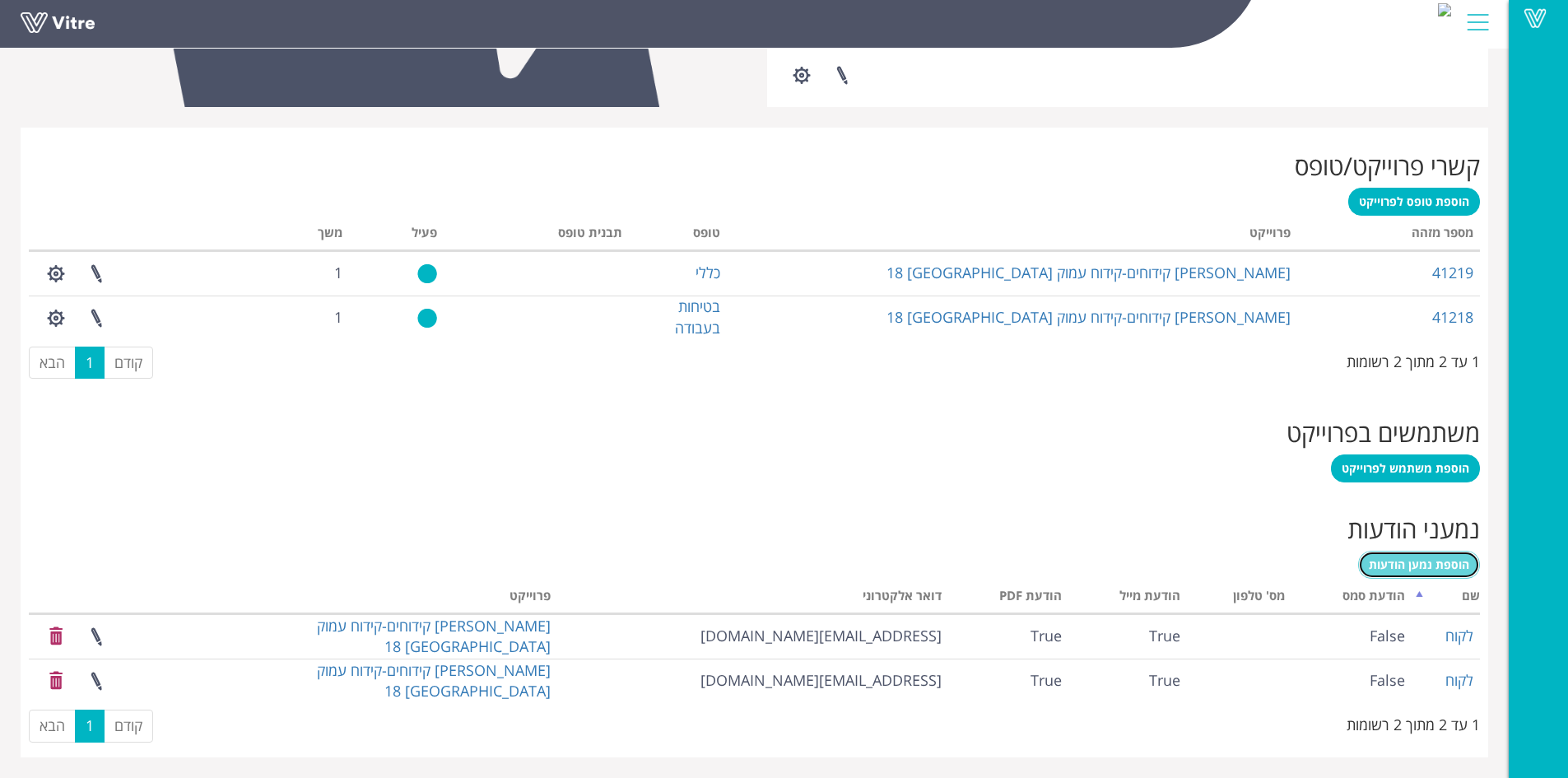
click at [1450, 568] on span "הוספת נמען הודעות" at bounding box center [1418, 564] width 100 height 16
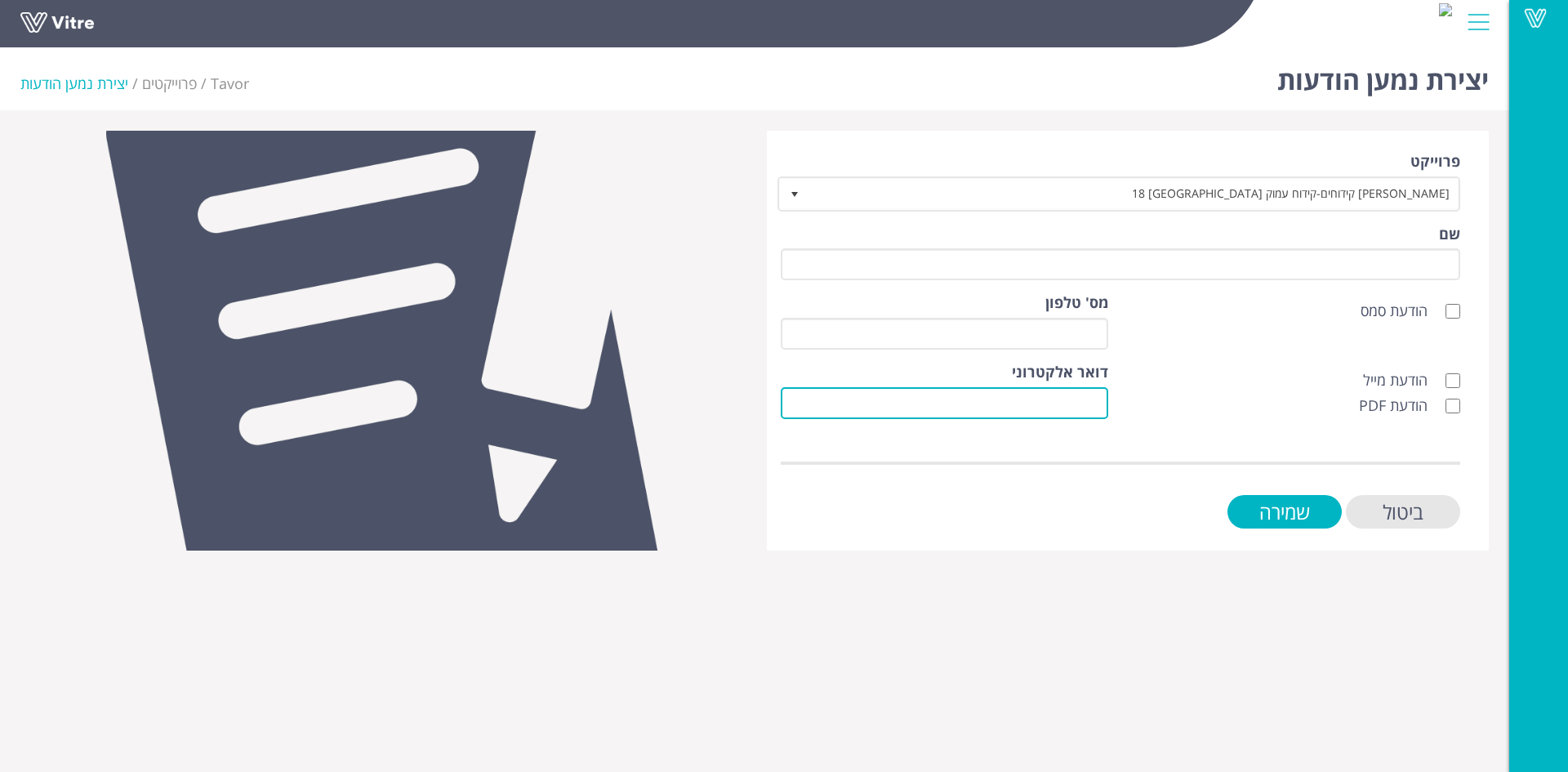
click at [1098, 402] on input "דואר אלקטרוני" at bounding box center [944, 403] width 328 height 32
paste input "[EMAIL_ADDRESS][DOMAIN_NAME]"
type input "[EMAIL_ADDRESS][DOMAIN_NAME]"
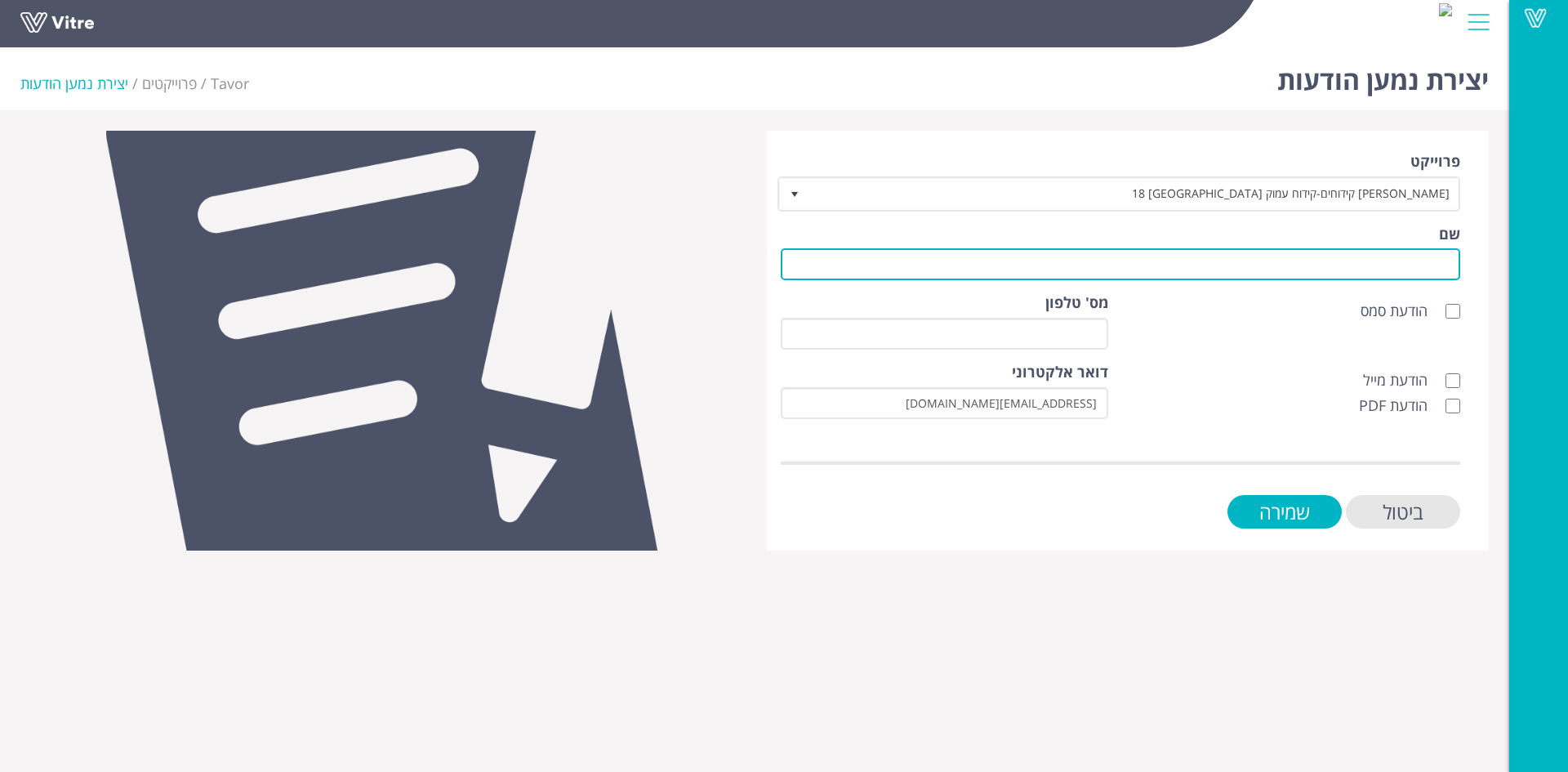
click at [1287, 258] on input "שם" at bounding box center [1119, 264] width 679 height 32
type input "לקוח"
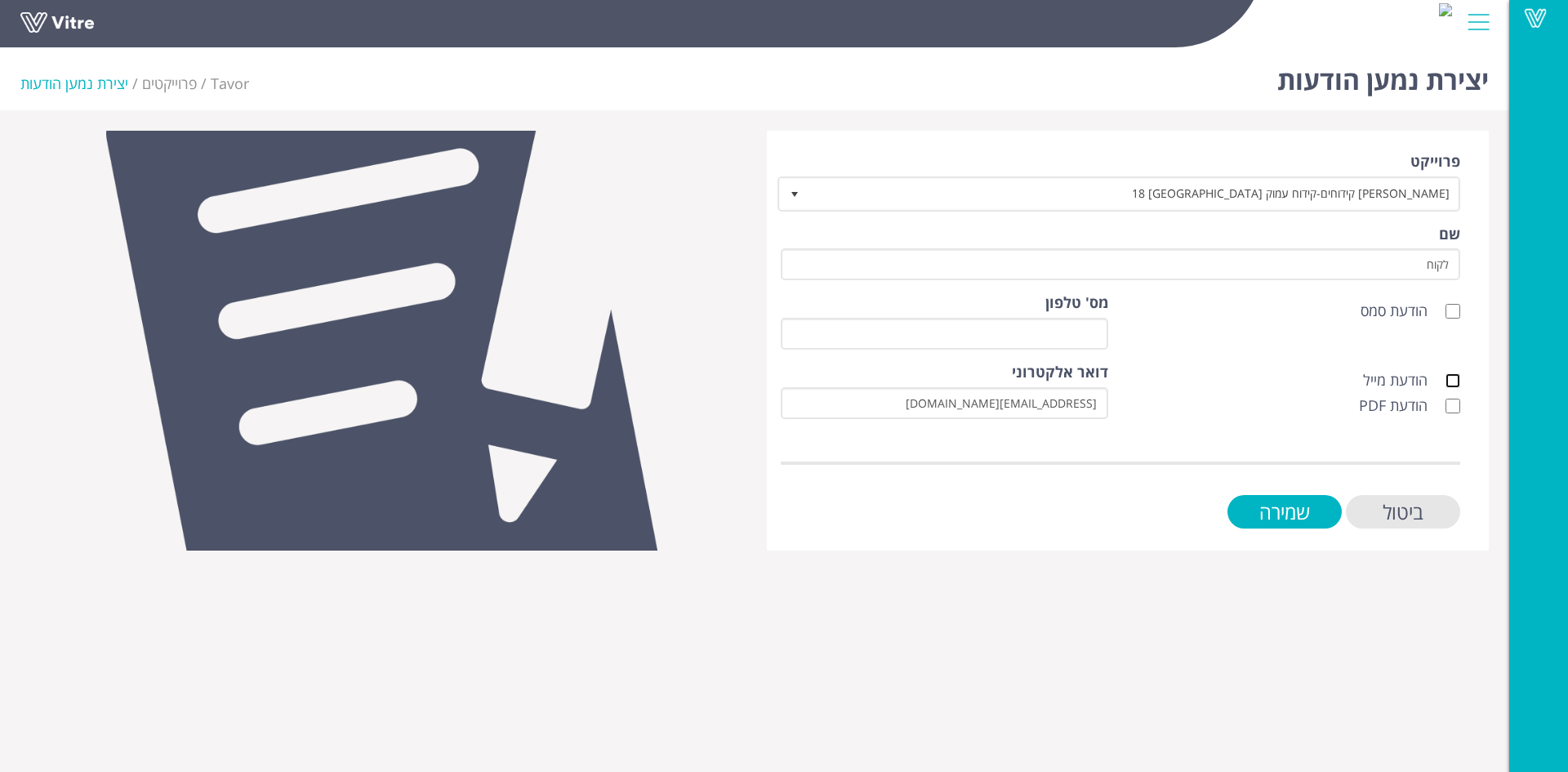
drag, startPoint x: 1451, startPoint y: 379, endPoint x: 1451, endPoint y: 405, distance: 26.0
click at [1451, 380] on input "הודעת מייל" at bounding box center [1453, 381] width 15 height 15
checkbox input "true"
click at [1451, 406] on input "הודעת PDF" at bounding box center [1453, 406] width 15 height 15
checkbox input "true"
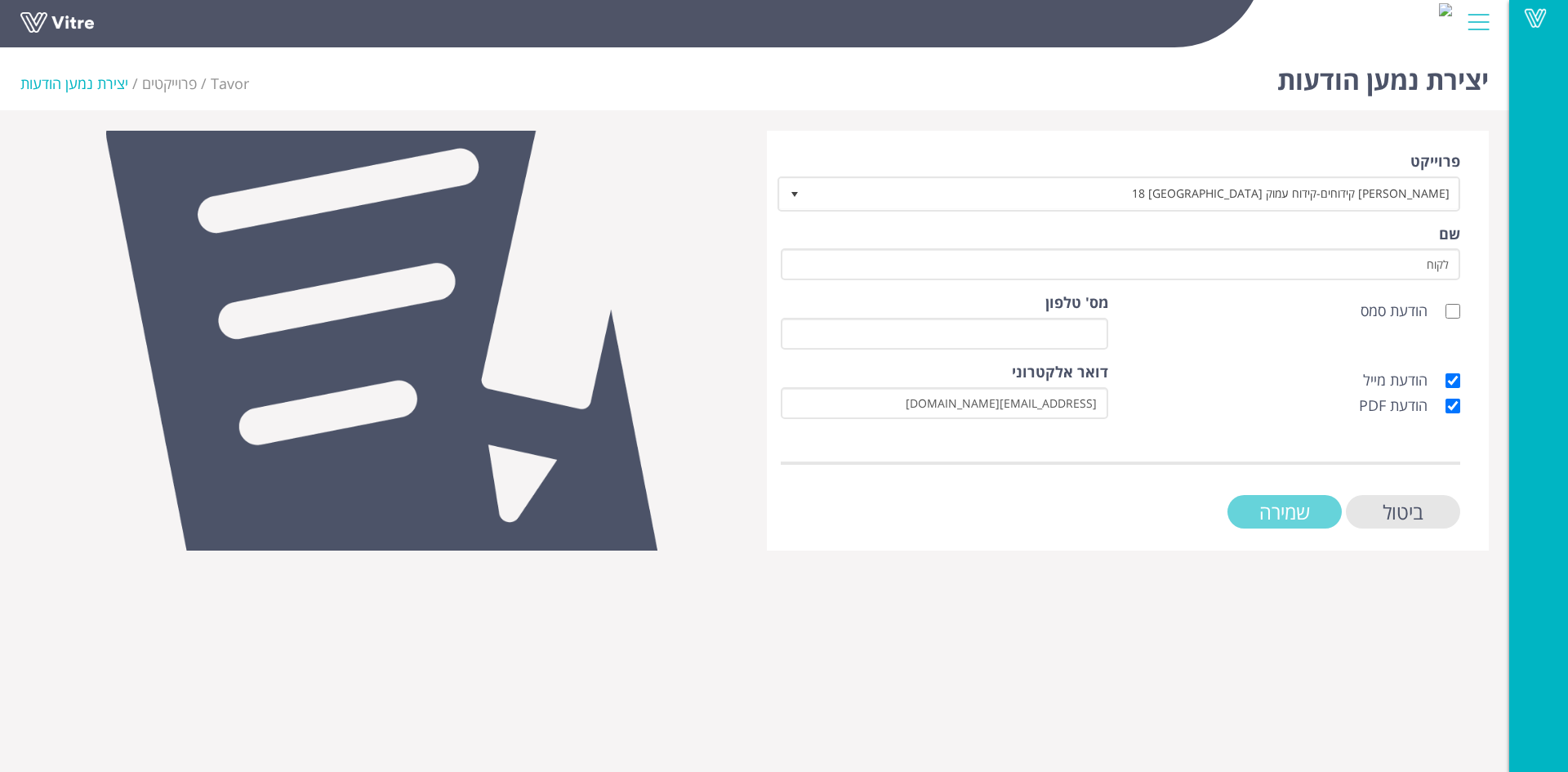
click at [1321, 498] on input "שמירה" at bounding box center [1284, 512] width 114 height 33
